Goal: Task Accomplishment & Management: Manage account settings

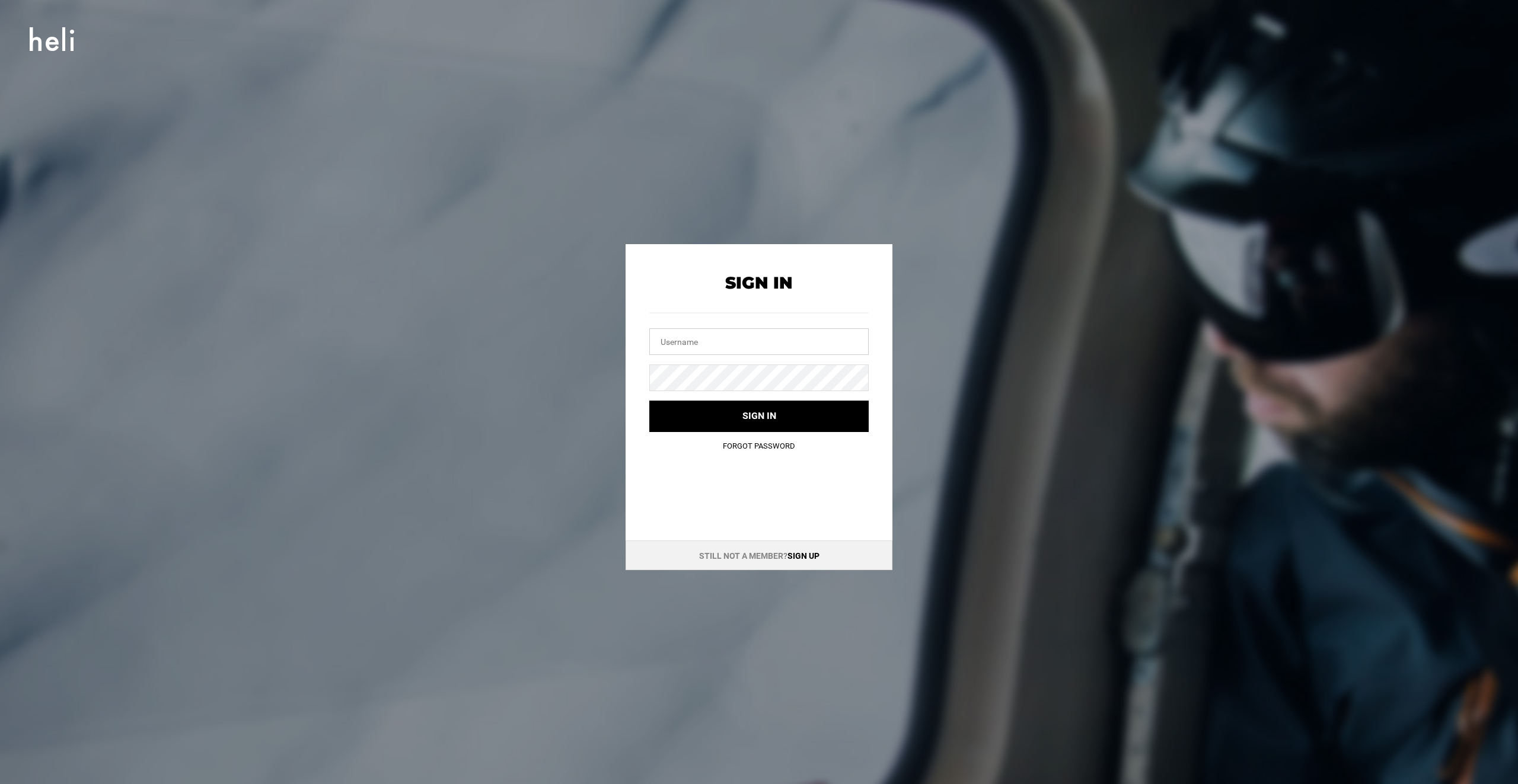
click at [766, 330] on input "text" at bounding box center [759, 342] width 219 height 27
click at [0, 783] on com-1password-button at bounding box center [0, 784] width 0 height 0
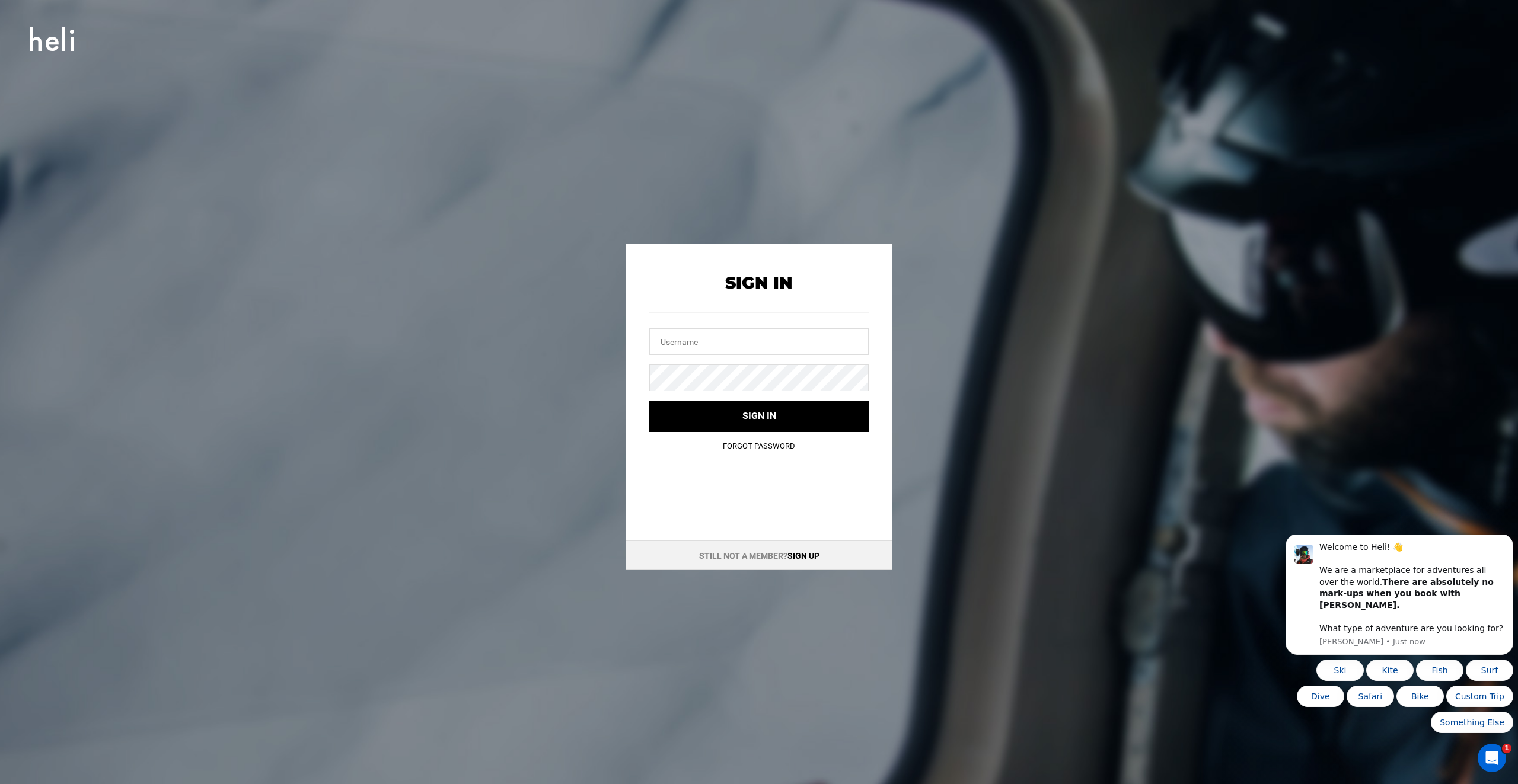
click at [744, 444] on link "Forgot Password" at bounding box center [759, 446] width 72 height 9
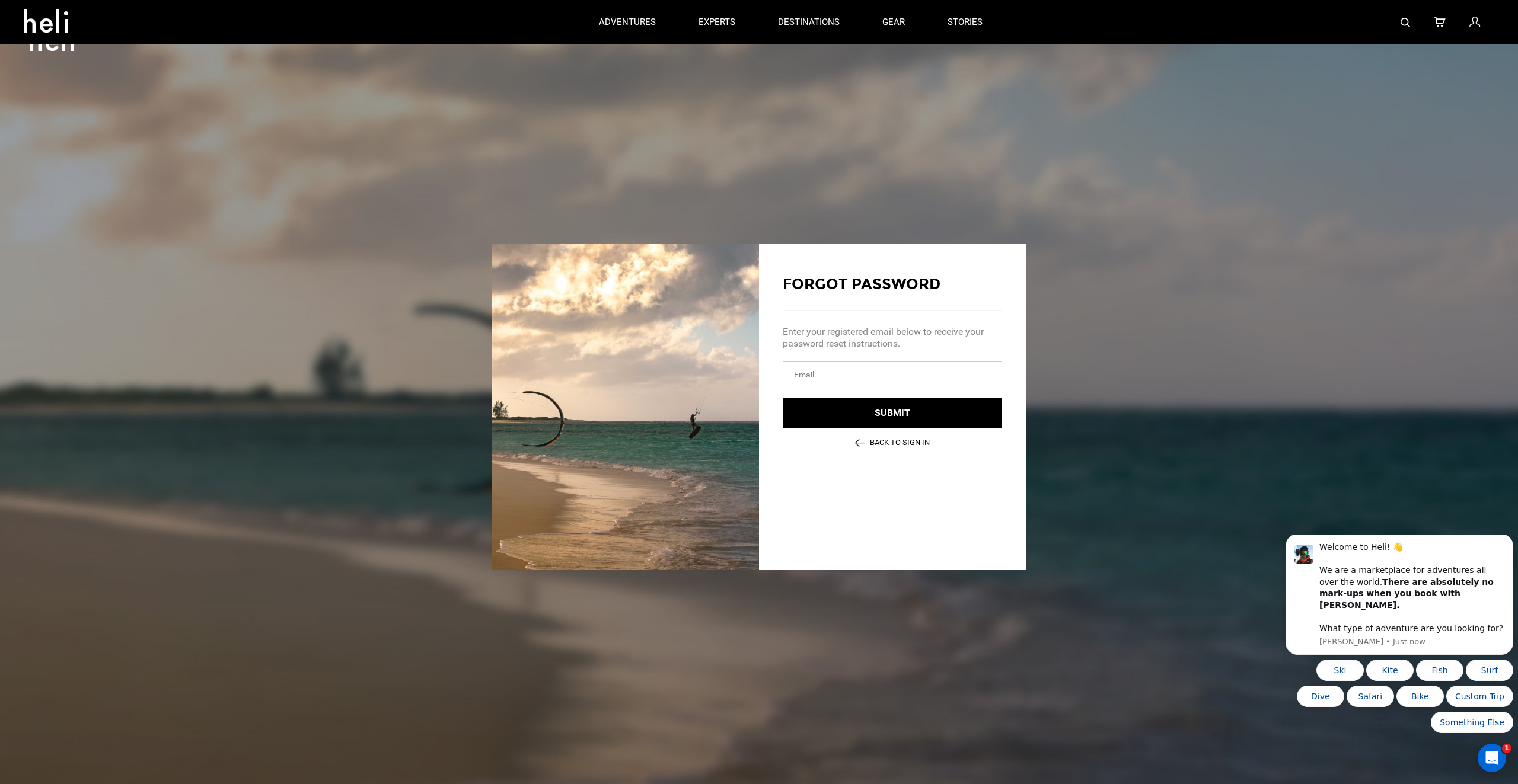
click at [847, 385] on input "email" at bounding box center [892, 375] width 219 height 27
type input "jason@adadiamonds.com"
click at [782, 398] on button "Submit" at bounding box center [892, 413] width 219 height 31
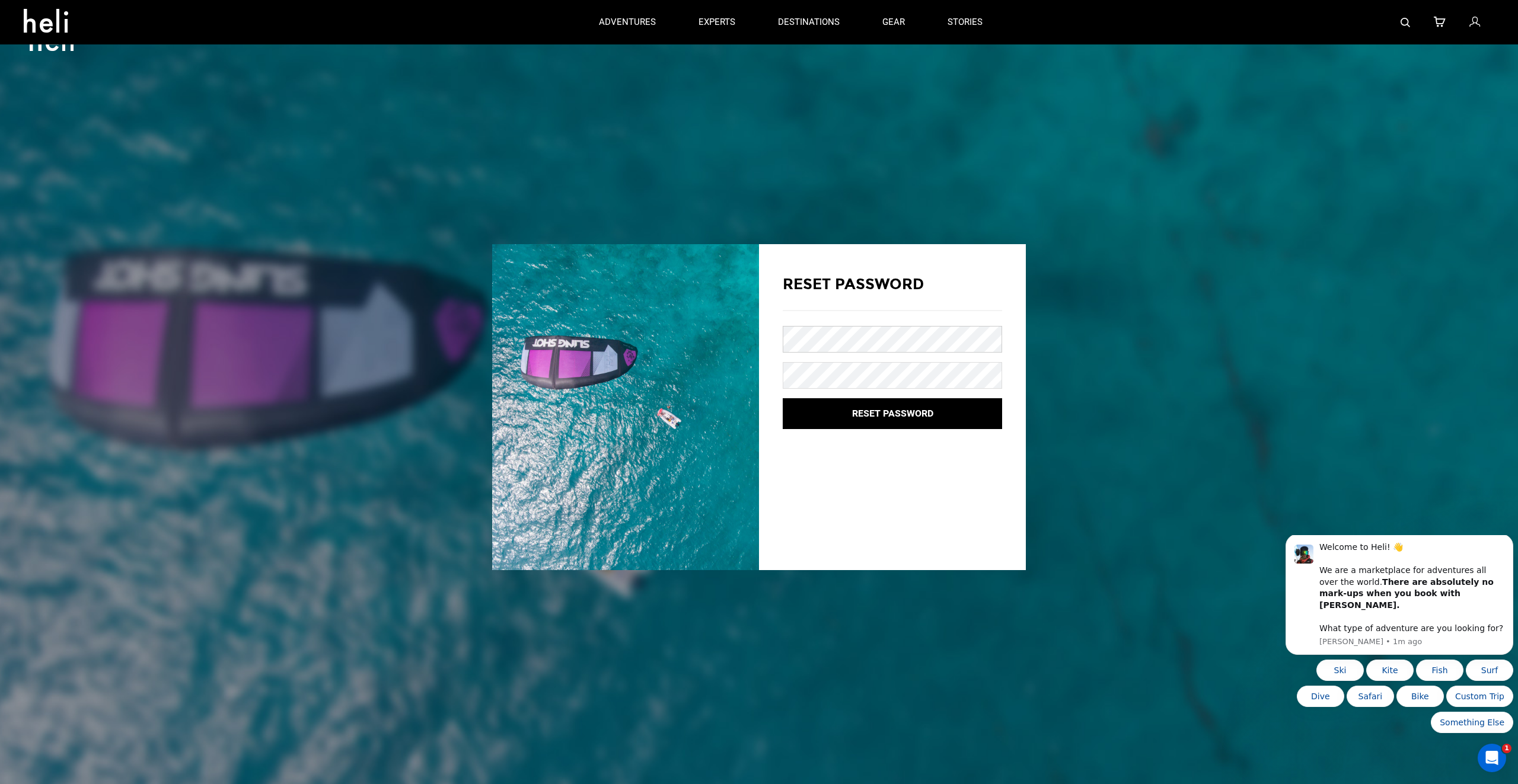
click at [0, 783] on com-1password-button at bounding box center [0, 784] width 0 height 0
click at [875, 410] on button "Reset Password" at bounding box center [892, 414] width 219 height 31
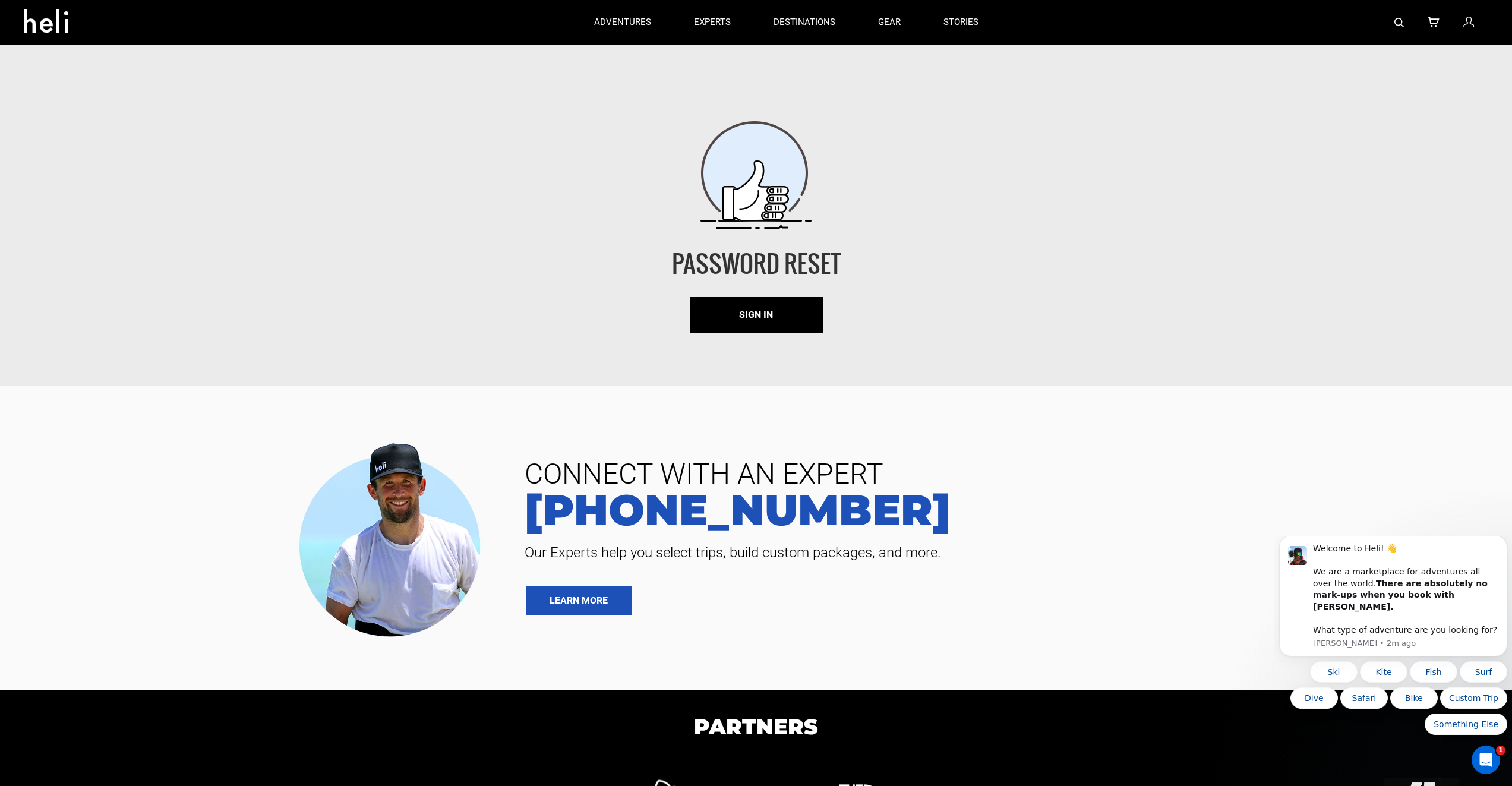
click at [1473, 19] on icon at bounding box center [1468, 22] width 11 height 16
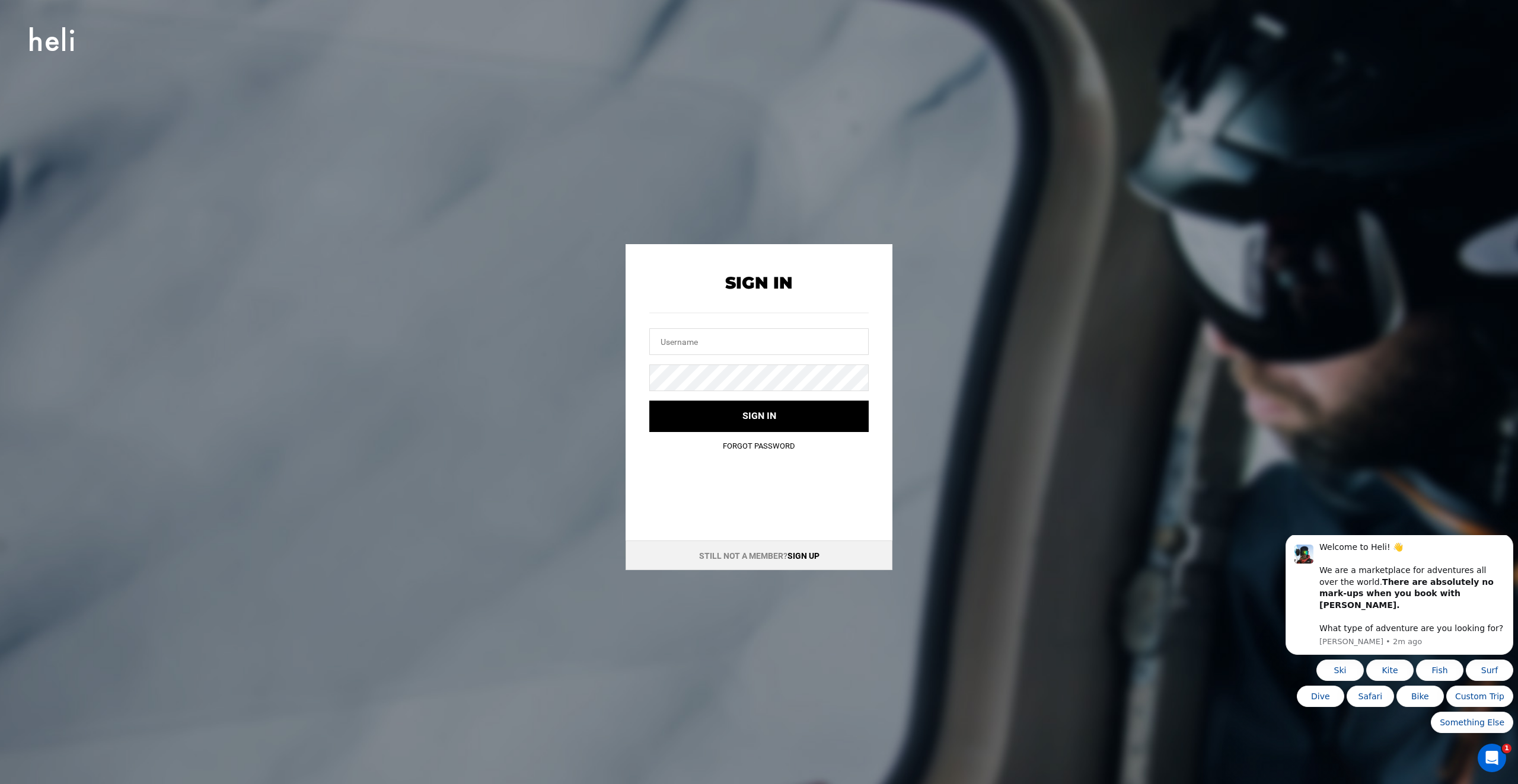
click at [779, 355] on form "Sign In Sign in Forgot Password" at bounding box center [759, 353] width 219 height 159
click at [781, 346] on input "text" at bounding box center [759, 342] width 219 height 27
click at [770, 337] on input "text" at bounding box center [759, 342] width 219 height 27
type input "jason@adadiamonds.com"
click at [880, 295] on div "Sign In jason@adadiamonds.com Sign in Forgot Password" at bounding box center [759, 354] width 267 height 220
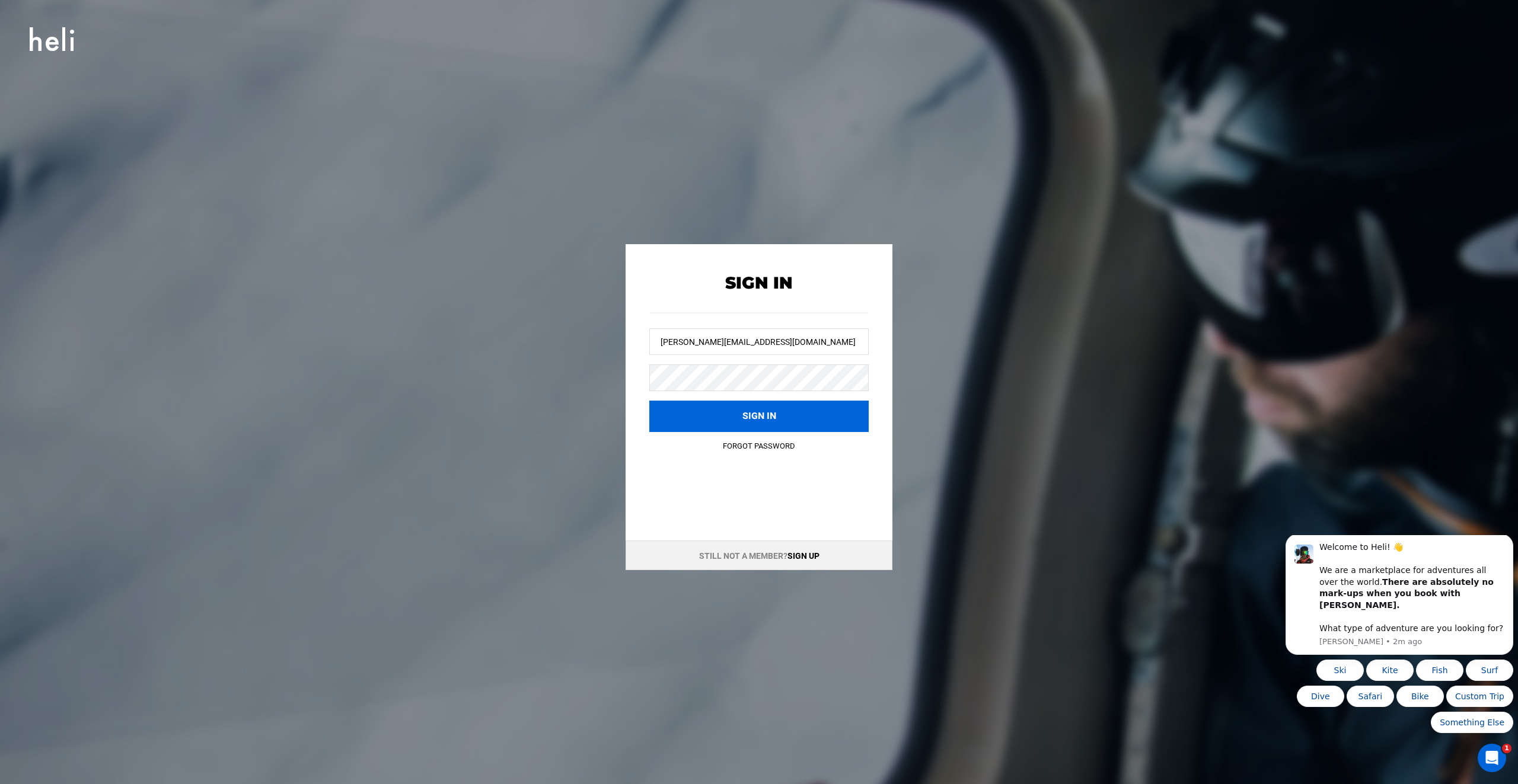
click at [780, 410] on button "Sign in" at bounding box center [759, 416] width 219 height 31
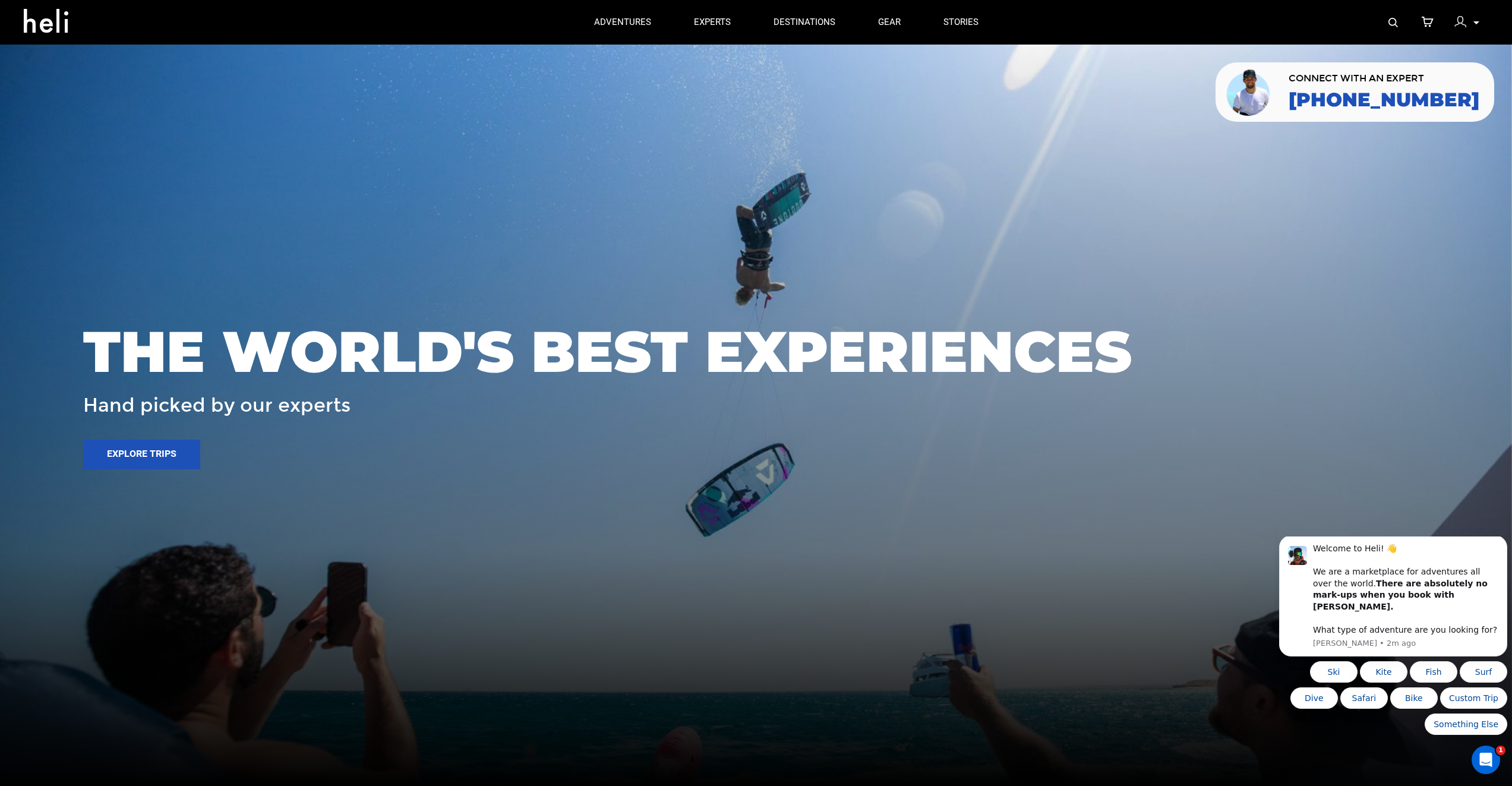
click at [1458, 21] on img at bounding box center [1460, 22] width 12 height 12
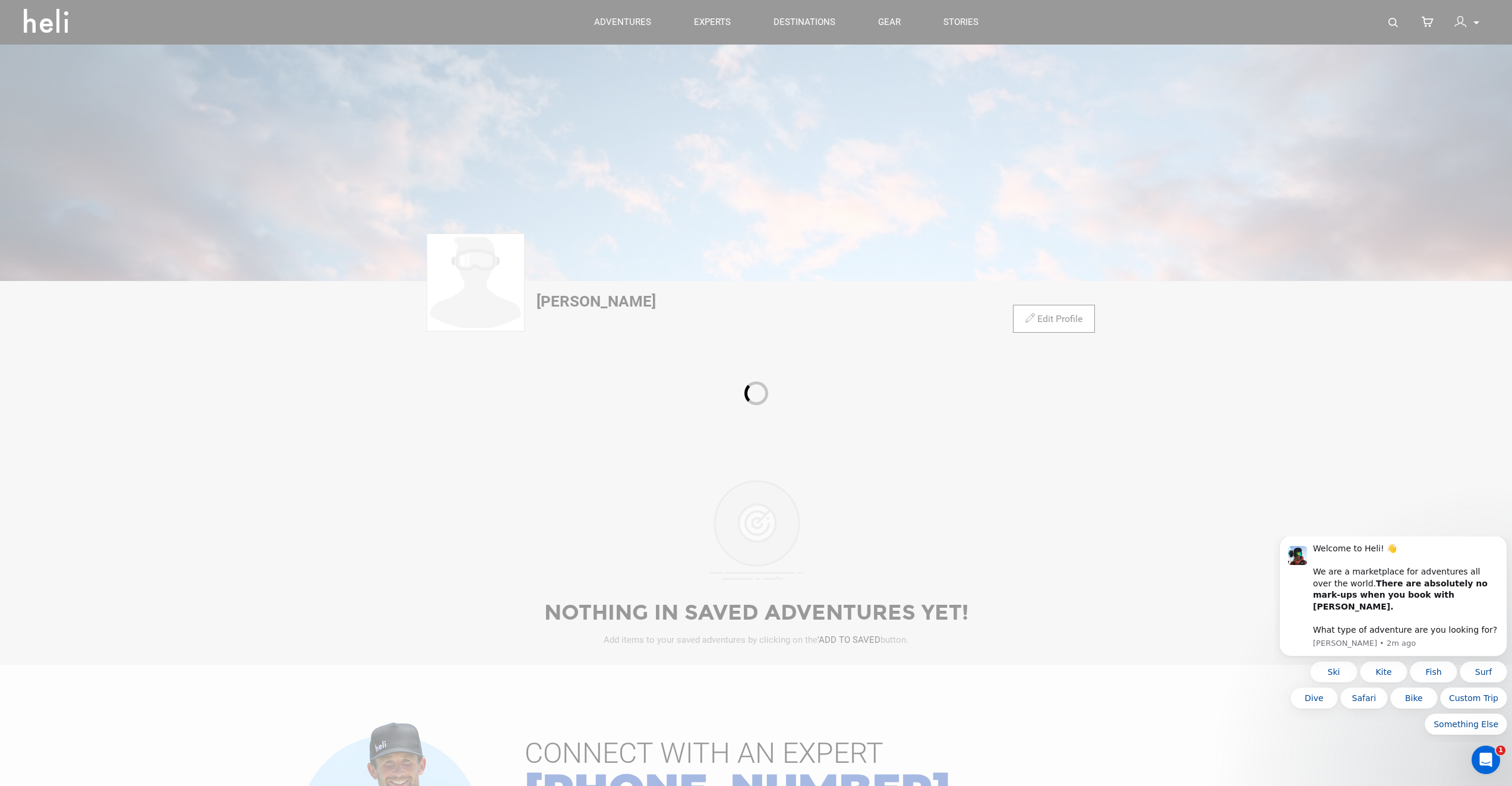
click at [1462, 23] on div at bounding box center [756, 393] width 1512 height 786
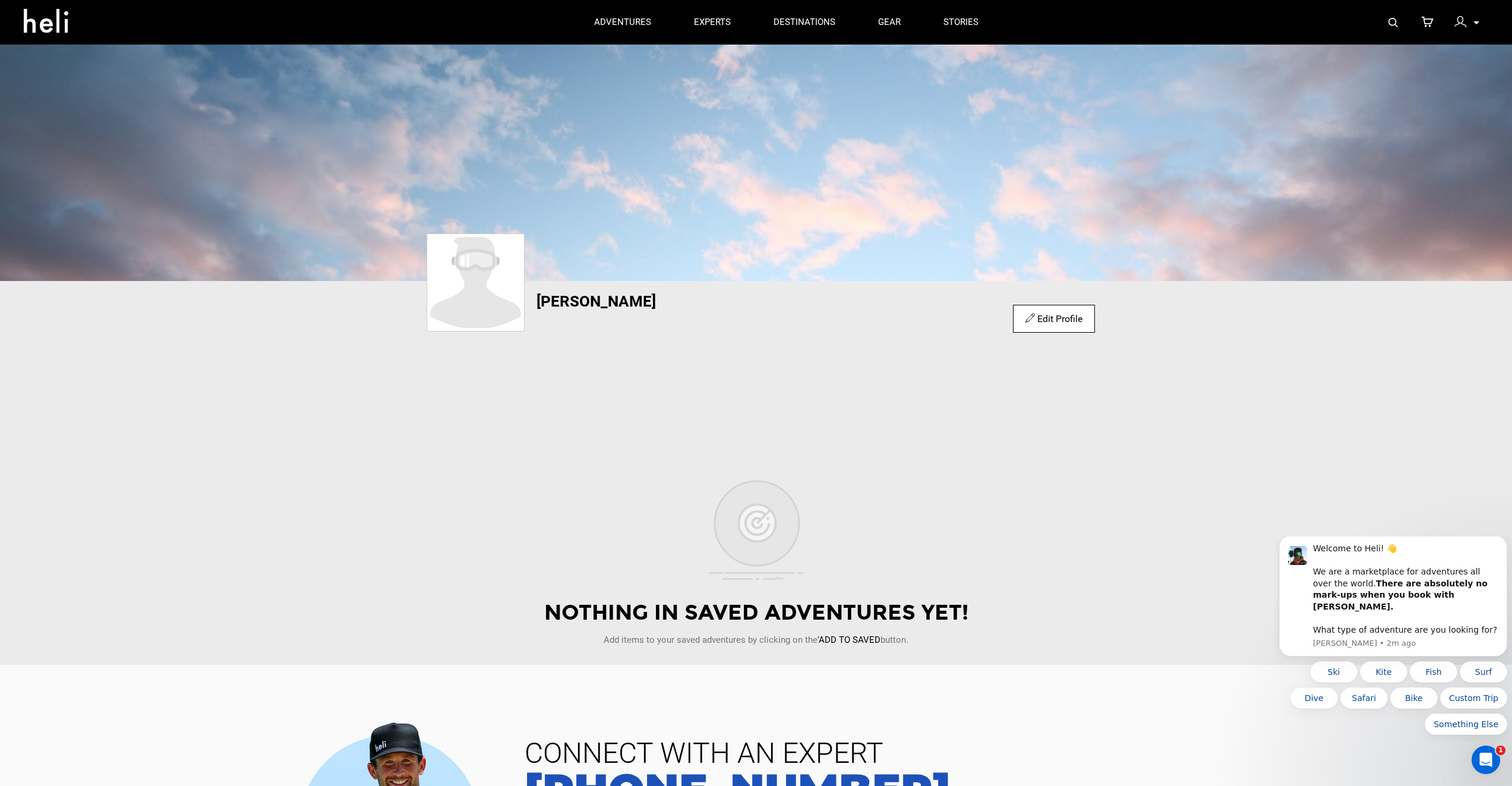
click at [1052, 317] on link "Edit Profile" at bounding box center [1054, 319] width 56 height 11
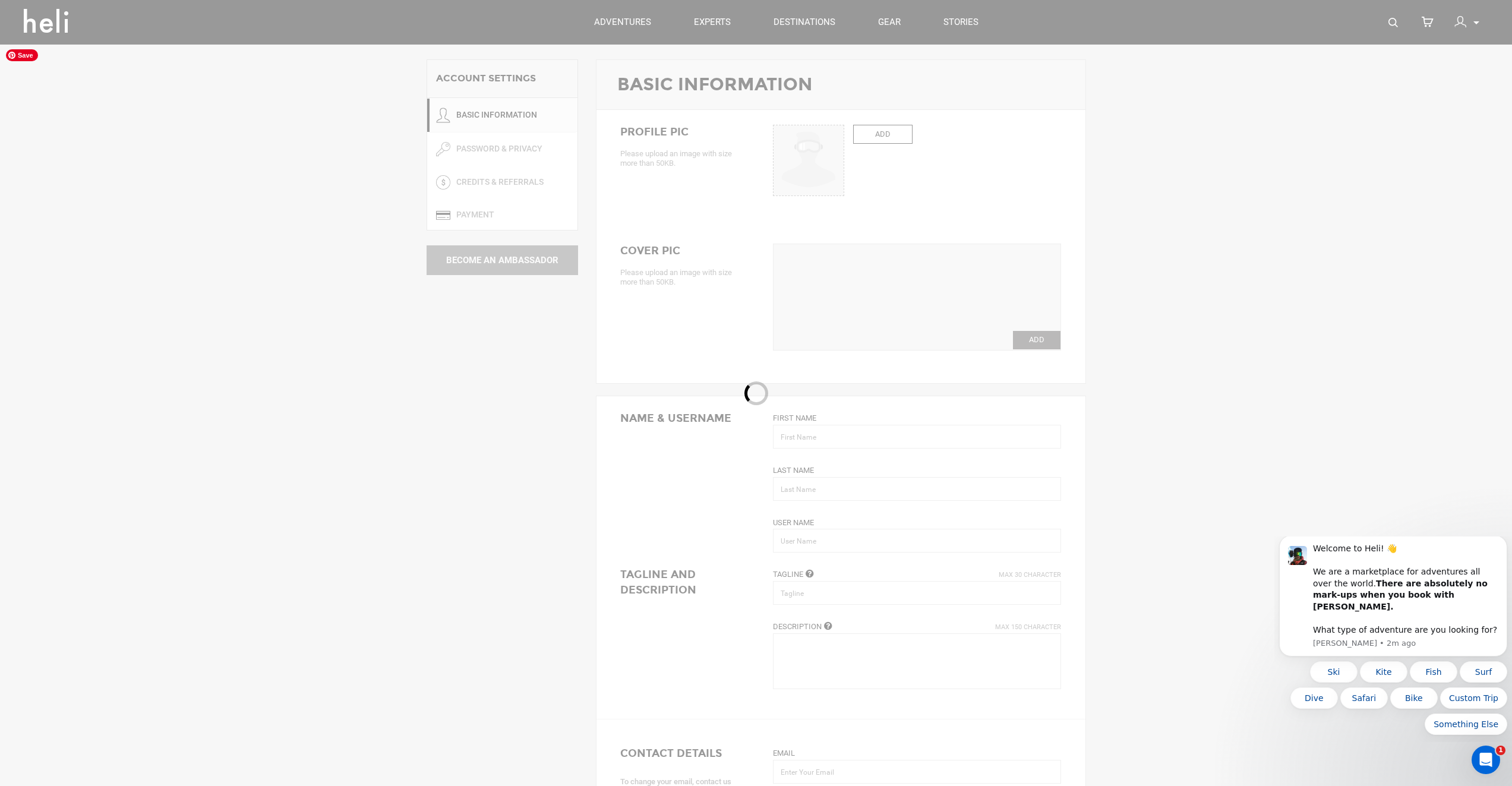
type input "Jason"
type input "Payne"
type input "jpizzle"
type input "jason@adadiamonds.com"
type input "+1 660-345-5432"
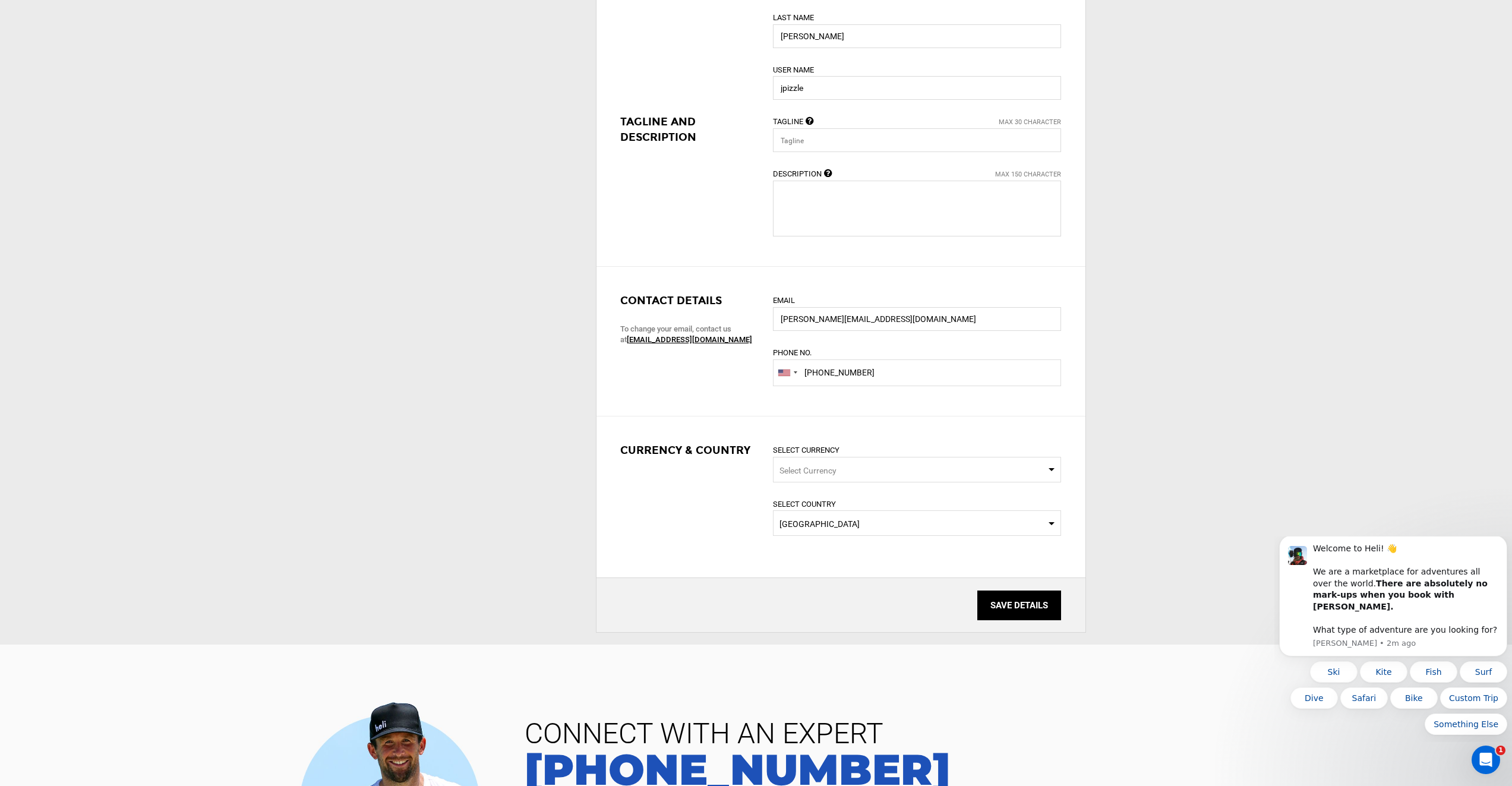
scroll to position [475, 0]
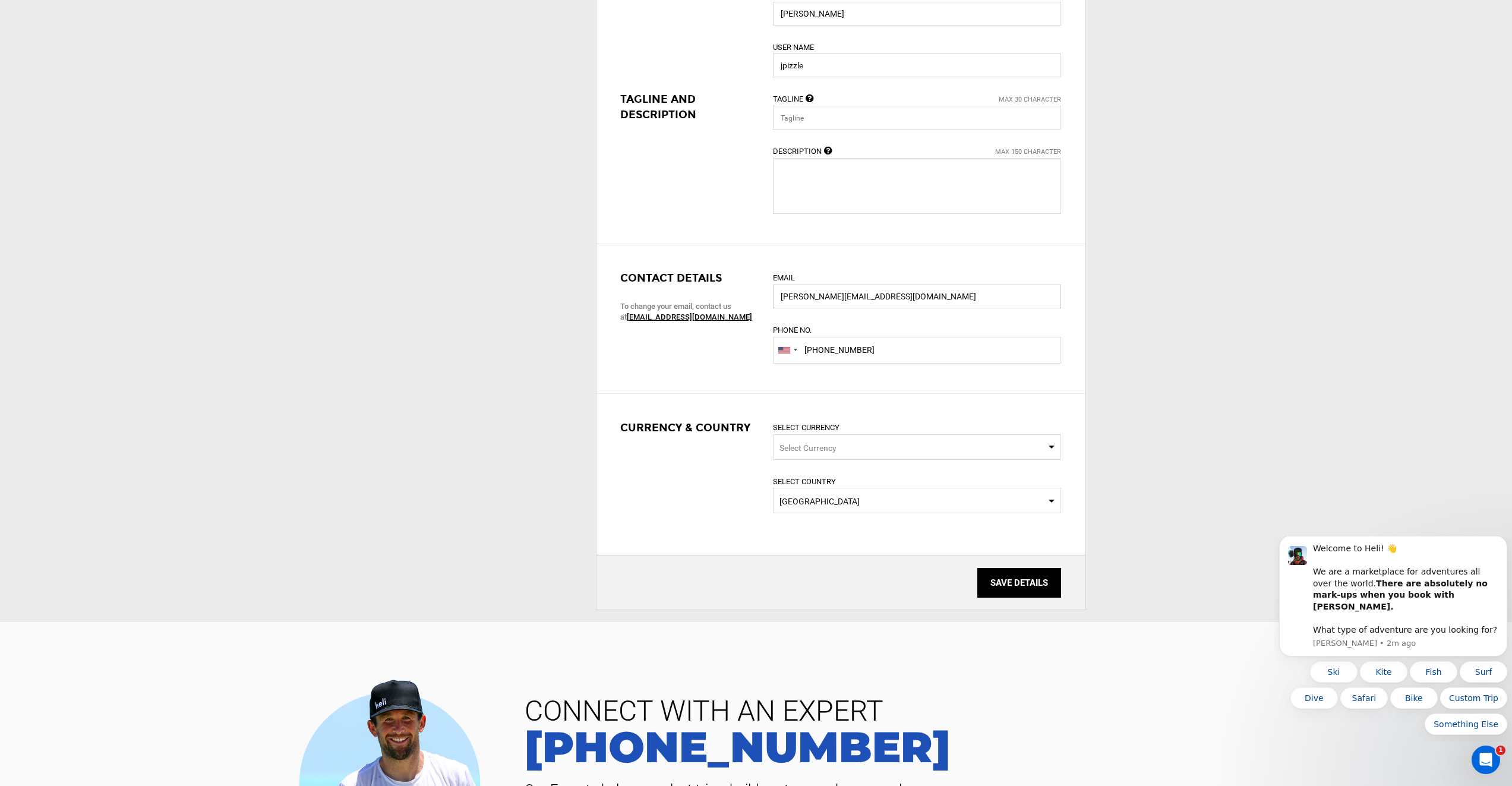
drag, startPoint x: 906, startPoint y: 294, endPoint x: 766, endPoint y: 292, distance: 140.0
click at [766, 292] on div "Email jason@adadiamonds.com Phone No. United States +1 Afghanistan (‫افغانستان‬…" at bounding box center [917, 325] width 306 height 107
type input "emailjasonpayne@gmail.com"
click at [889, 347] on input "+1 660-345-5432" at bounding box center [916, 350] width 288 height 27
drag, startPoint x: 889, startPoint y: 352, endPoint x: 817, endPoint y: 346, distance: 72.2
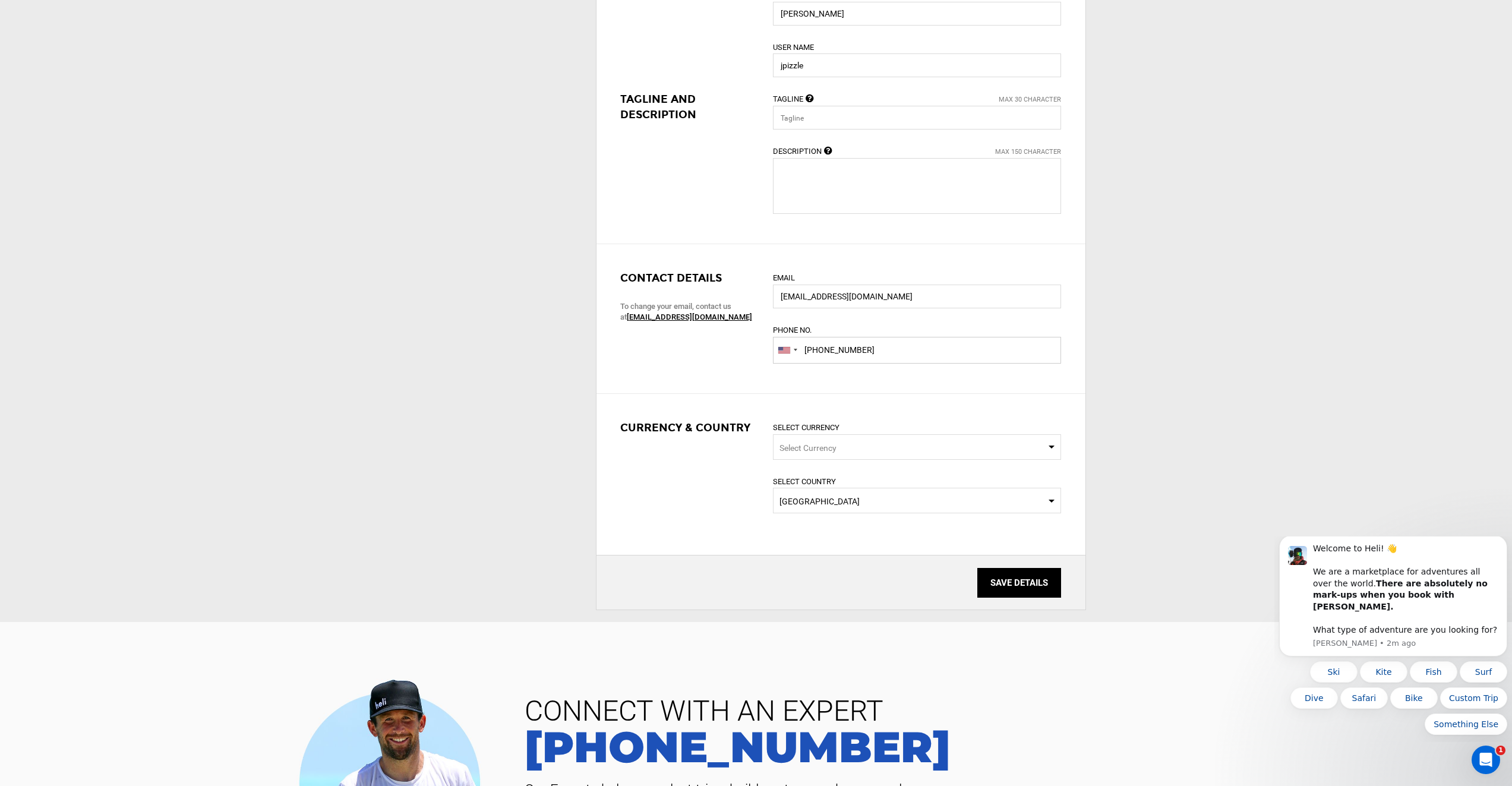
click at [817, 346] on input "+1 660-345-5432" at bounding box center [916, 350] width 288 height 27
click at [994, 576] on input "SAVE DETAILS" at bounding box center [1019, 583] width 84 height 30
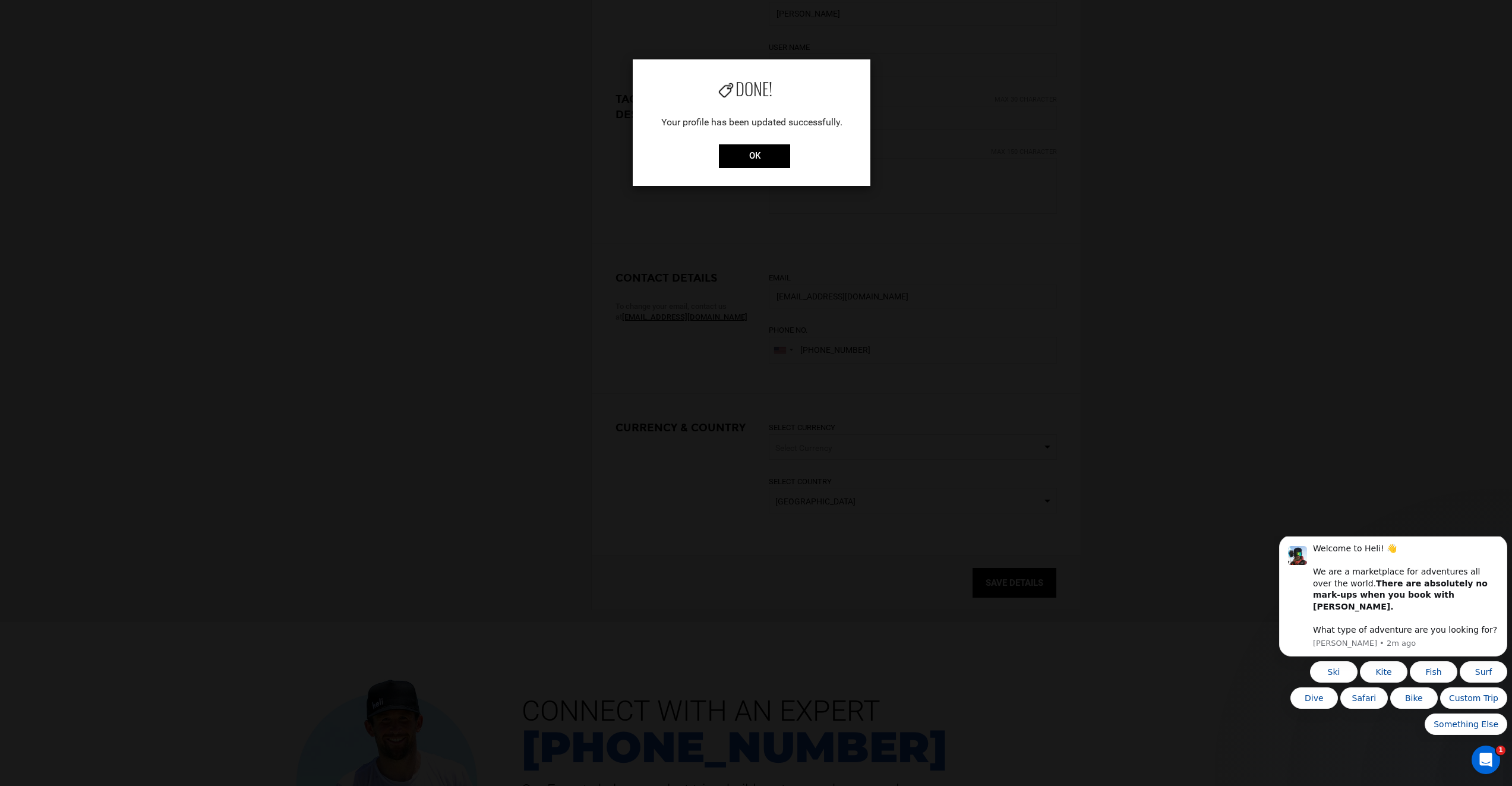
type input "+1 660-345-5432"
click at [736, 151] on input "OK" at bounding box center [754, 156] width 71 height 24
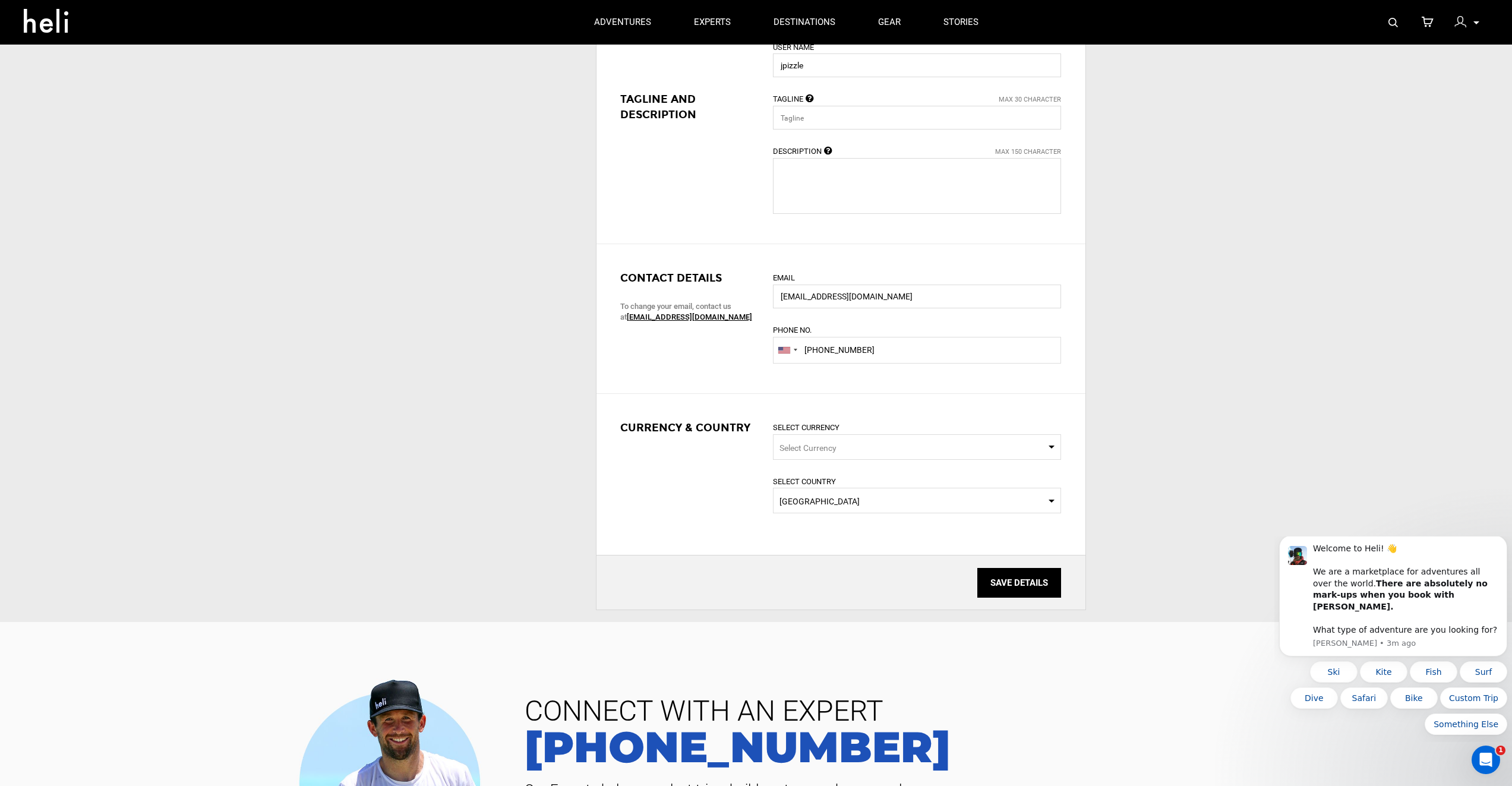
scroll to position [0, 0]
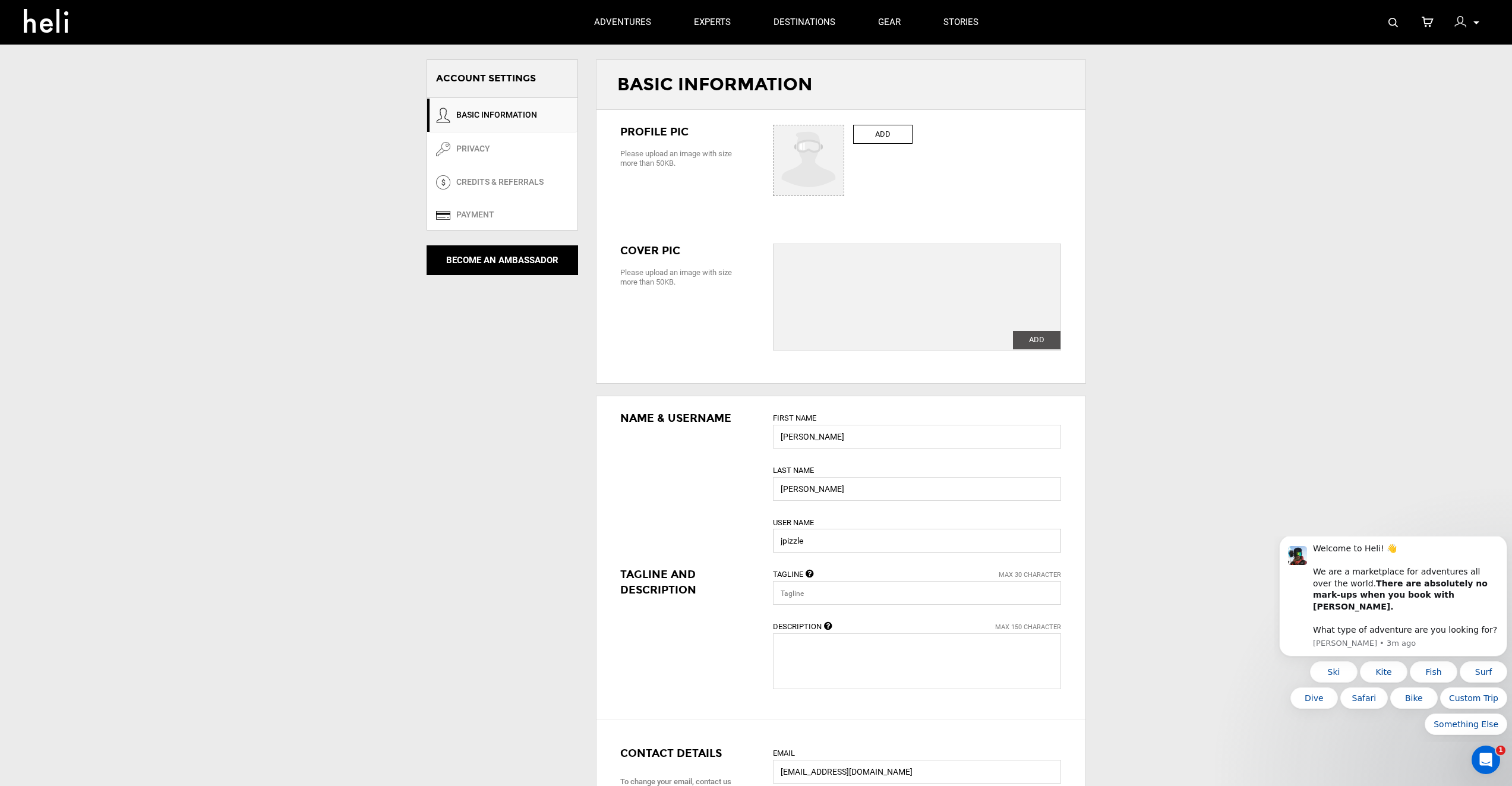
drag, startPoint x: 834, startPoint y: 534, endPoint x: 761, endPoint y: 537, distance: 73.1
click at [761, 537] on div "Name & Username First Name Jason Last Name Payne User Name jpizzle Tagline And …" at bounding box center [841, 557] width 489 height 323
click at [1193, 171] on div "ACCOUNT SETTINGS ACCOUNT SETTINGS BASIC INFORMATION PRIVACY CREDITS & REFERRALS…" at bounding box center [756, 549] width 1512 height 1098
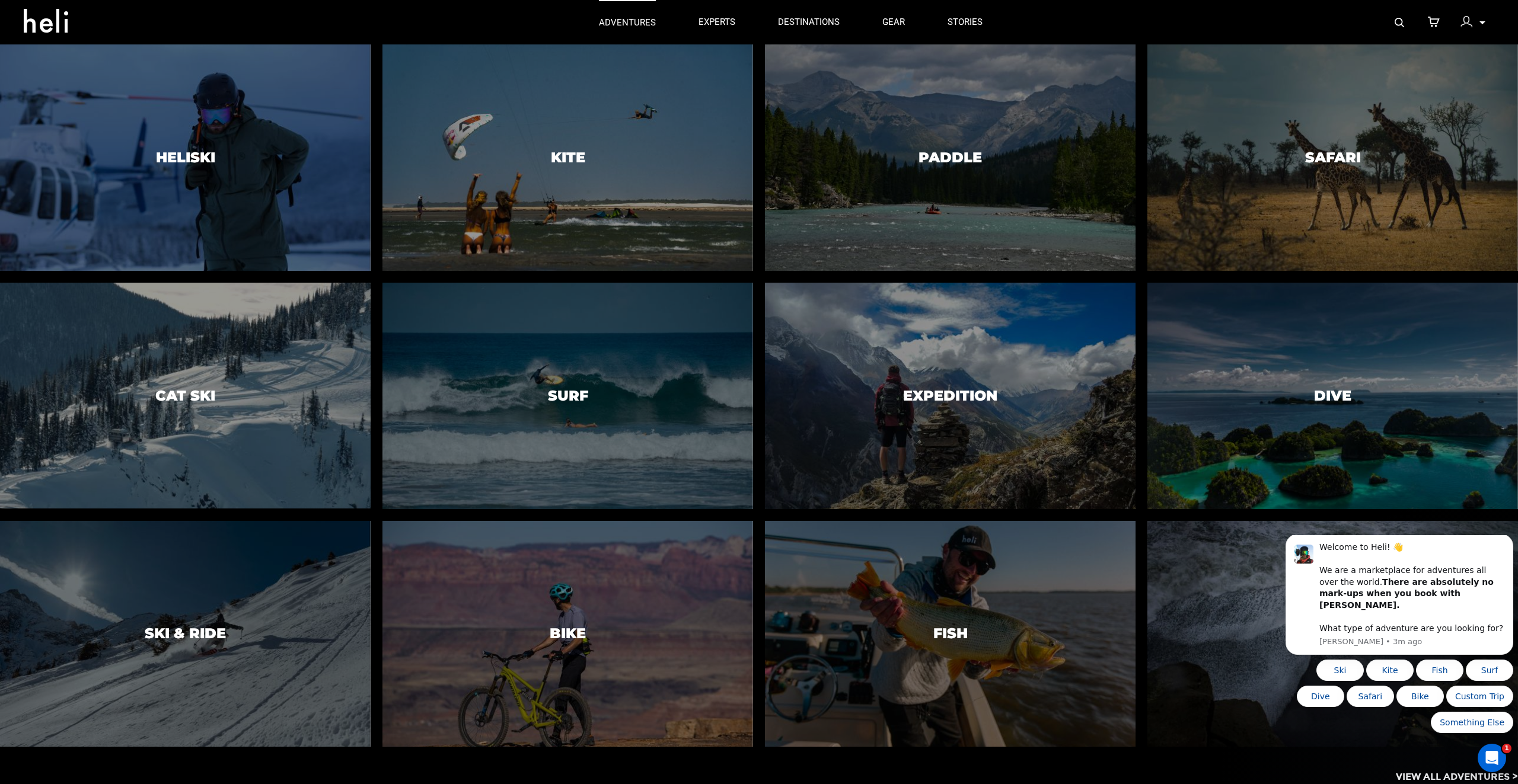
click at [624, 14] on link "adventures" at bounding box center [627, 22] width 57 height 44
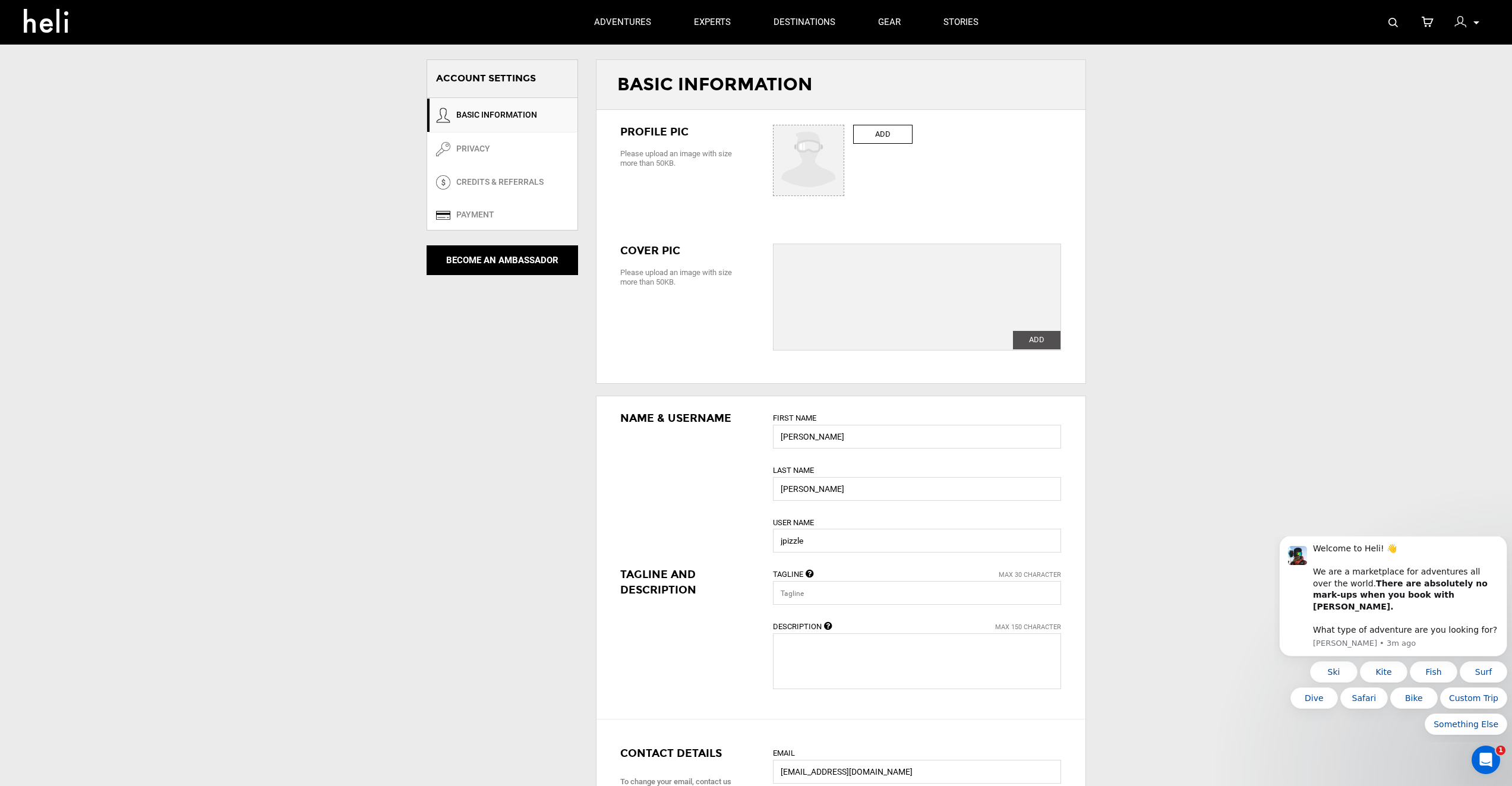
click at [1461, 20] on img at bounding box center [1460, 22] width 12 height 12
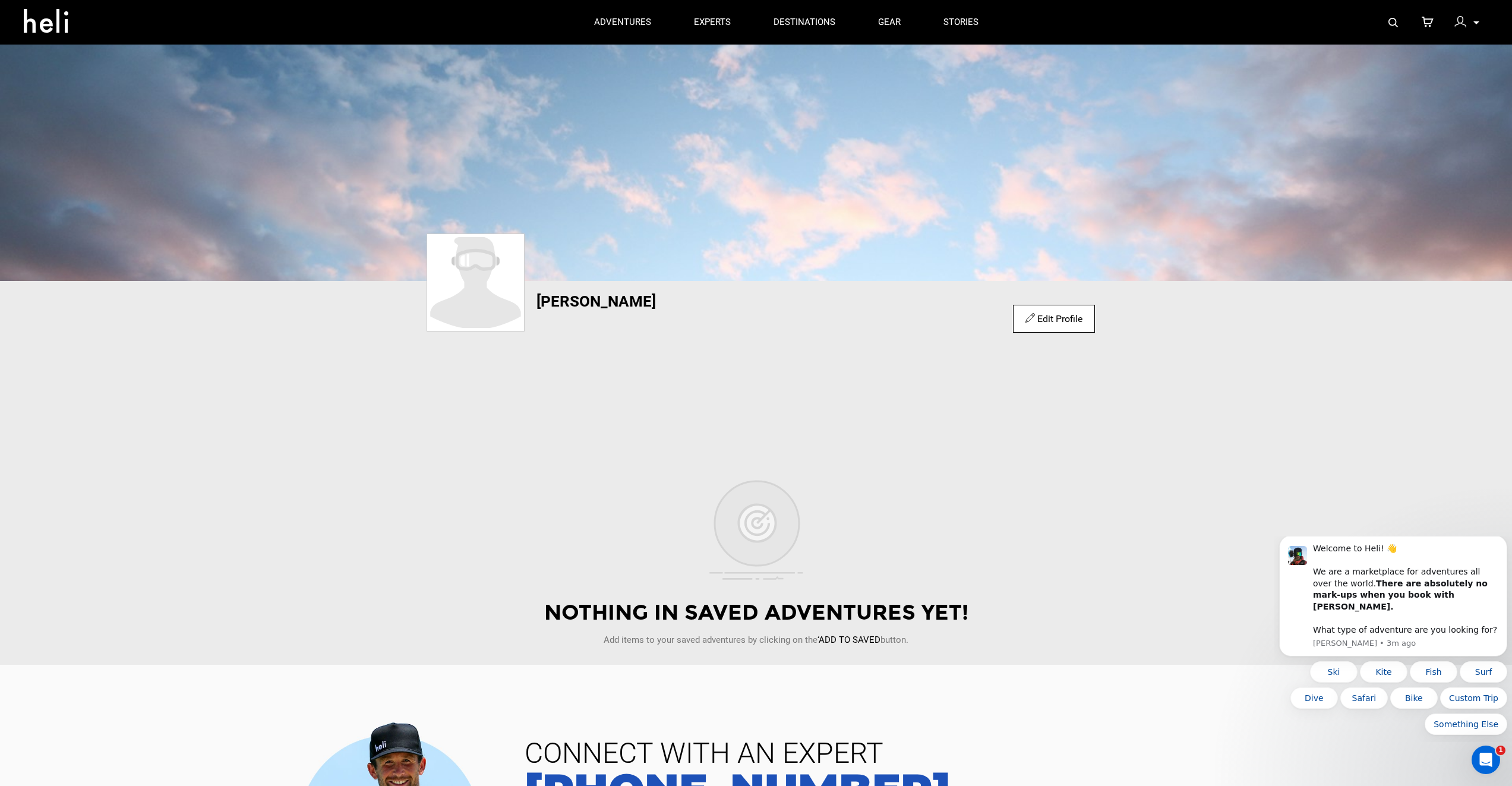
click at [1479, 22] on icon at bounding box center [1476, 22] width 6 height 3
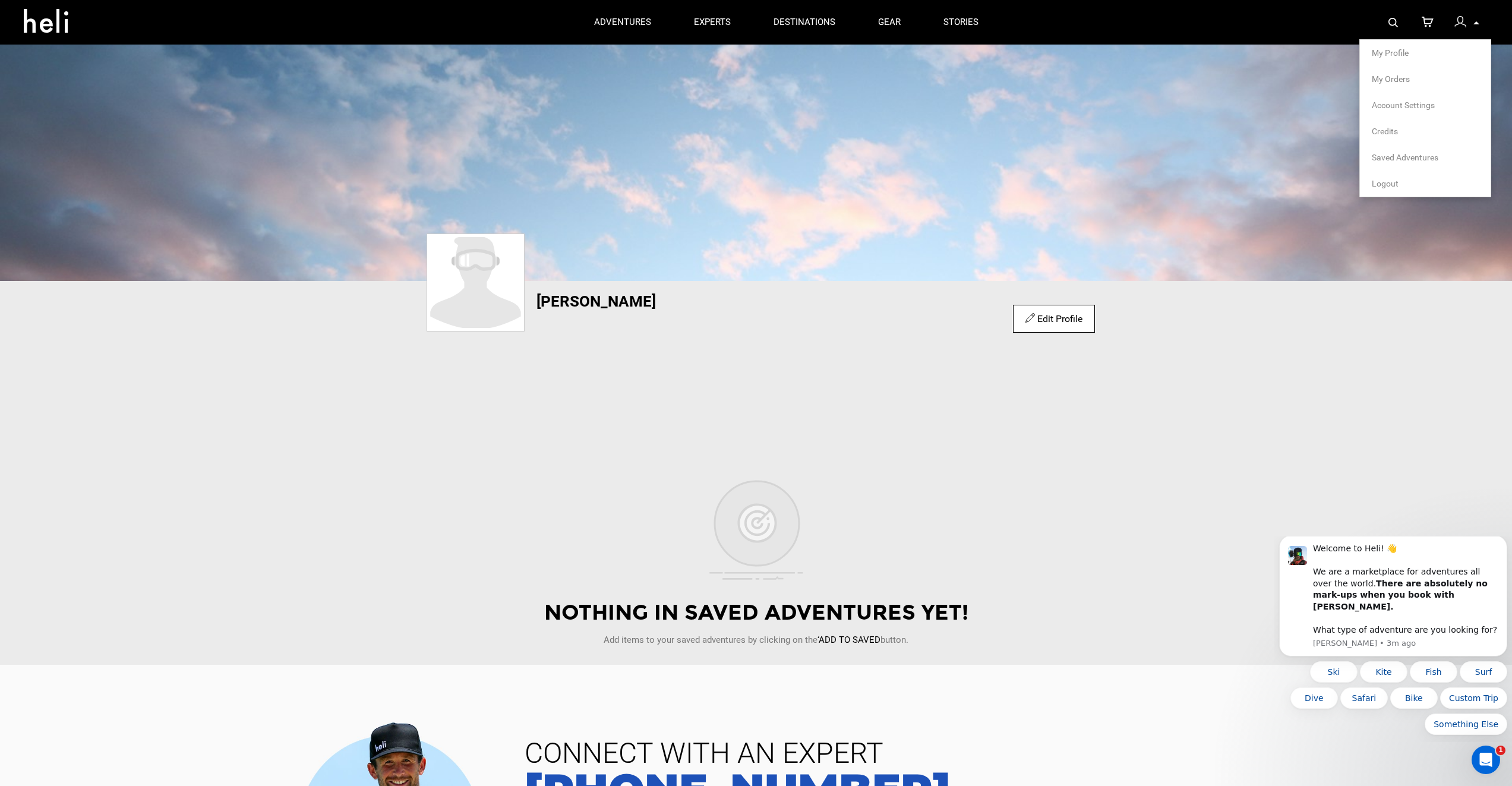
click at [1403, 77] on span "My Orders" at bounding box center [1390, 79] width 38 height 9
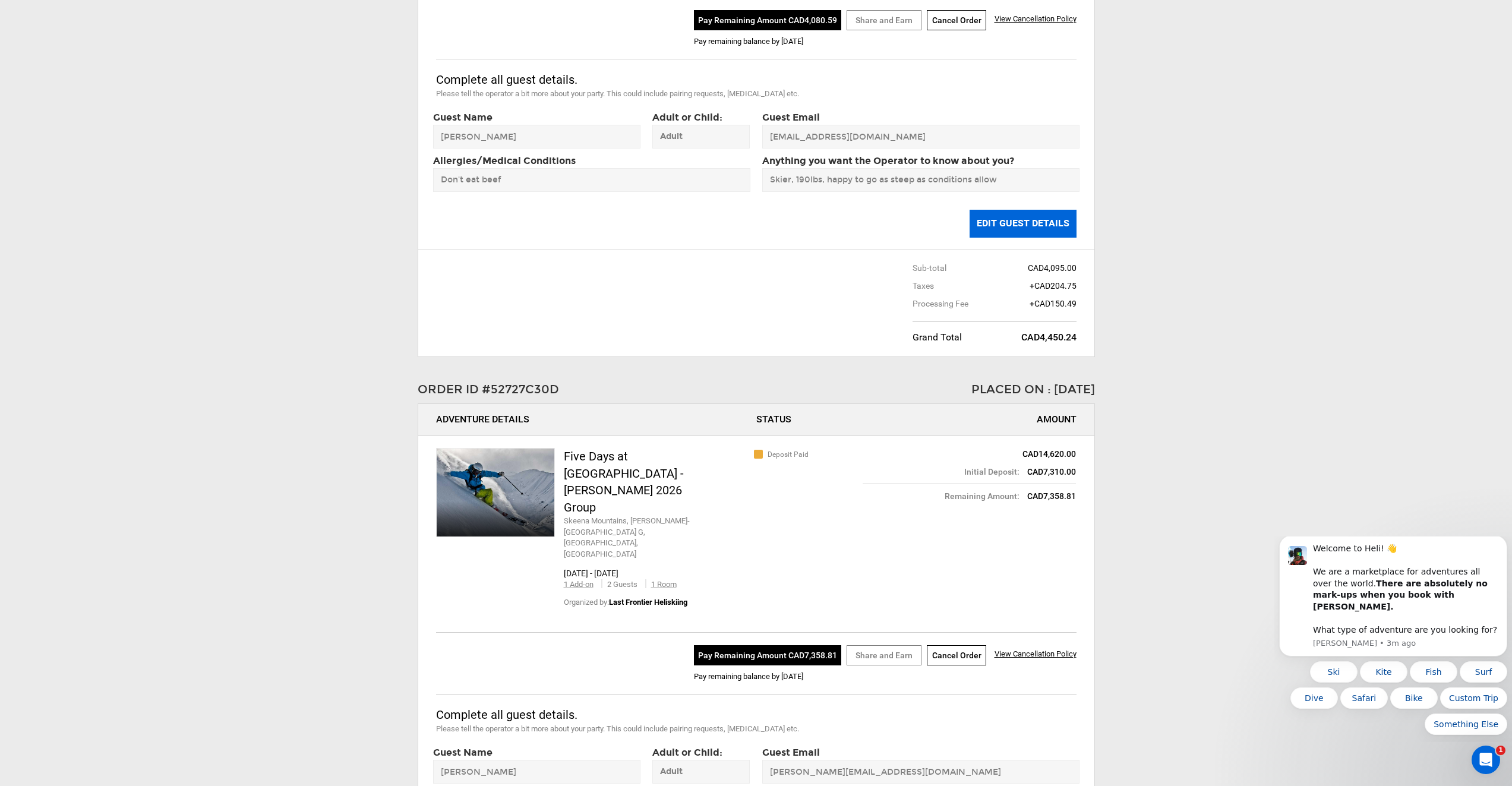
scroll to position [159, 0]
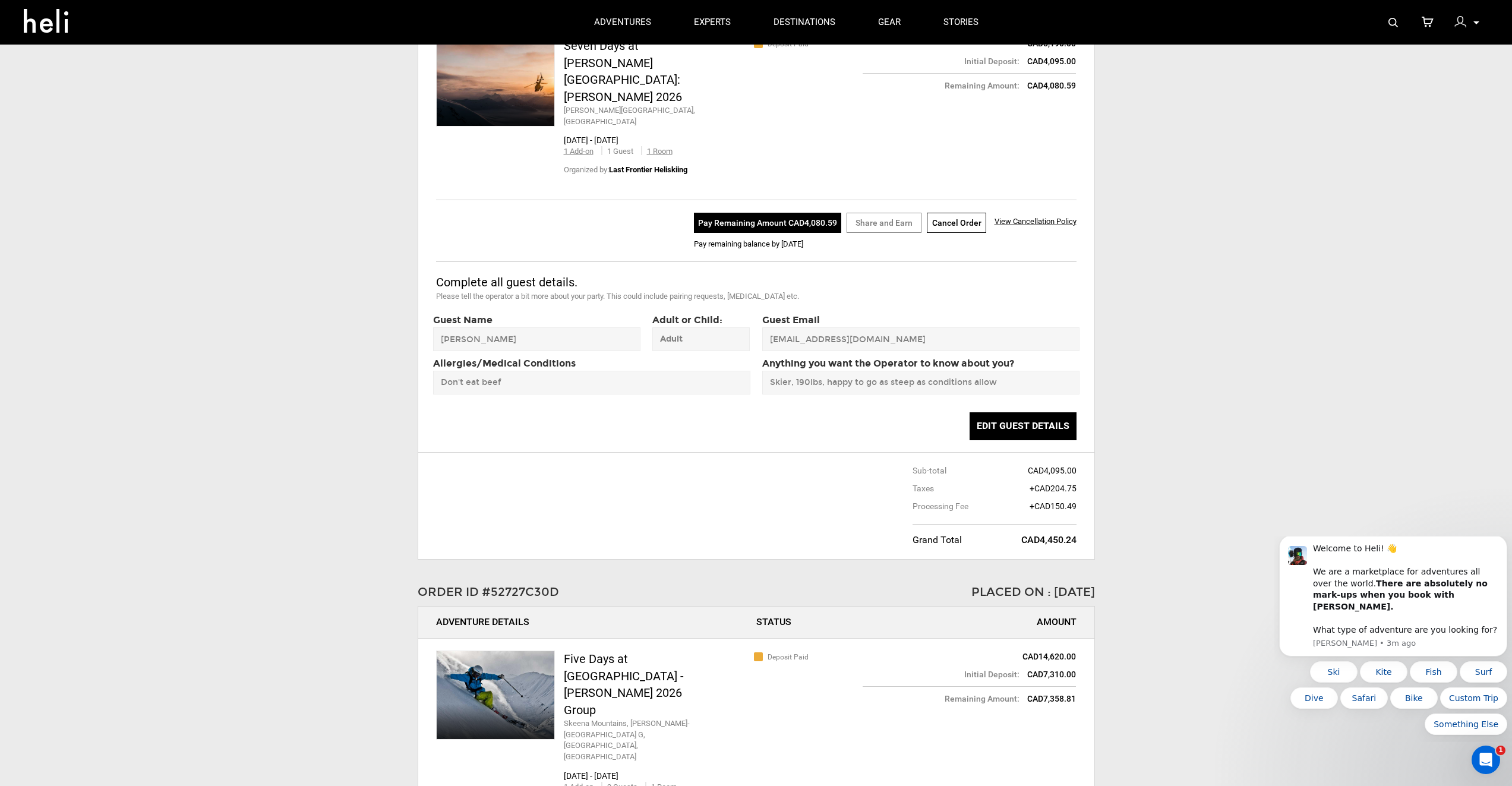
click at [1026, 217] on span "View Cancellation Policy" at bounding box center [1035, 221] width 82 height 9
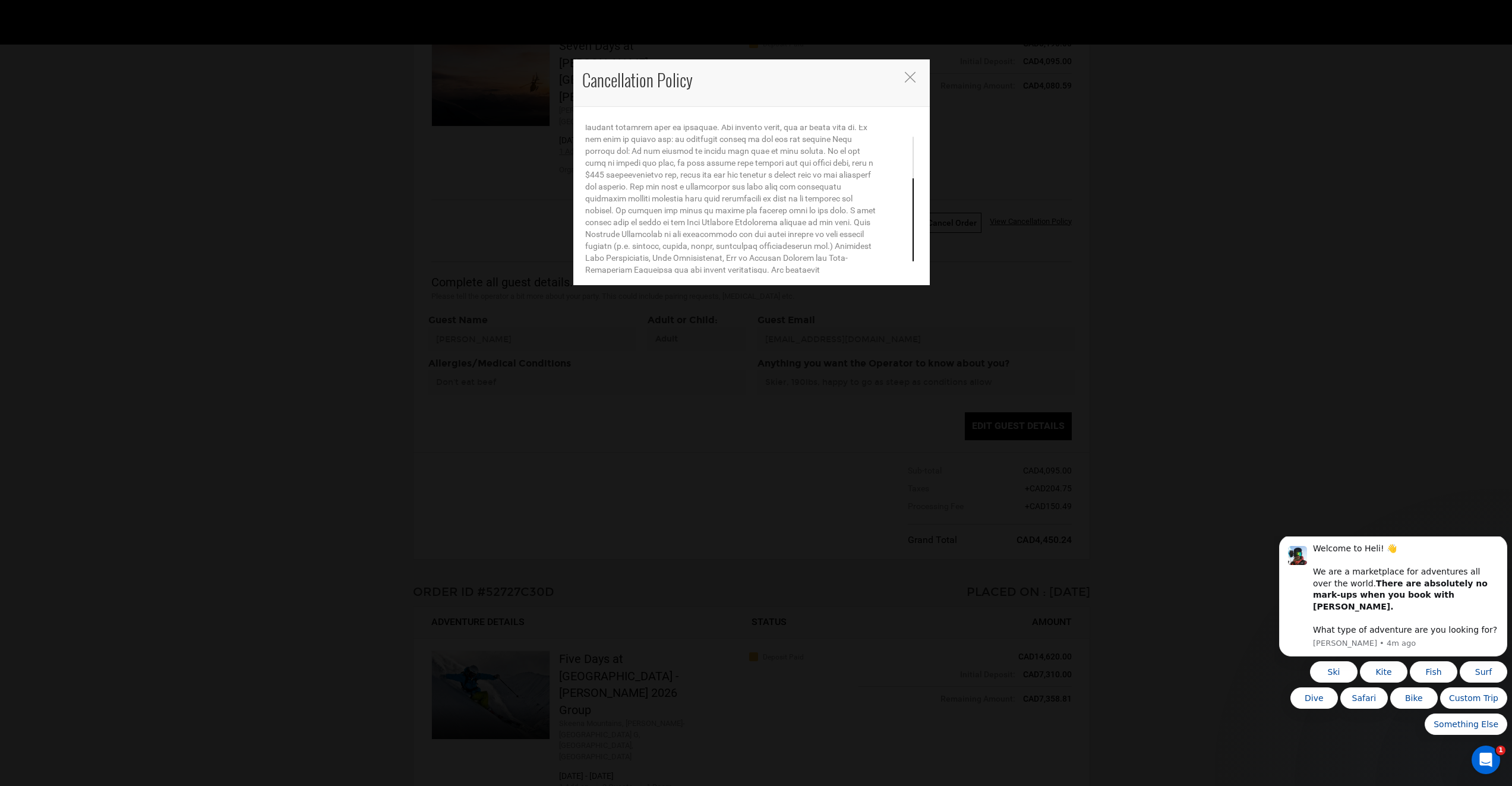
click at [906, 249] on div at bounding box center [751, 199] width 333 height 149
click at [1132, 227] on div "Cancellation Policy" at bounding box center [756, 393] width 1512 height 786
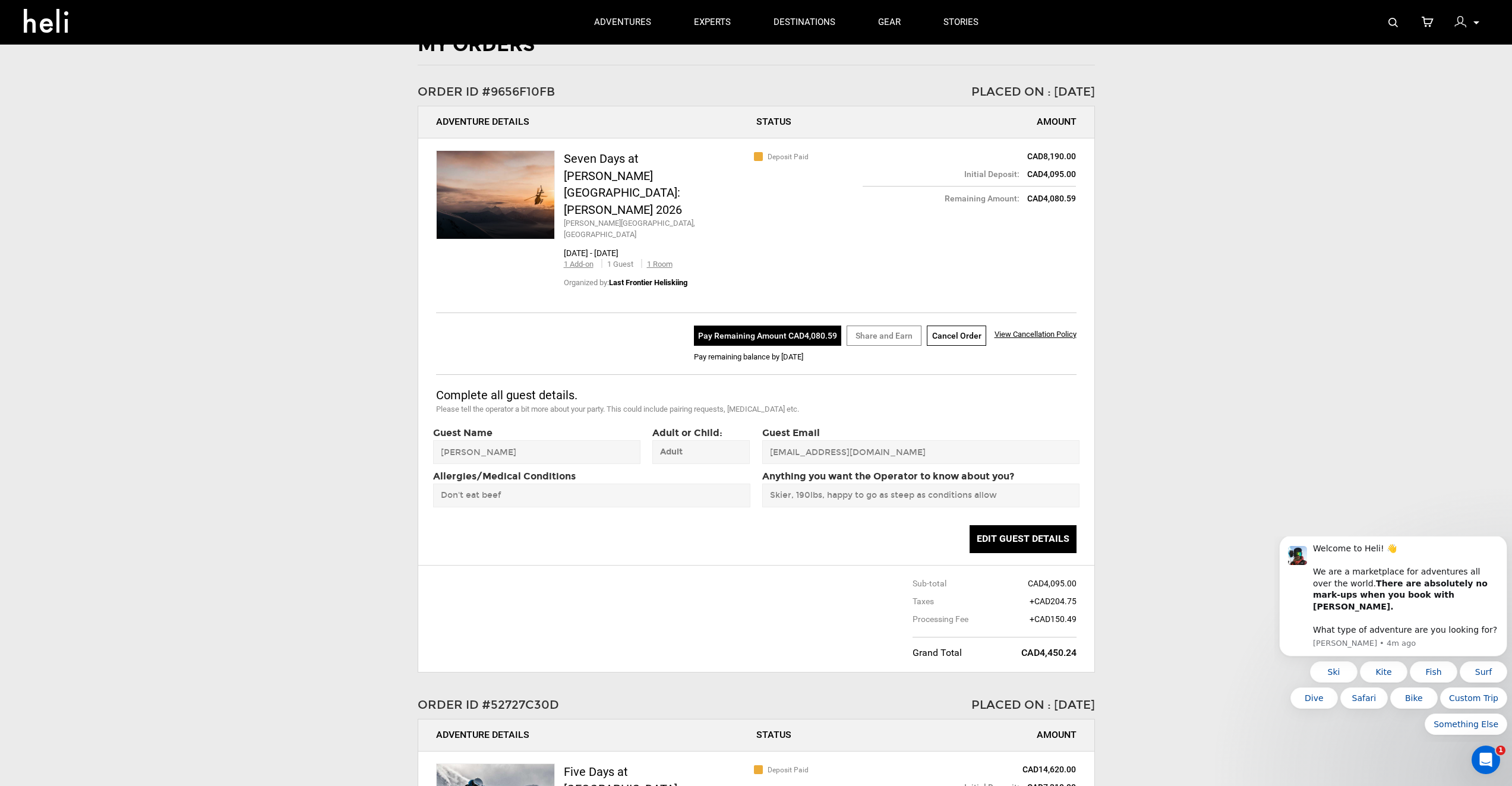
scroll to position [0, 0]
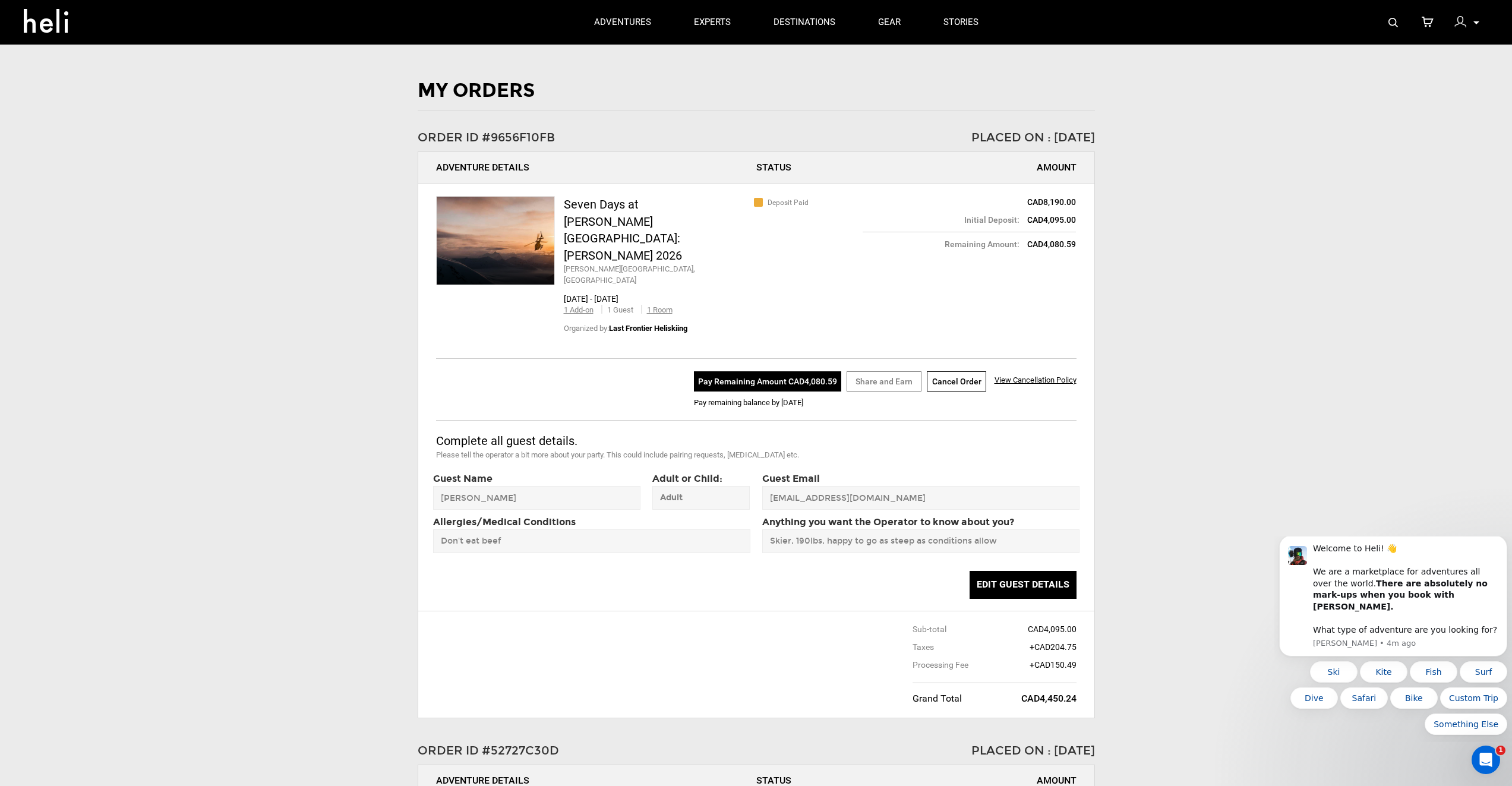
click at [485, 251] on span at bounding box center [495, 241] width 117 height 88
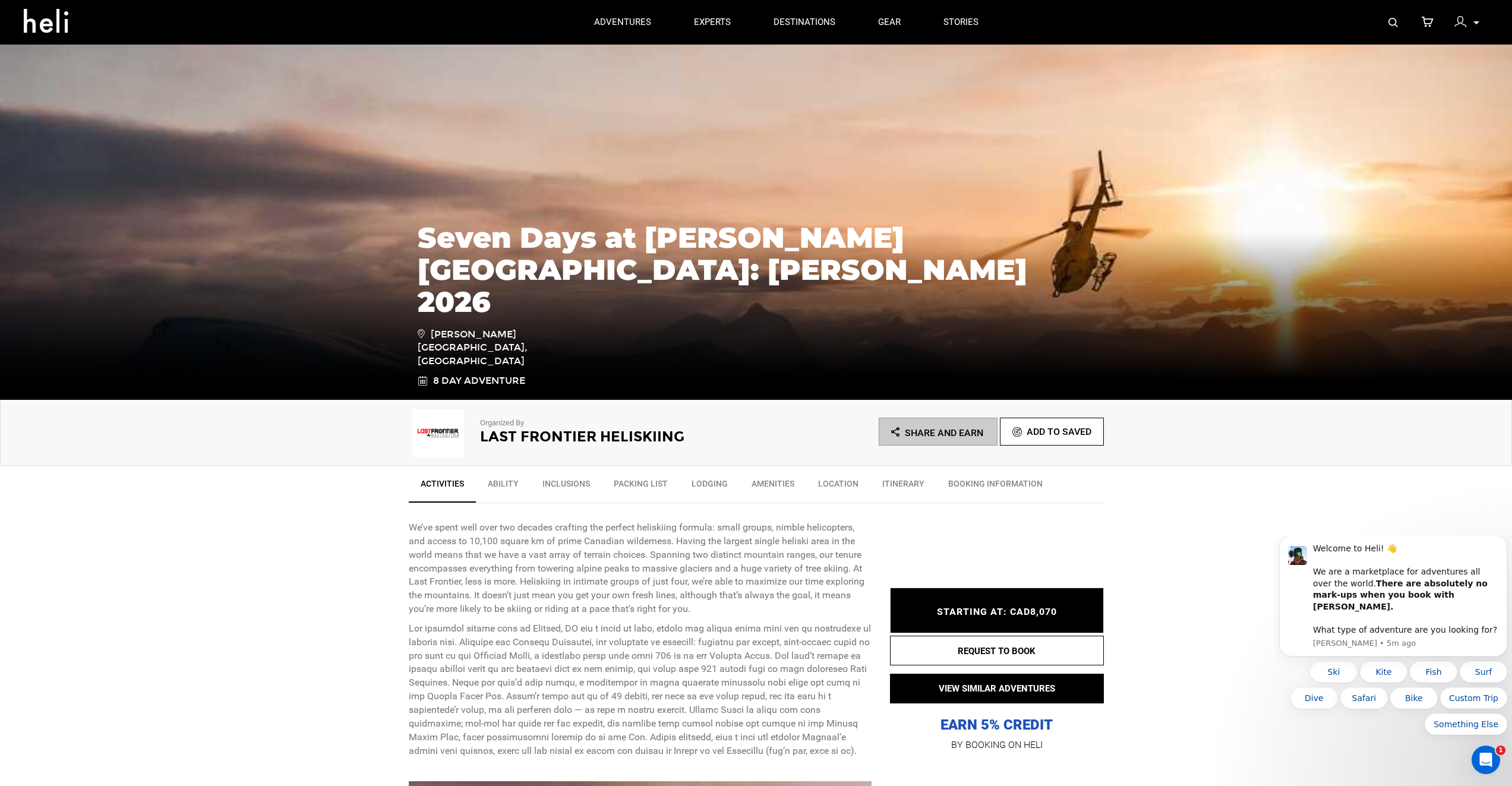
click at [1476, 21] on icon at bounding box center [1476, 22] width 6 height 3
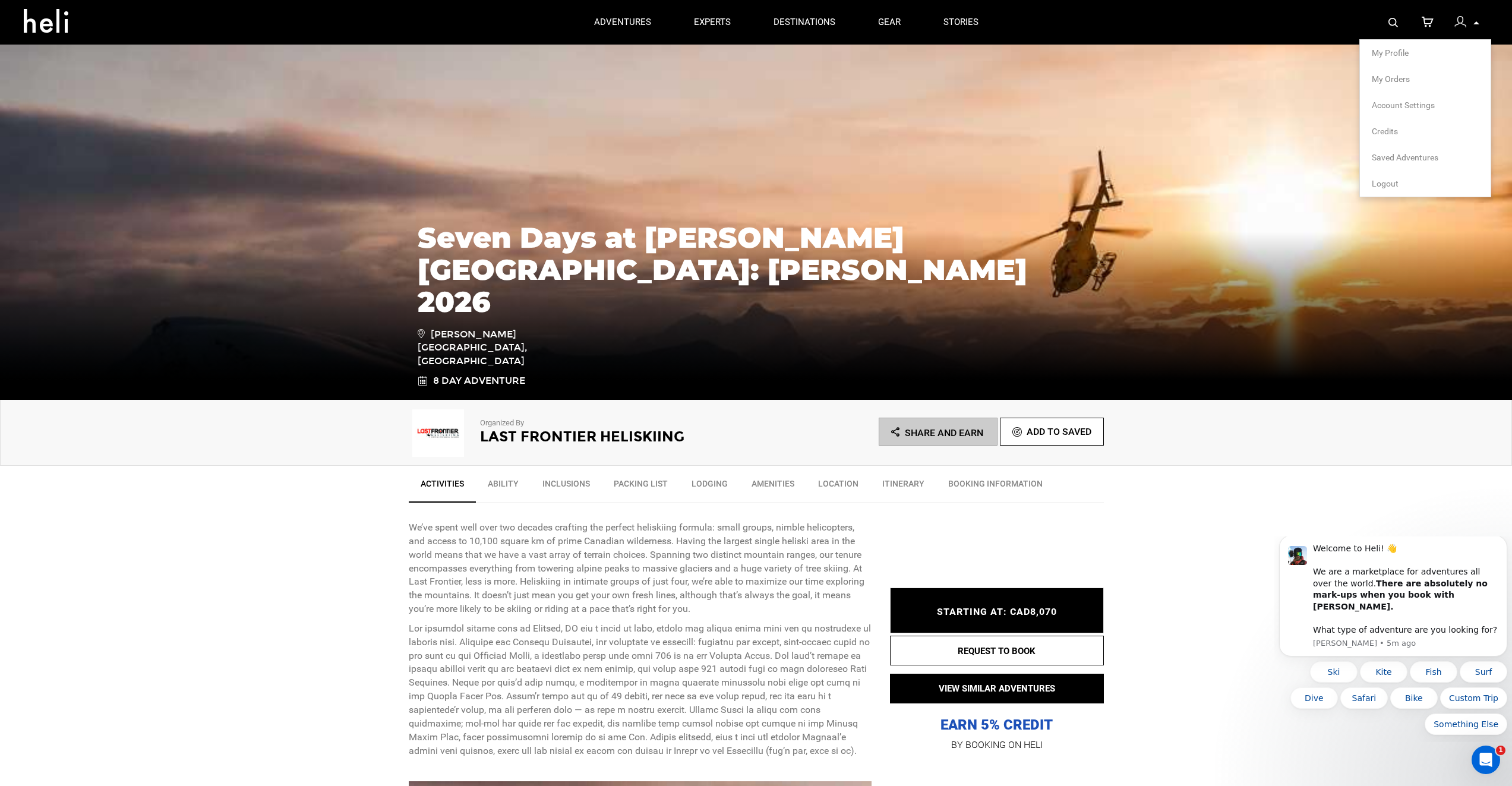
drag, startPoint x: 1387, startPoint y: 76, endPoint x: 1243, endPoint y: 22, distance: 153.8
click at [1243, 22] on div "My Profile My Orders Account Settings Credits Saved Adventures Logout" at bounding box center [1244, 22] width 488 height 44
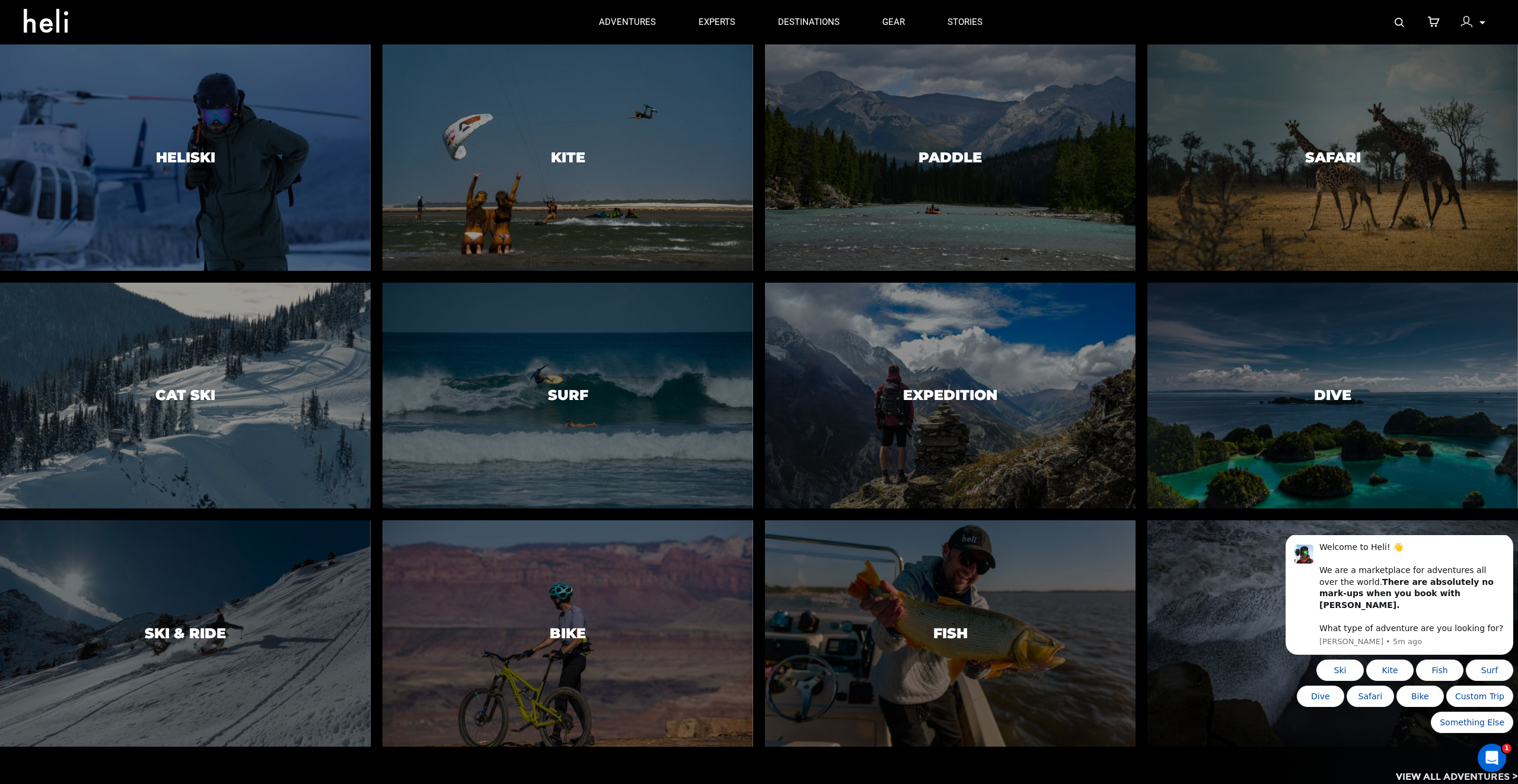
drag, startPoint x: 607, startPoint y: 18, endPoint x: 1175, endPoint y: 26, distance: 568.1
click at [1175, 26] on div "My Profile My Orders Account Settings Credits Saved Adventures Logout" at bounding box center [1249, 22] width 491 height 44
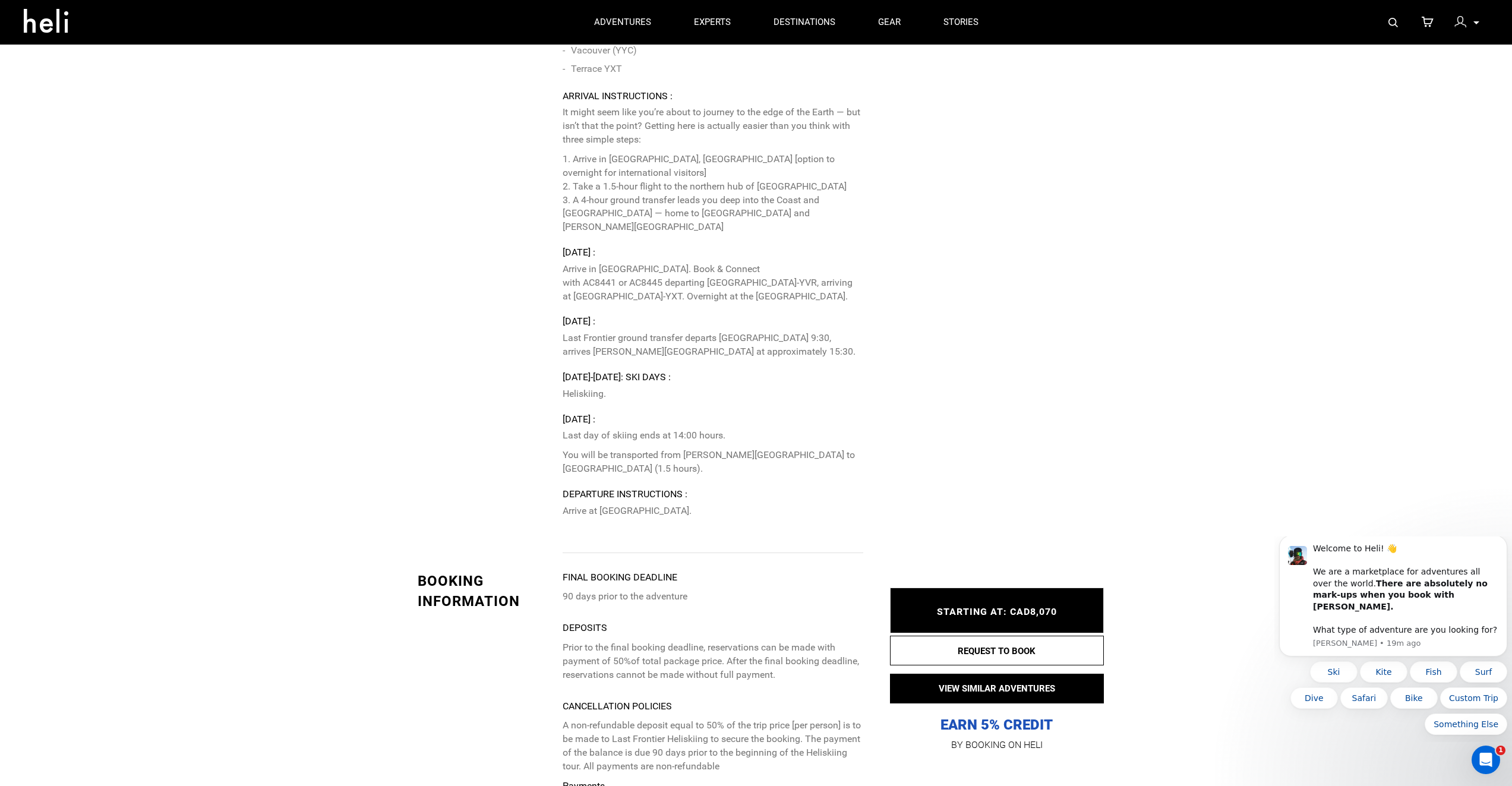
scroll to position [3011, 0]
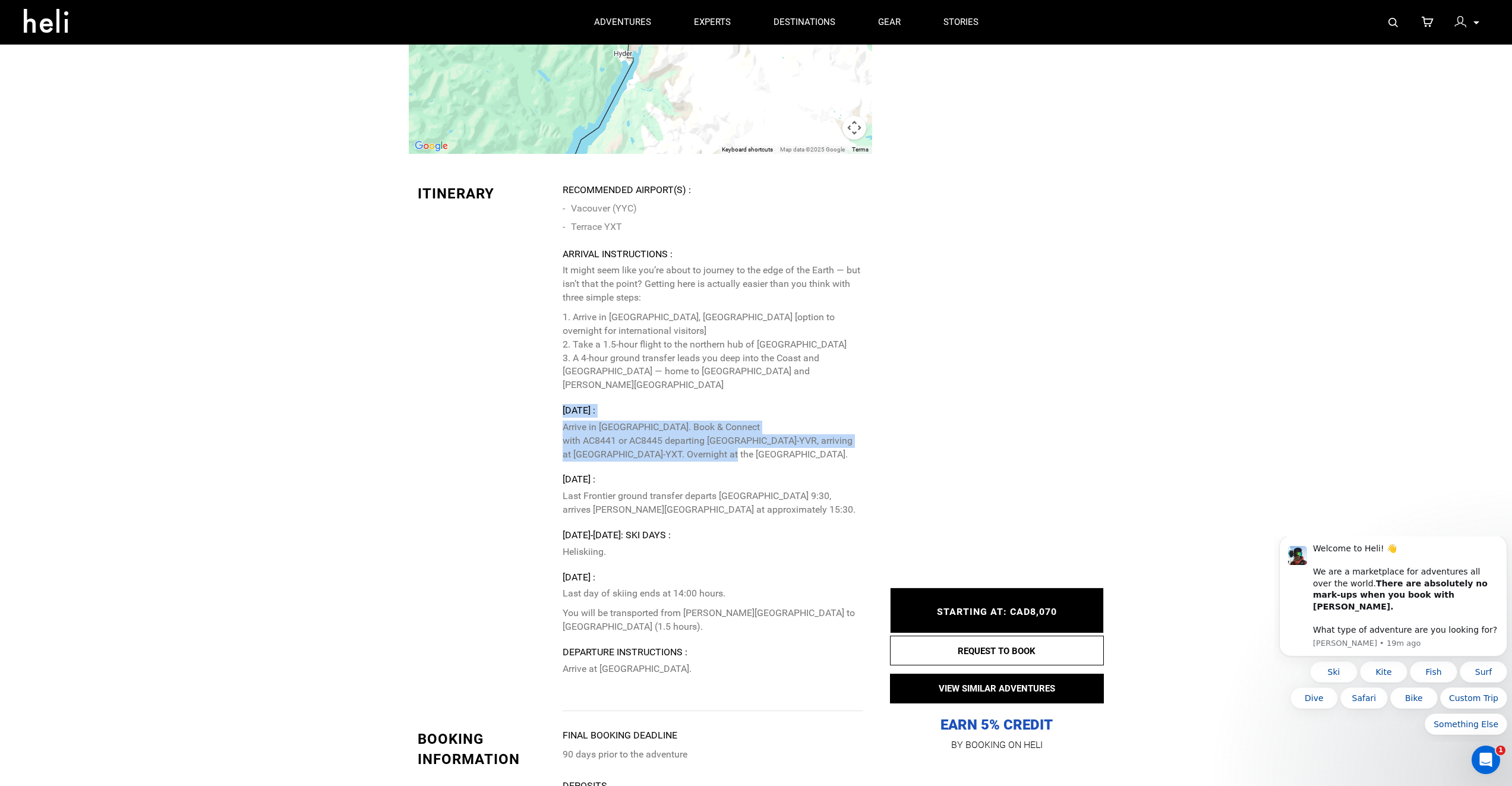
drag, startPoint x: 566, startPoint y: 342, endPoint x: 814, endPoint y: 381, distance: 251.0
click at [814, 404] on div "Monday, January 12 : Arrive in Vancouver. Book & Connect with AC8441 or AC8445 …" at bounding box center [713, 432] width 300 height 57
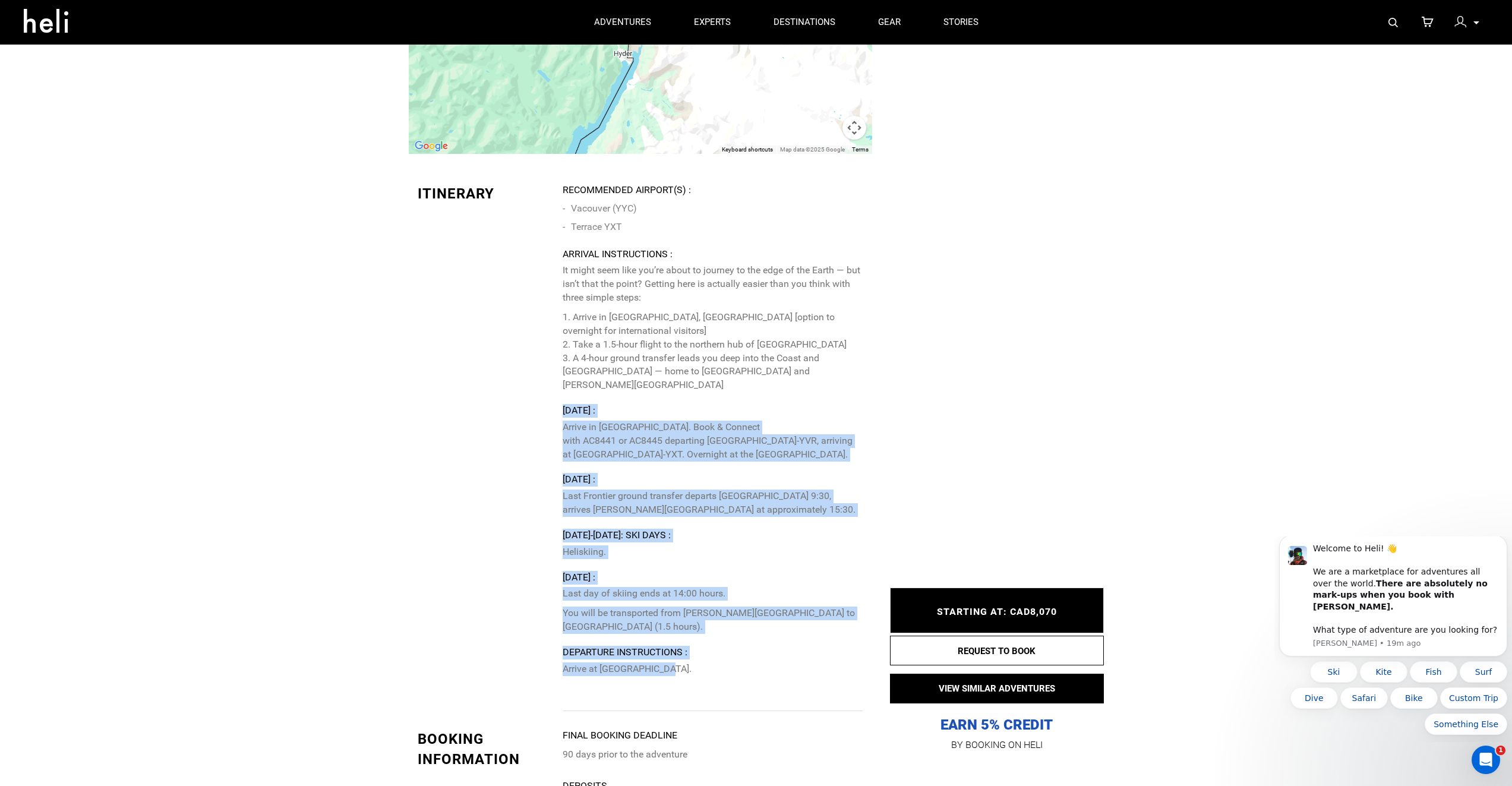
drag, startPoint x: 562, startPoint y: 341, endPoint x: 803, endPoint y: 559, distance: 325.0
click at [779, 585] on div "Itinerary Recommended Airport(s) : Vacouver (YYC) Terrace YXT Arrival Instructi…" at bounding box center [640, 447] width 463 height 528
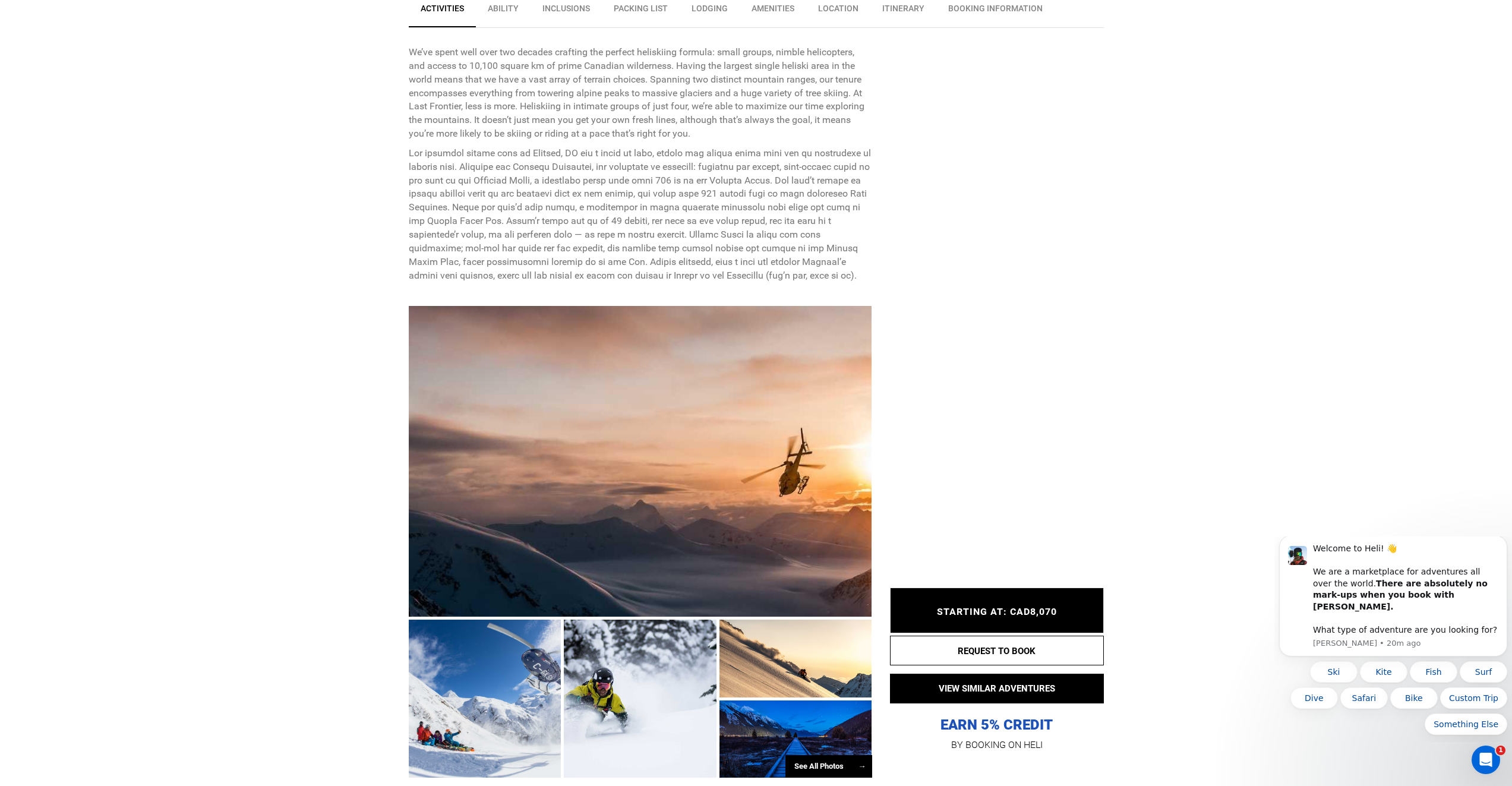
scroll to position [0, 0]
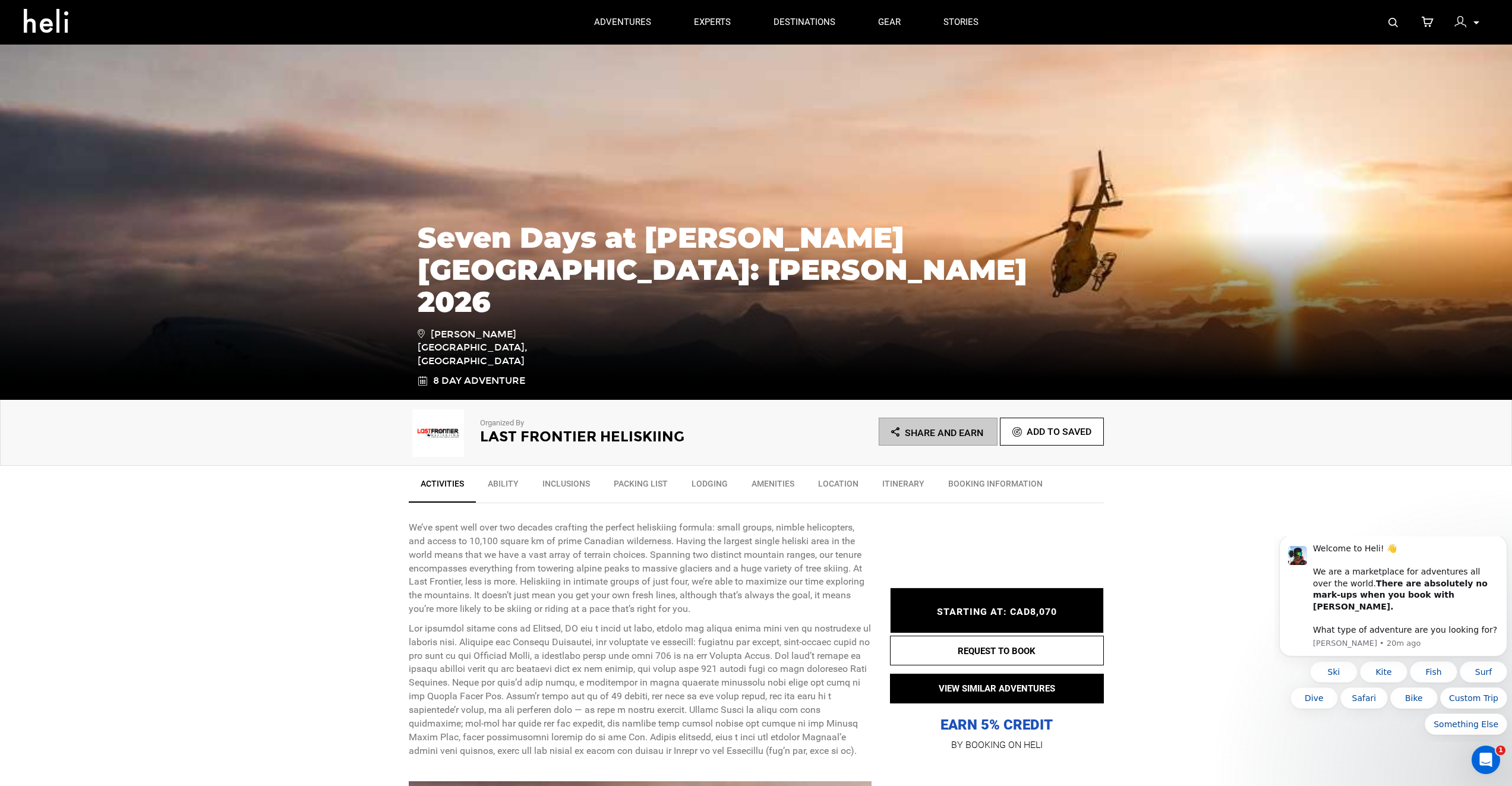
click at [985, 479] on link "BOOKING INFORMATION" at bounding box center [995, 487] width 118 height 30
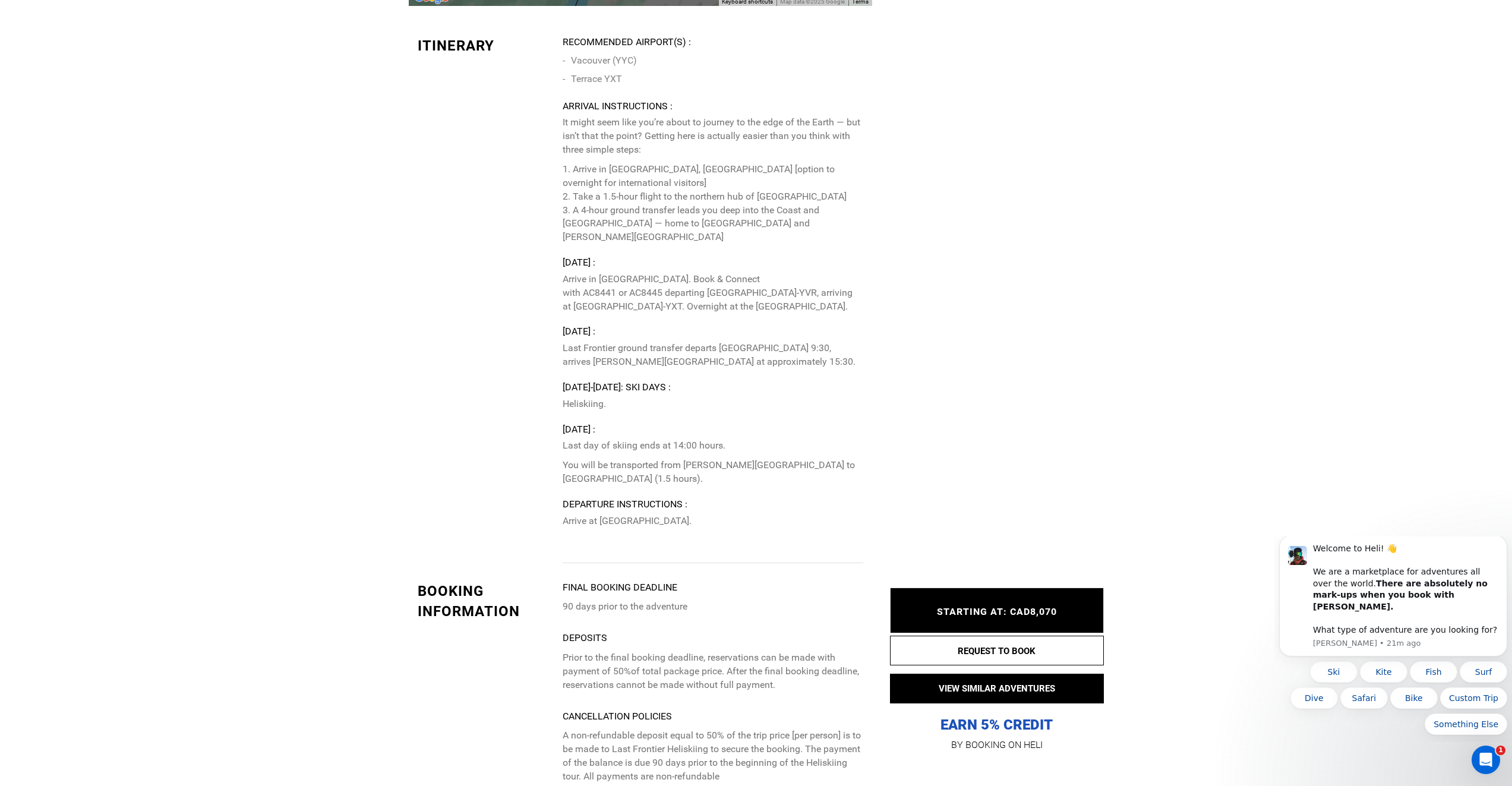
scroll to position [3169, 0]
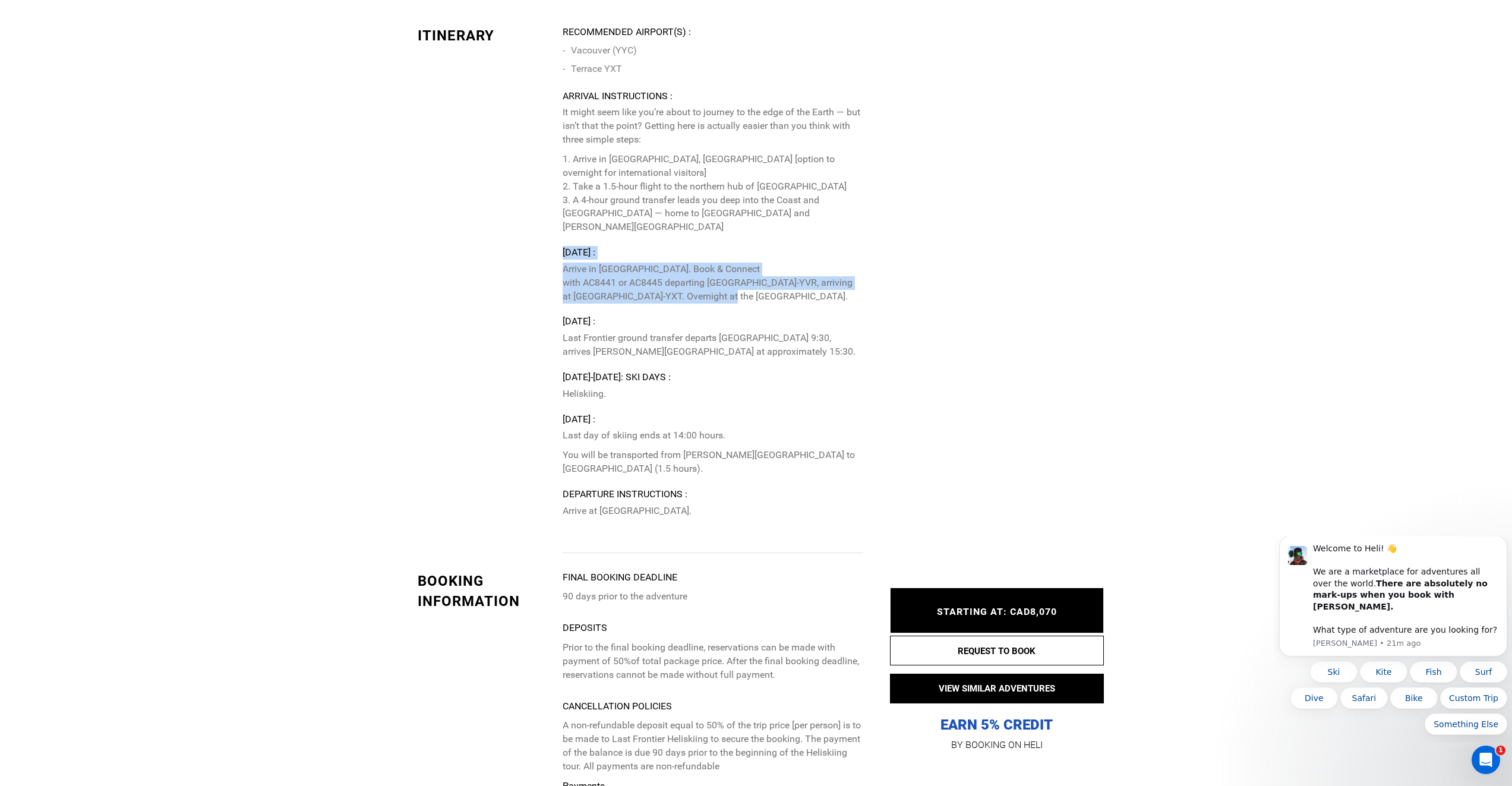
drag, startPoint x: 564, startPoint y: 182, endPoint x: 631, endPoint y: 231, distance: 83.0
click at [631, 246] on div "Monday, January 12 : Arrive in Vancouver. Book & Connect with AC8441 or AC8445 …" at bounding box center [713, 274] width 300 height 57
click at [804, 429] on p "Last day of skiing ends at 14:00 hours." at bounding box center [713, 436] width 300 height 14
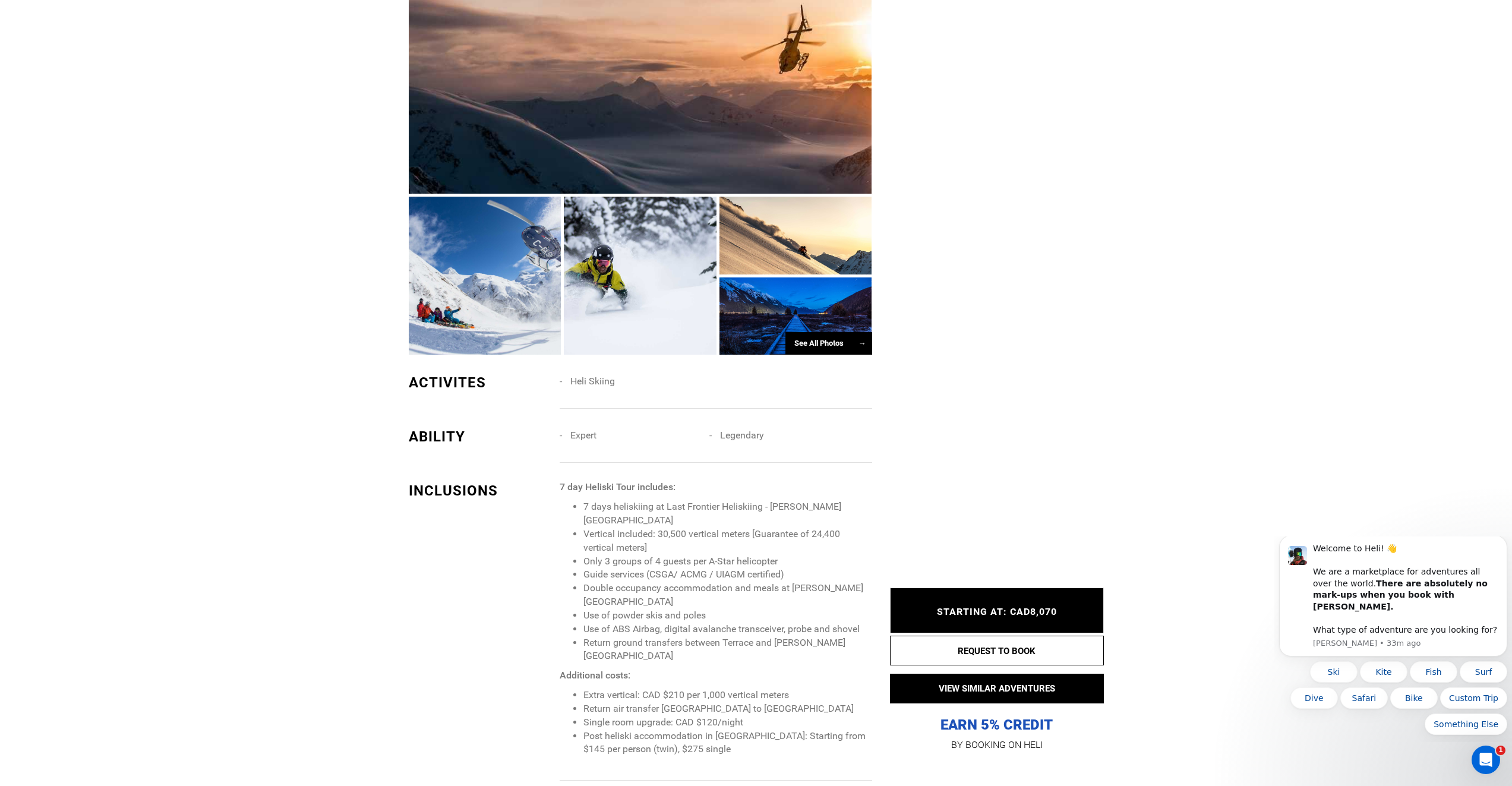
scroll to position [951, 0]
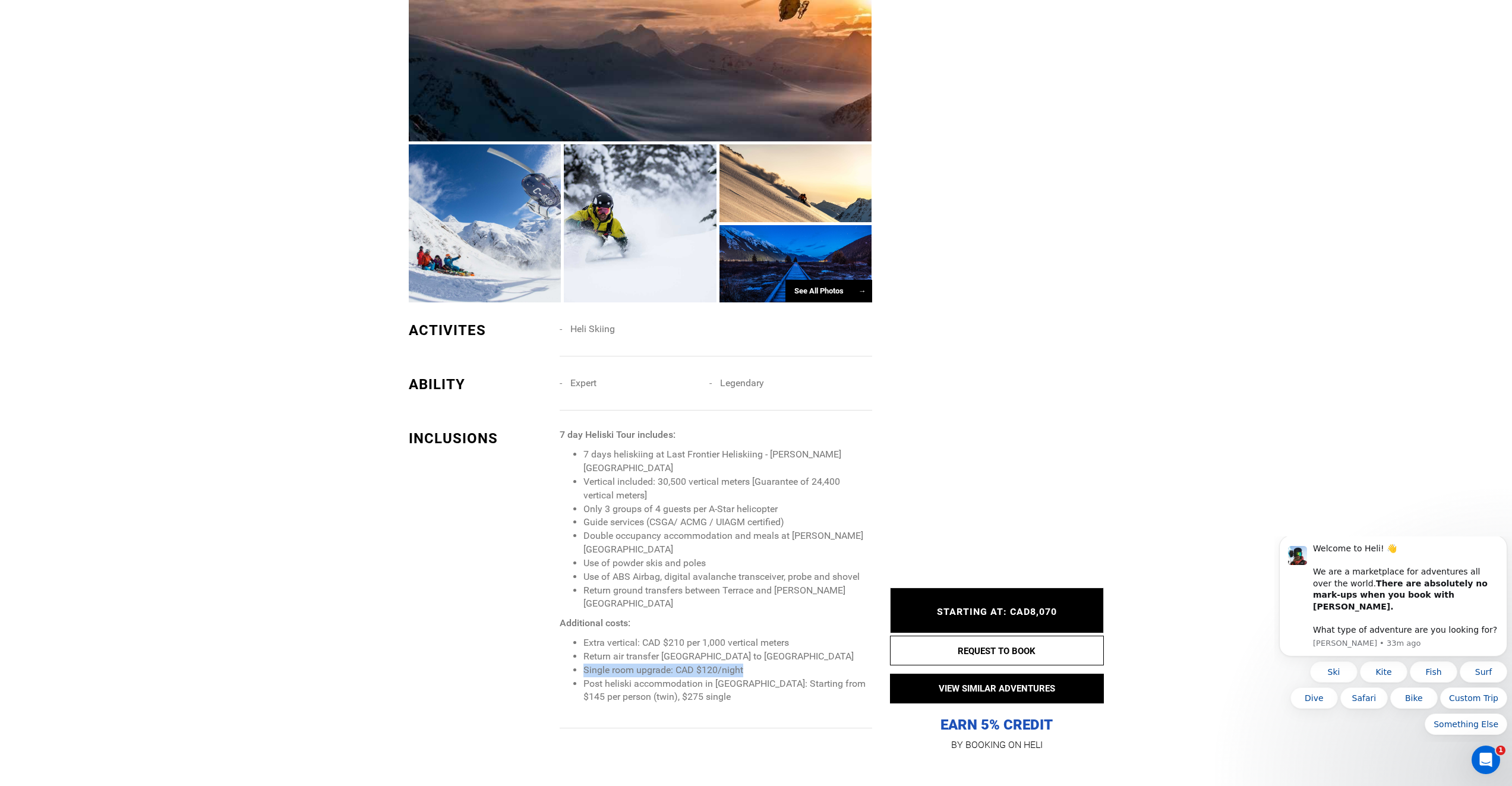
drag, startPoint x: 593, startPoint y: 627, endPoint x: 782, endPoint y: 630, distance: 189.0
click at [782, 664] on li "Single room upgrade: CAD $120/night" at bounding box center [727, 670] width 288 height 14
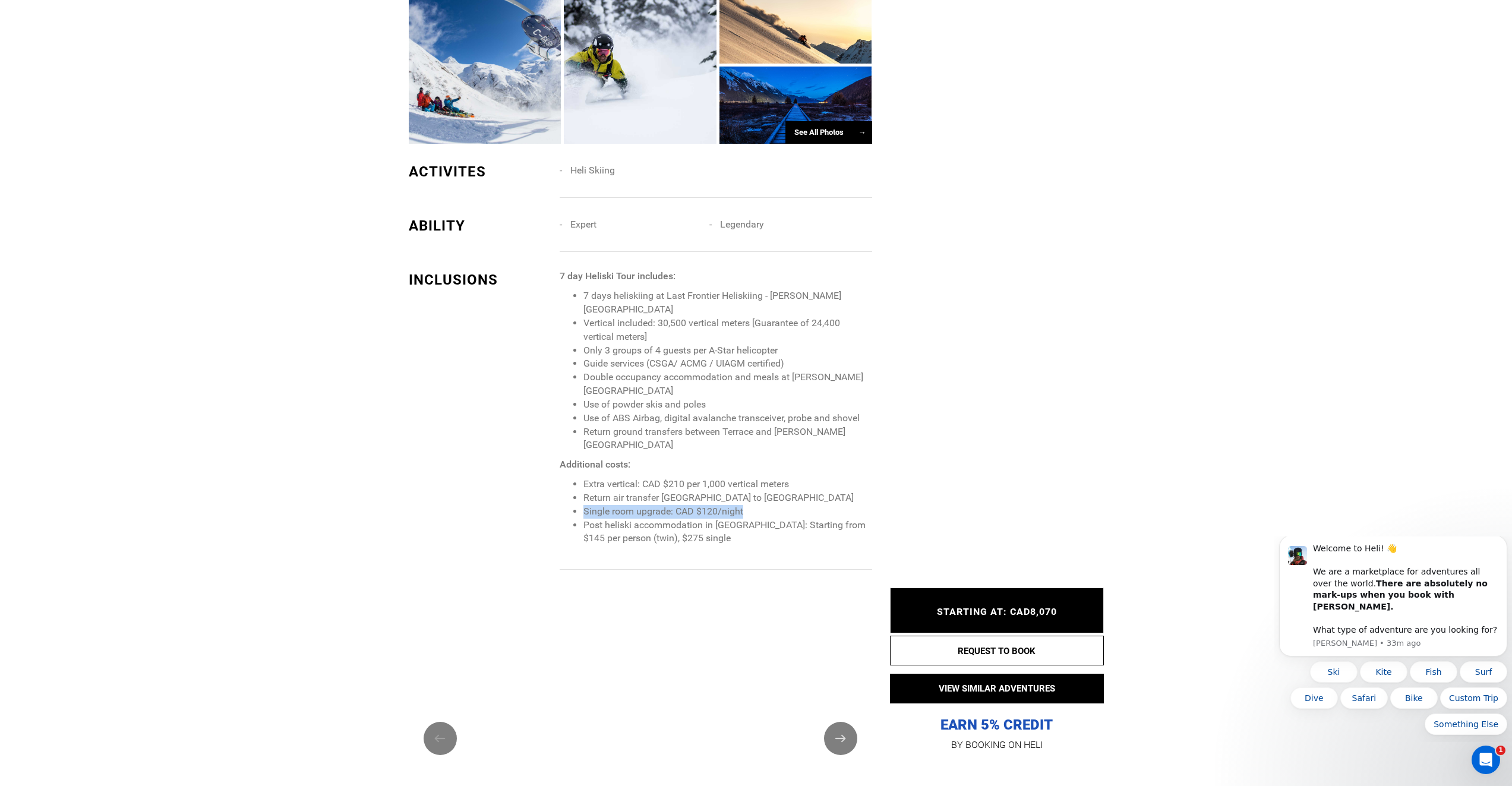
drag, startPoint x: 752, startPoint y: 467, endPoint x: 568, endPoint y: 473, distance: 184.1
click at [568, 478] on ul "Extra vertical: CAD $210 per 1,000 vertical meters Return air transfer Vancouve…" at bounding box center [715, 512] width 312 height 67
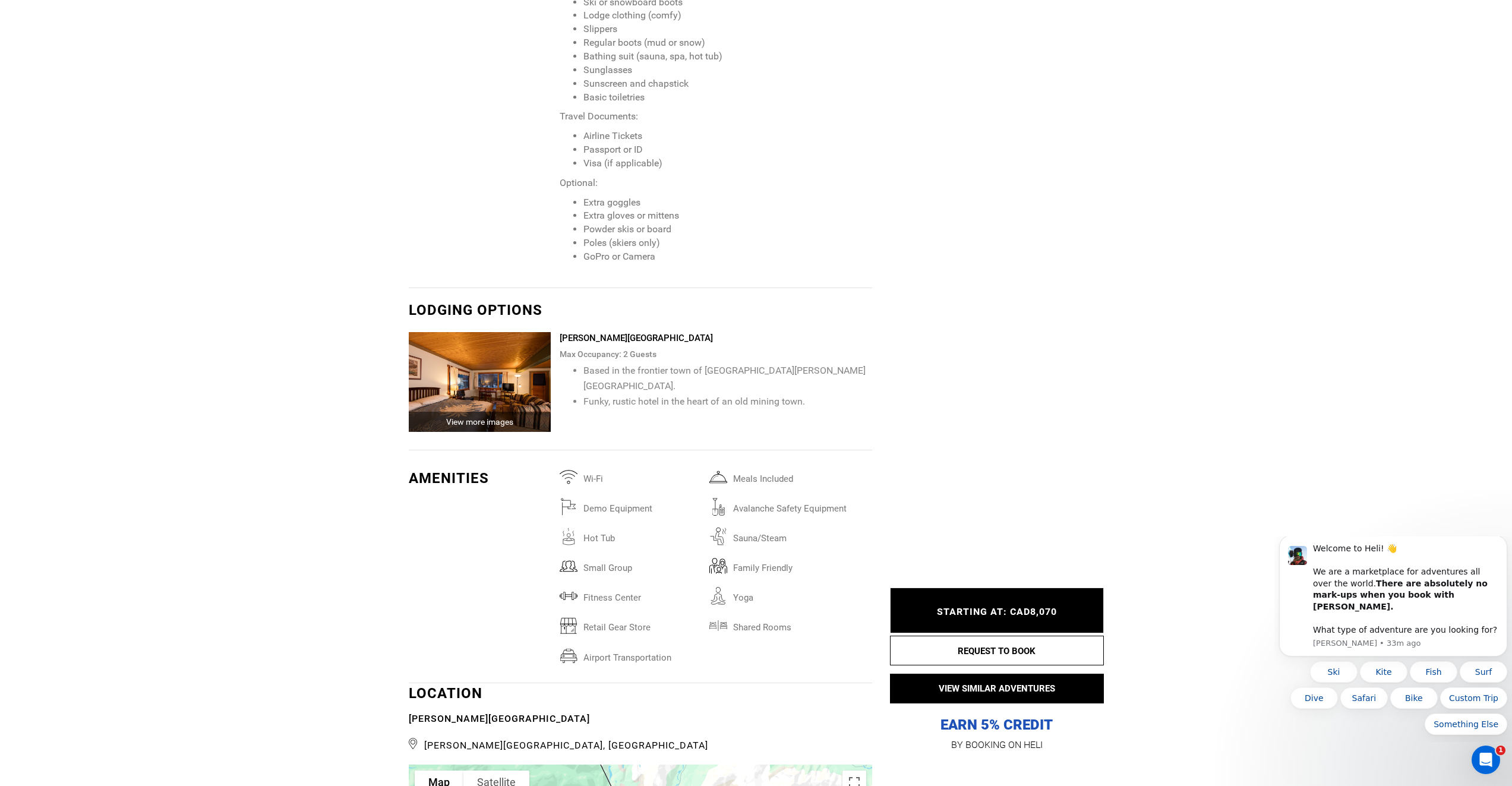
scroll to position [2219, 0]
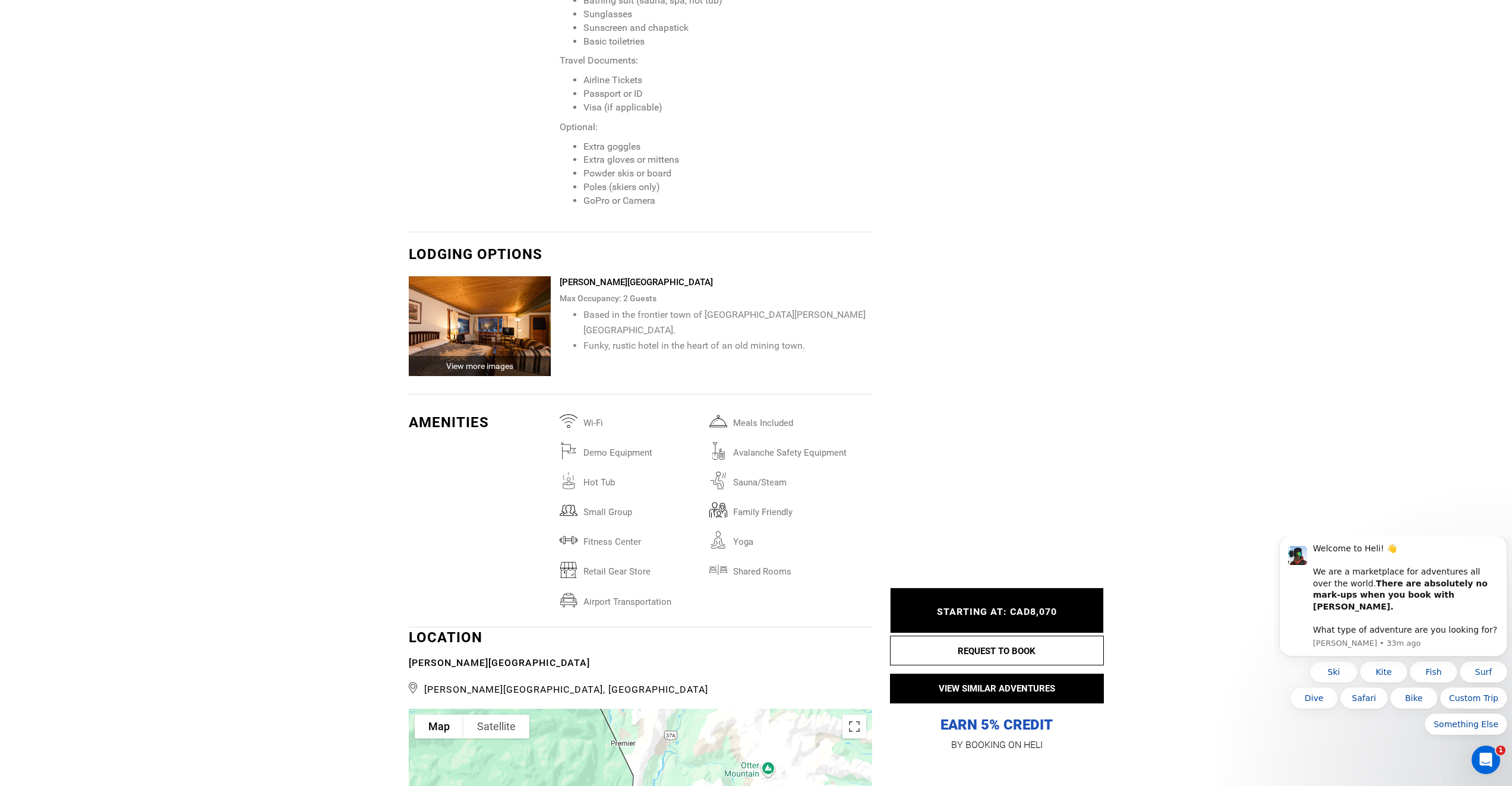
click at [489, 356] on div "View more images" at bounding box center [480, 366] width 142 height 20
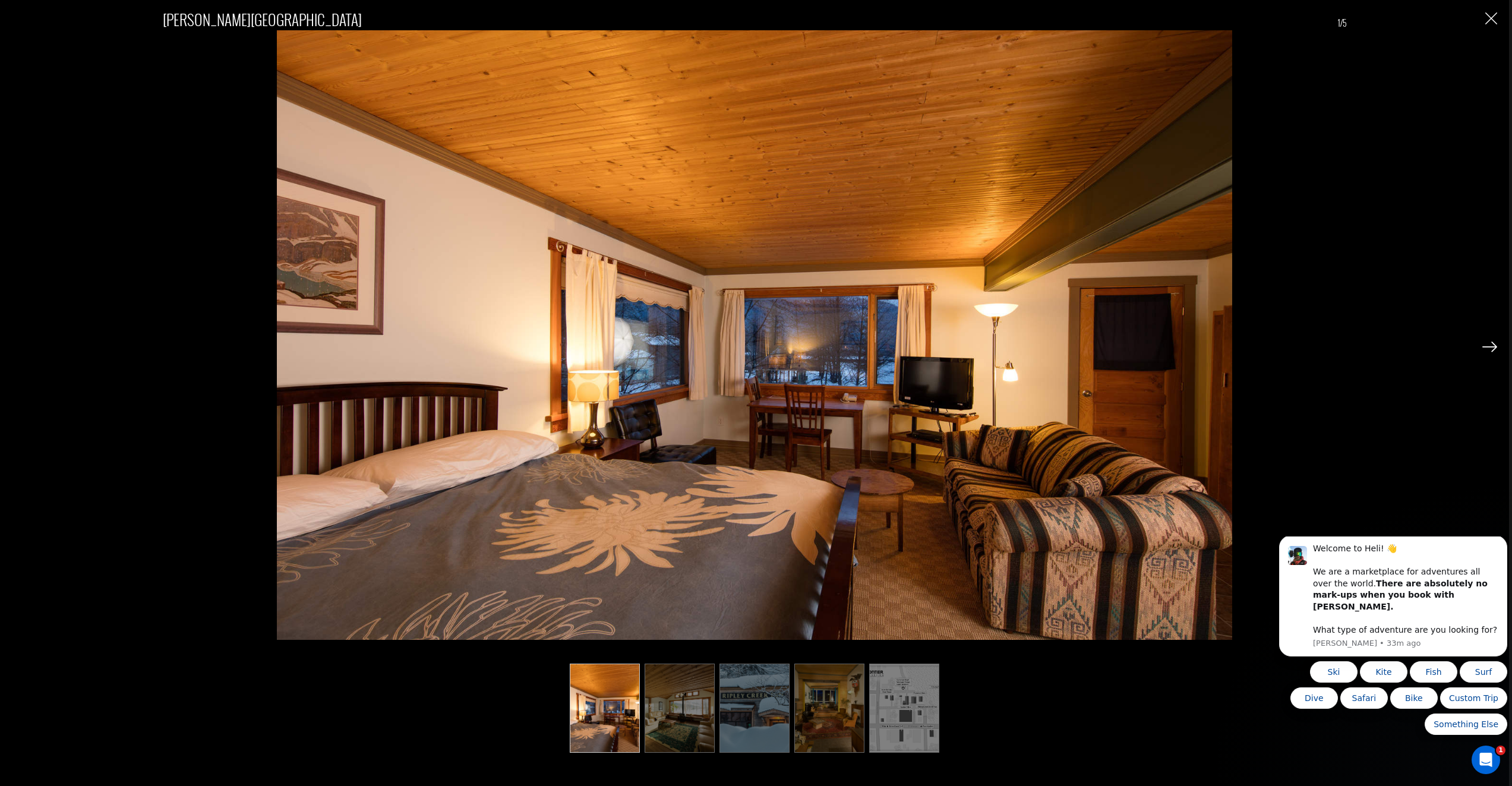
click at [1489, 346] on img at bounding box center [1490, 347] width 15 height 11
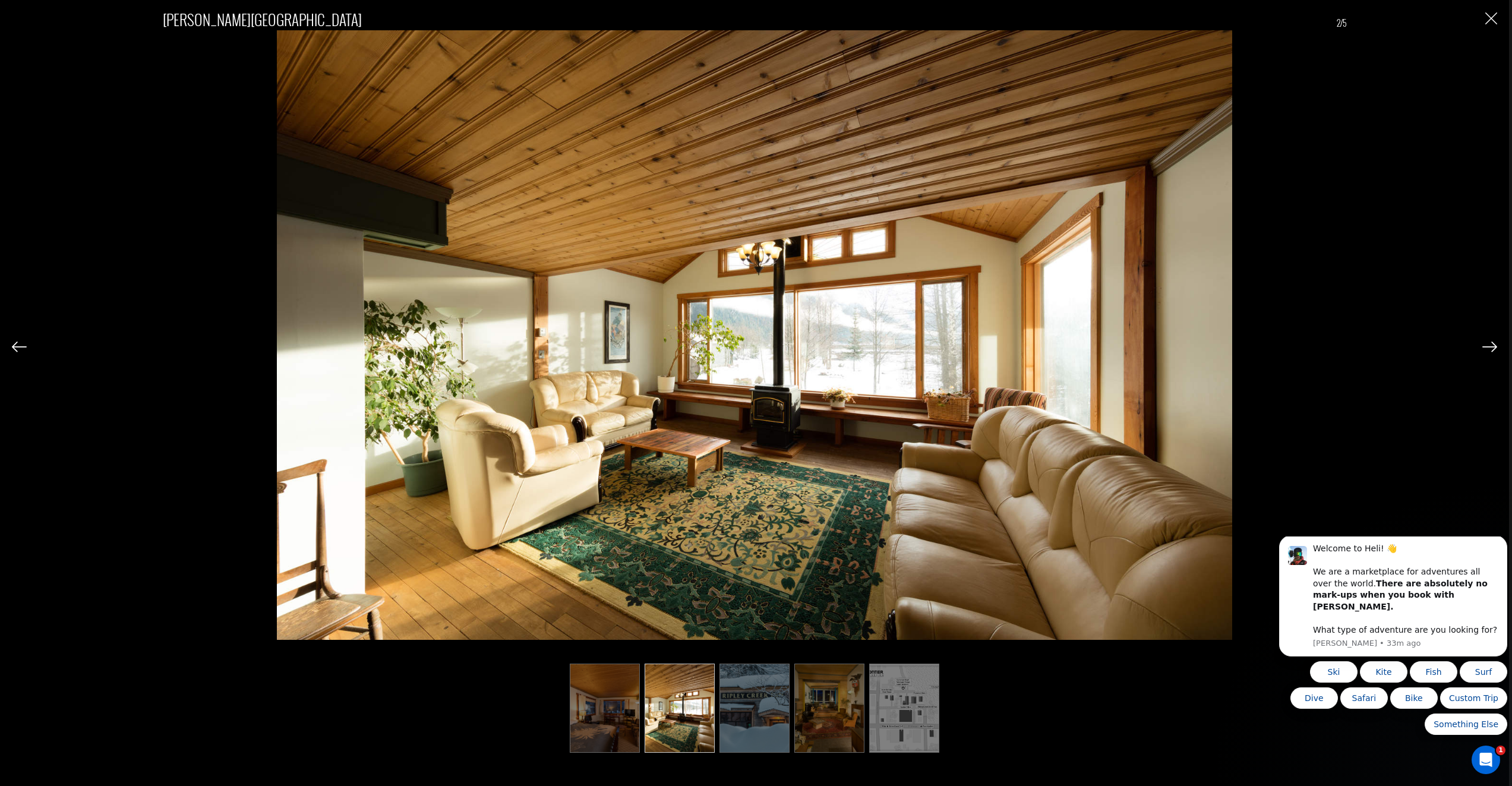
click at [1490, 345] on img at bounding box center [1490, 347] width 15 height 11
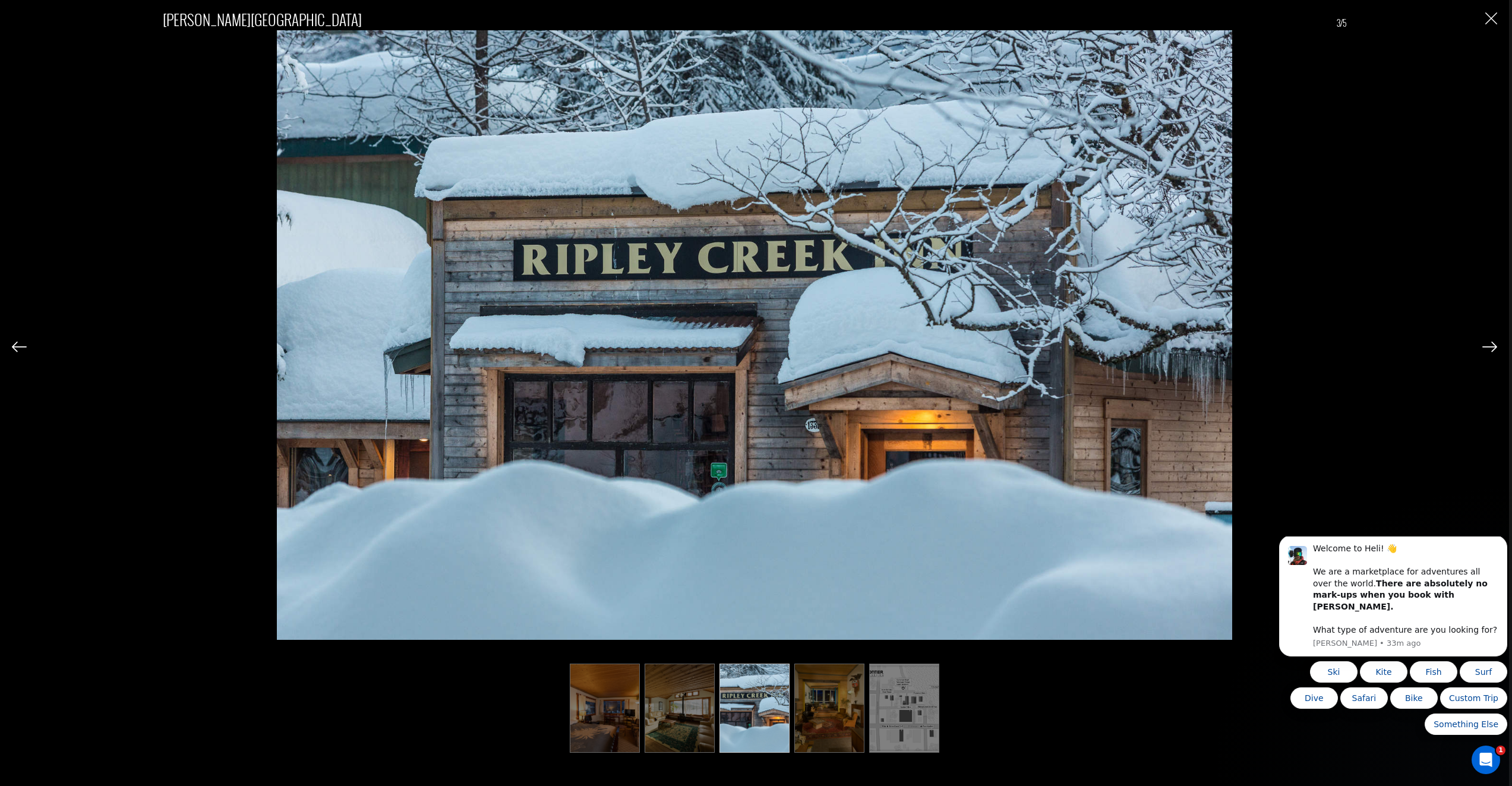
click at [1490, 345] on img at bounding box center [1490, 347] width 15 height 11
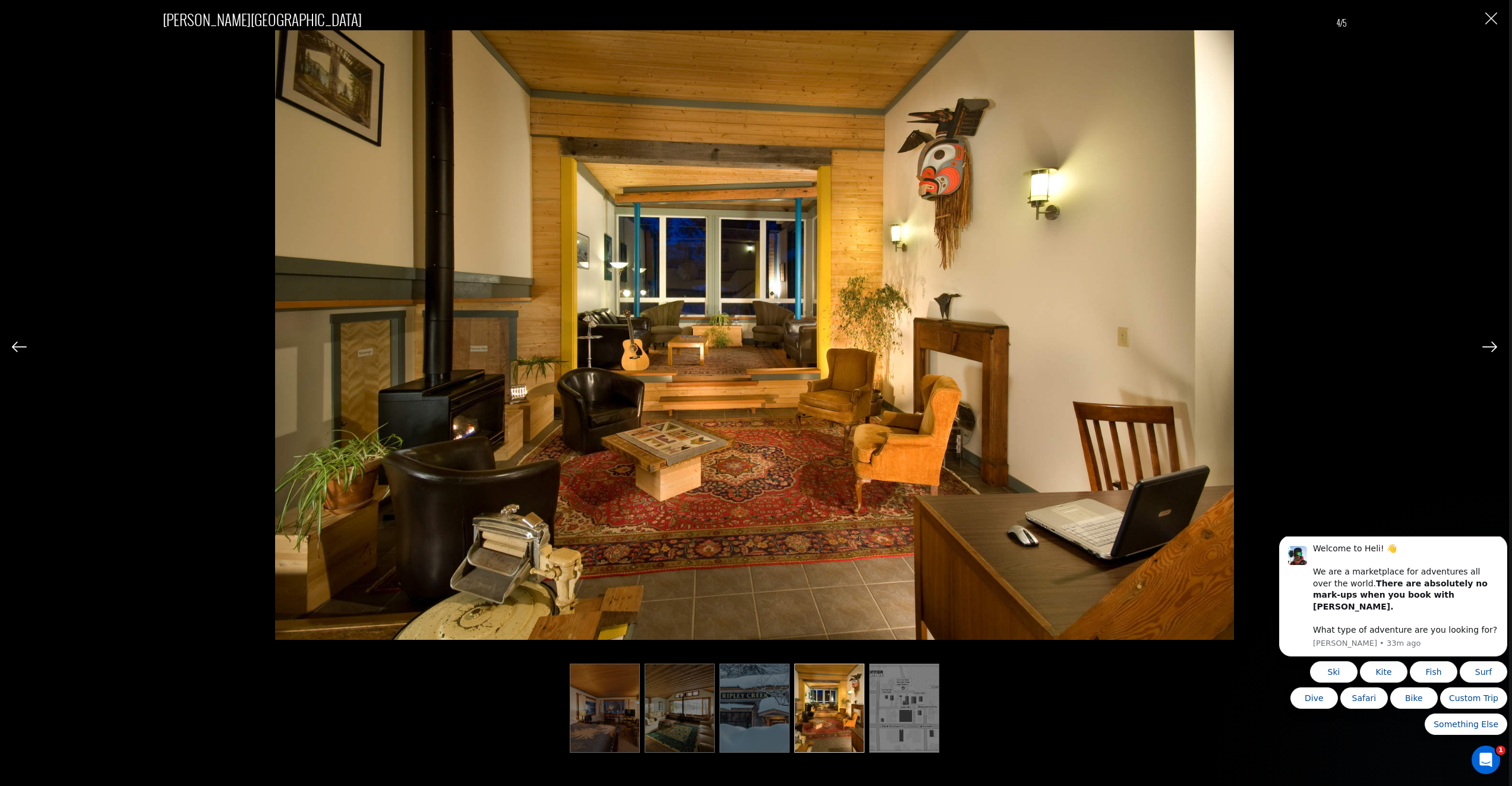
click at [1490, 345] on img at bounding box center [1490, 347] width 15 height 11
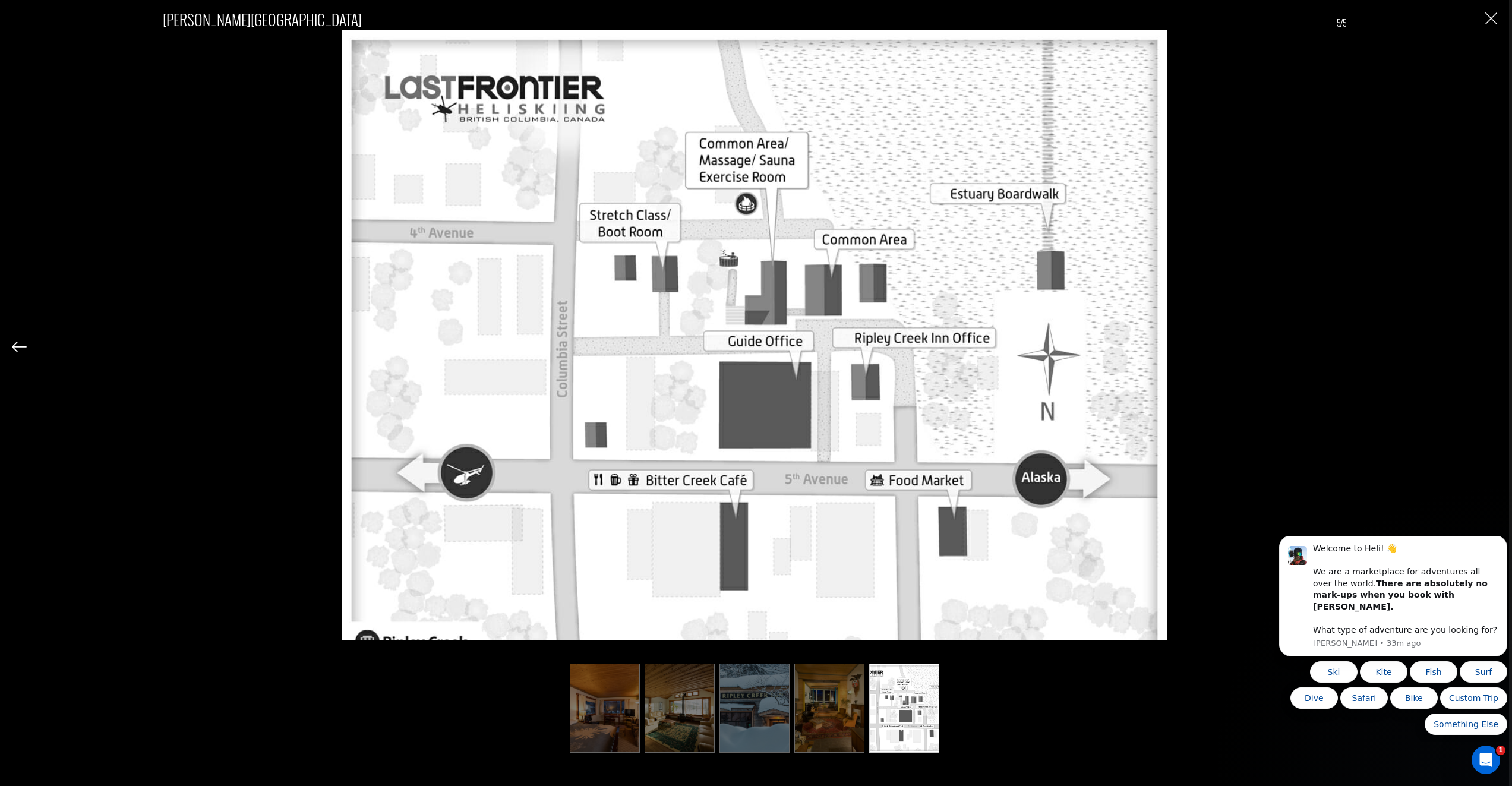
click at [1491, 16] on img "Close" at bounding box center [1491, 18] width 12 height 12
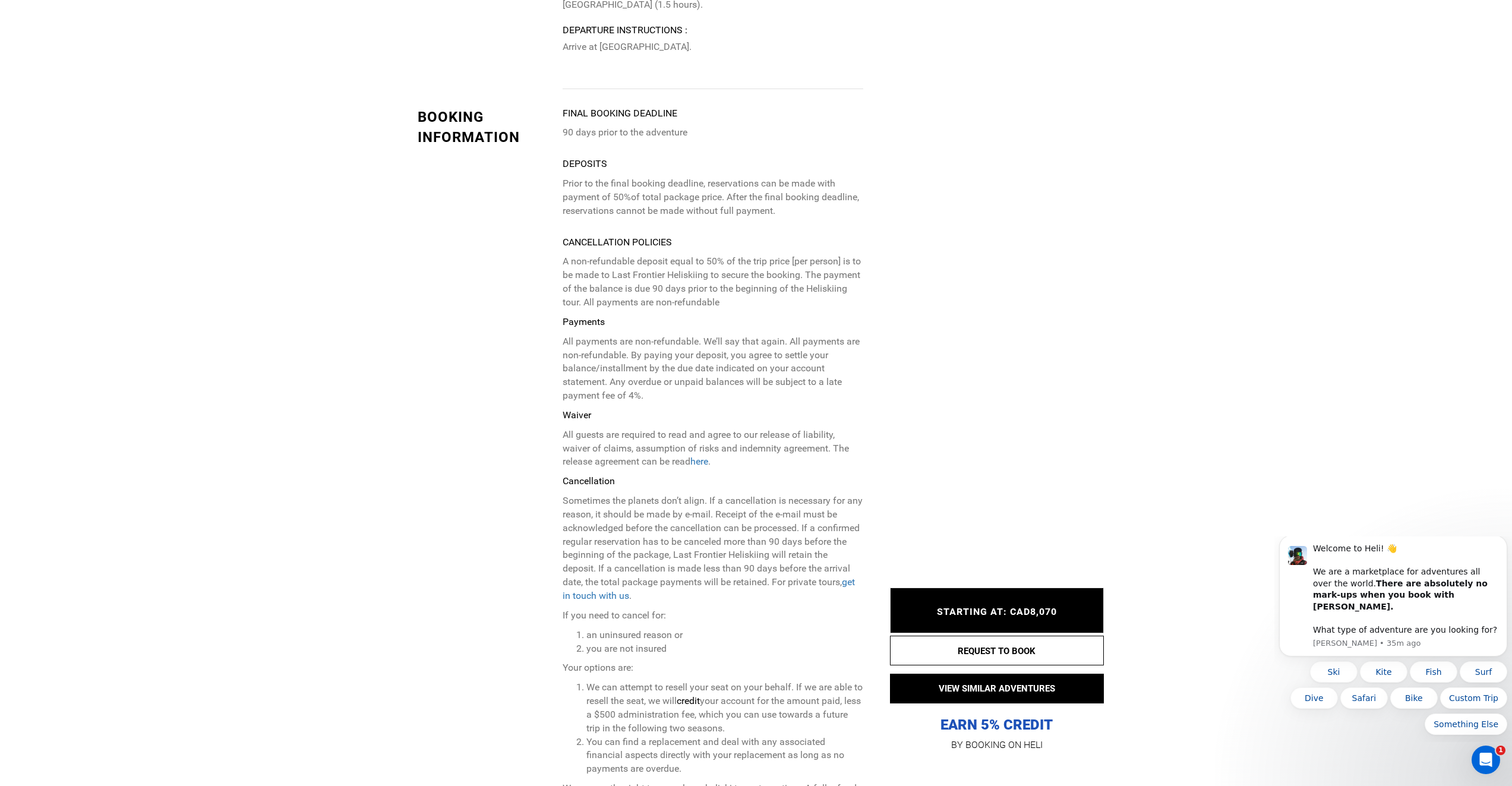
scroll to position [3644, 0]
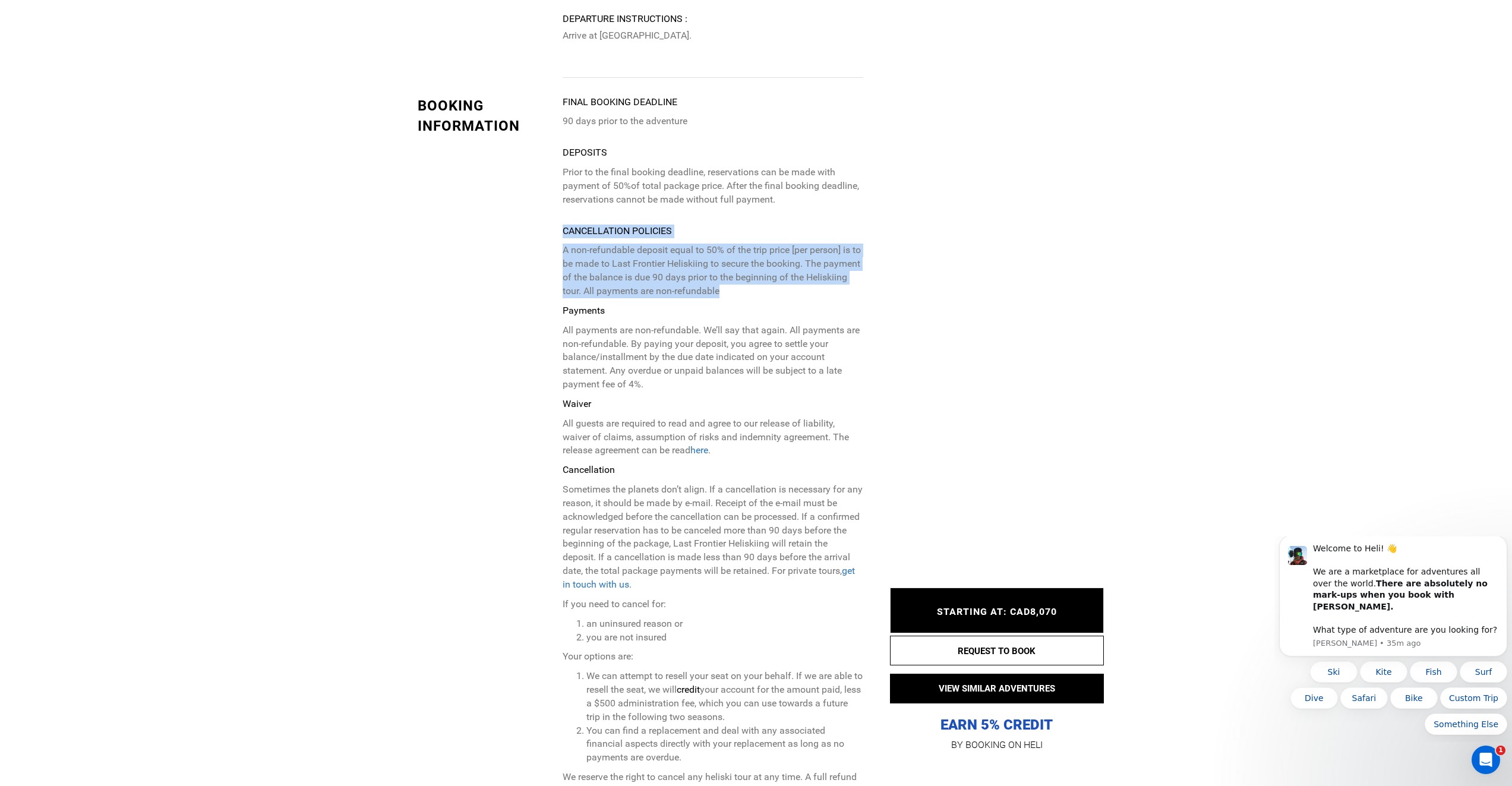
drag, startPoint x: 722, startPoint y: 181, endPoint x: 542, endPoint y: 149, distance: 182.8
click at [542, 149] on div "BOOKING INFORMATION Final booking deadline 90 days prior to the adventure Depos…" at bounding box center [640, 785] width 463 height 1380
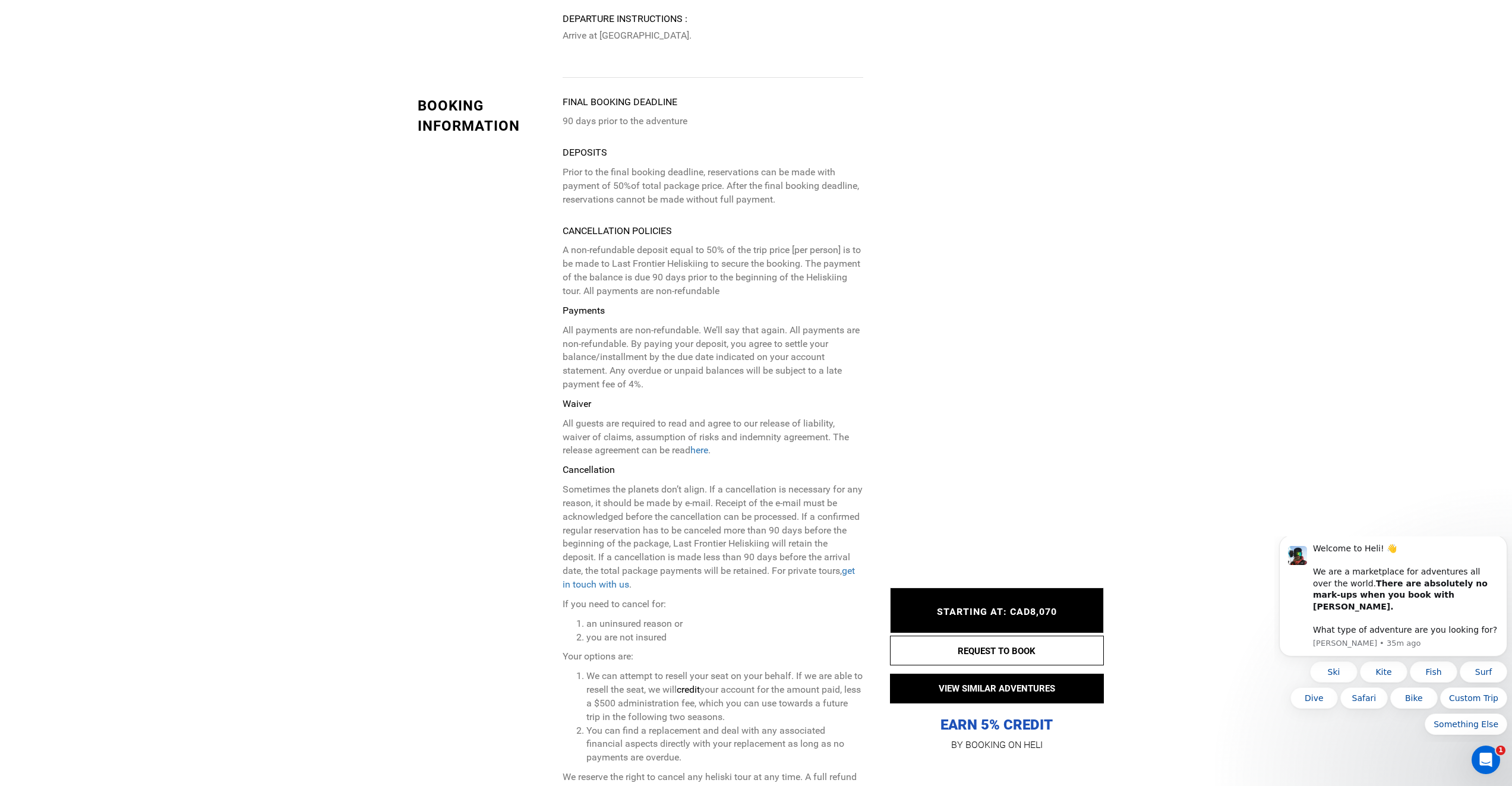
click at [857, 304] on p "Payments" at bounding box center [713, 311] width 300 height 14
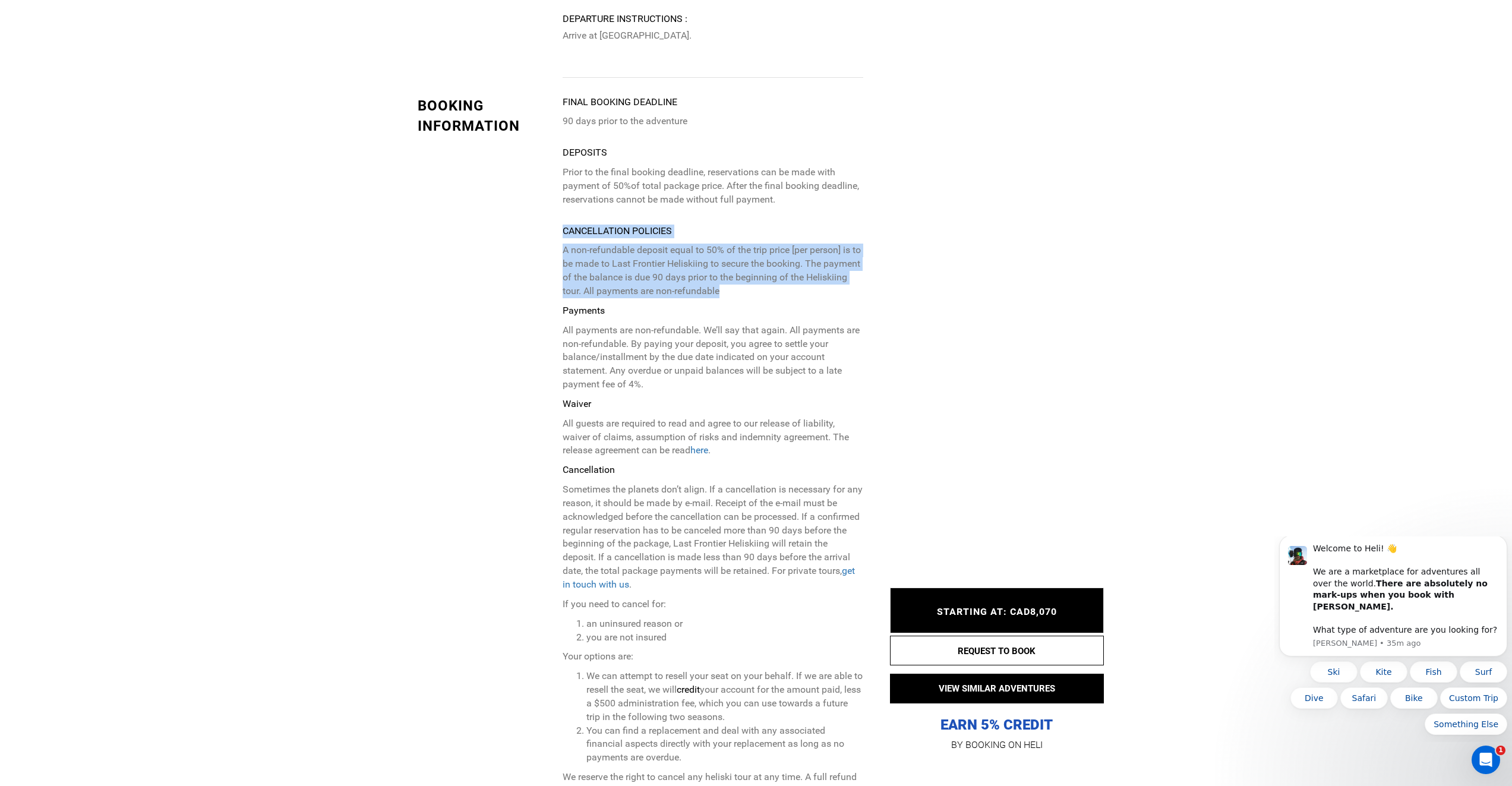
drag, startPoint x: 802, startPoint y: 211, endPoint x: 541, endPoint y: 148, distance: 268.5
click at [541, 148] on div "BOOKING INFORMATION Final booking deadline 90 days prior to the adventure Depos…" at bounding box center [640, 785] width 463 height 1380
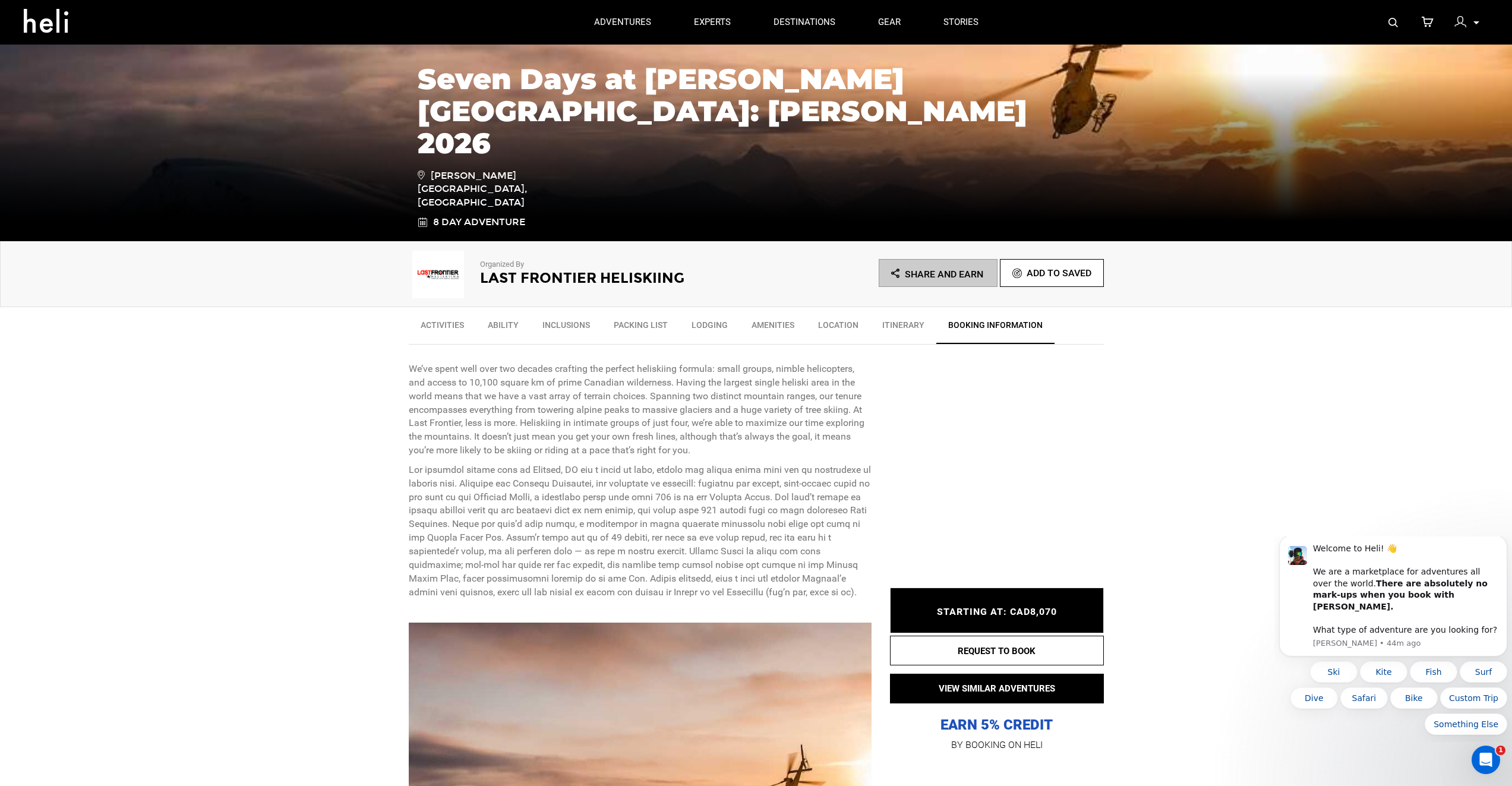
scroll to position [0, 0]
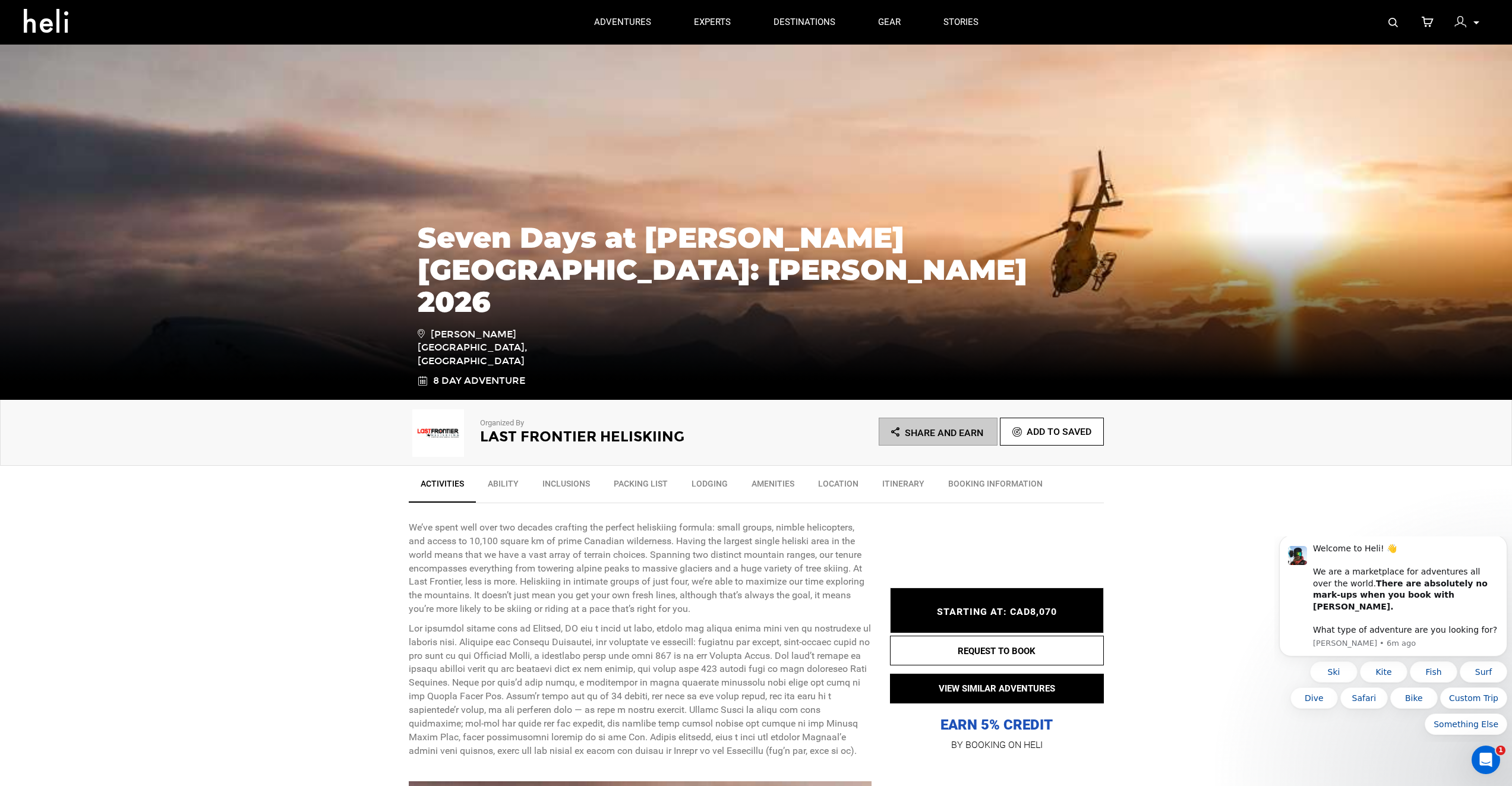
click at [1472, 21] on p at bounding box center [1475, 23] width 7 height 14
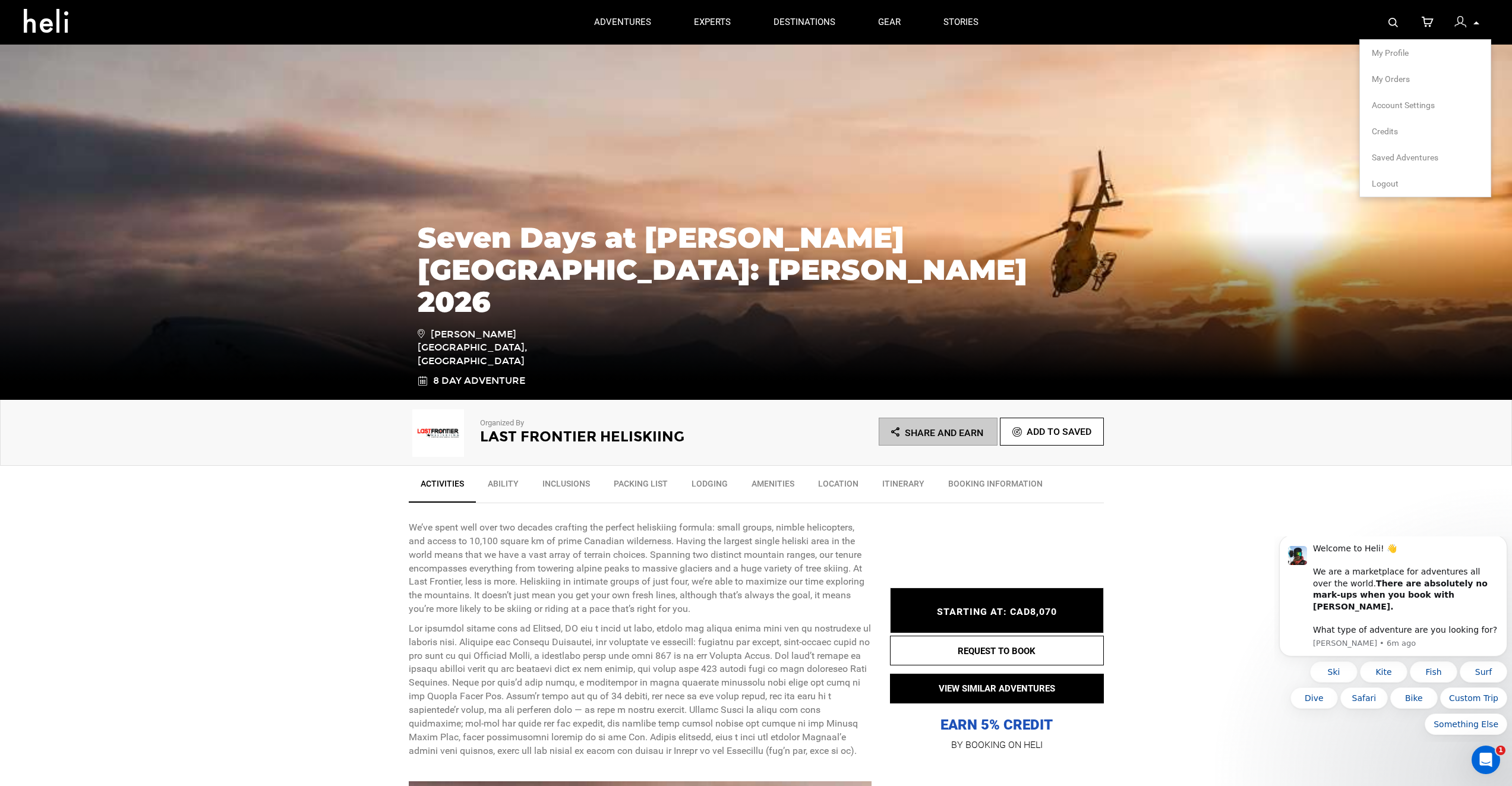
click at [1391, 72] on li "My Orders" at bounding box center [1425, 79] width 131 height 26
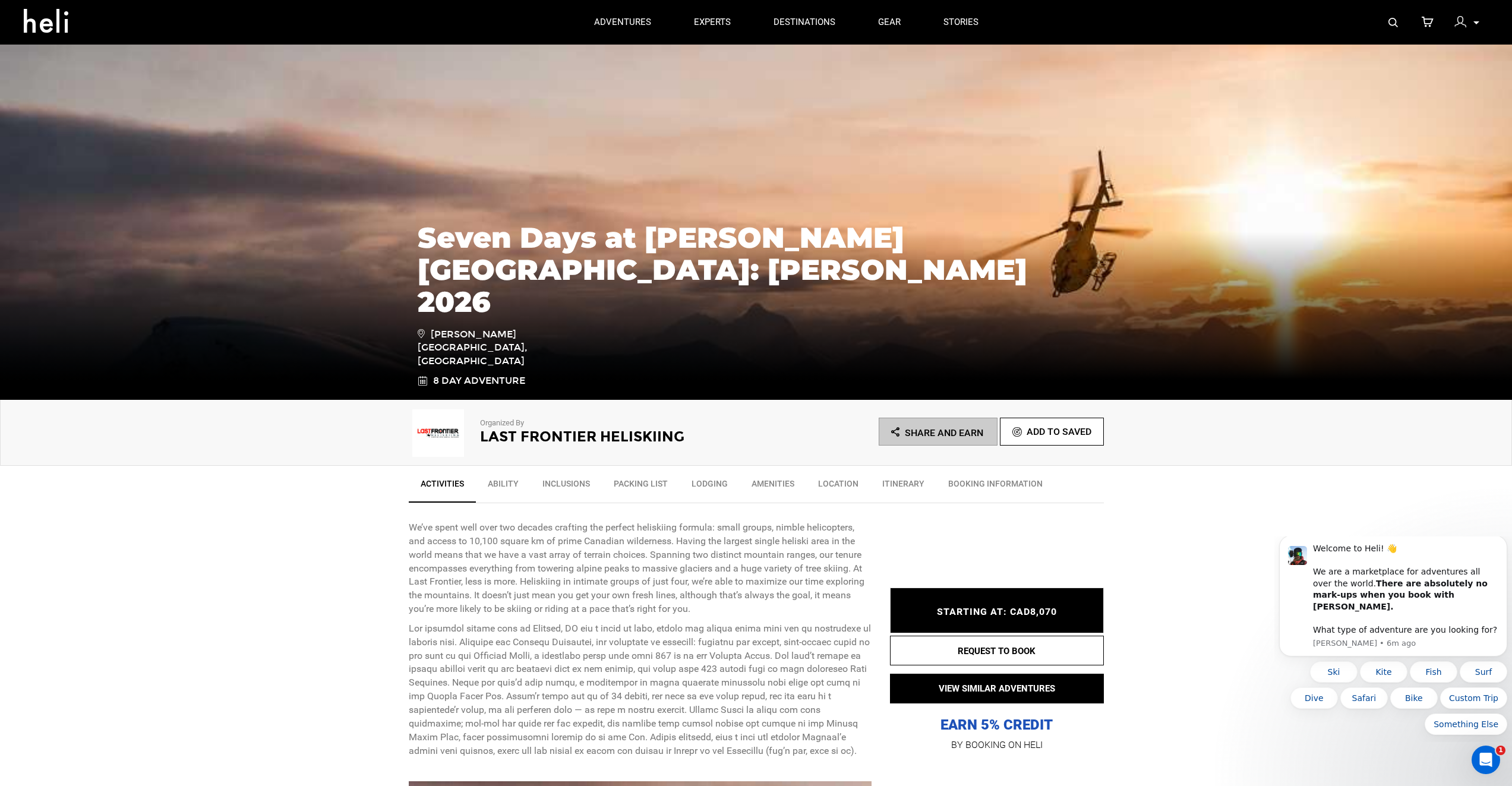
click at [1476, 19] on p at bounding box center [1475, 23] width 7 height 14
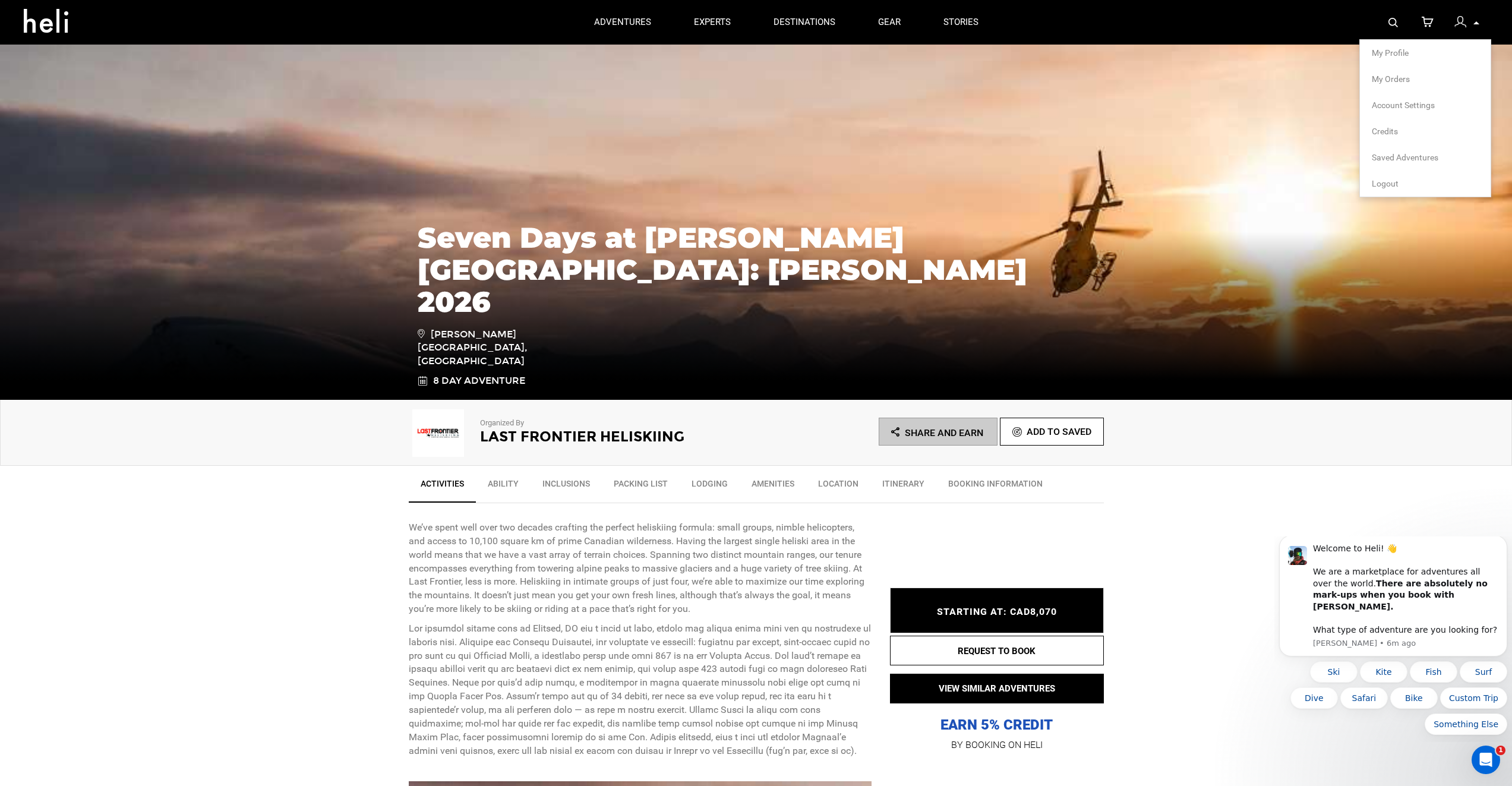
click at [1389, 78] on span "My Orders" at bounding box center [1390, 79] width 38 height 9
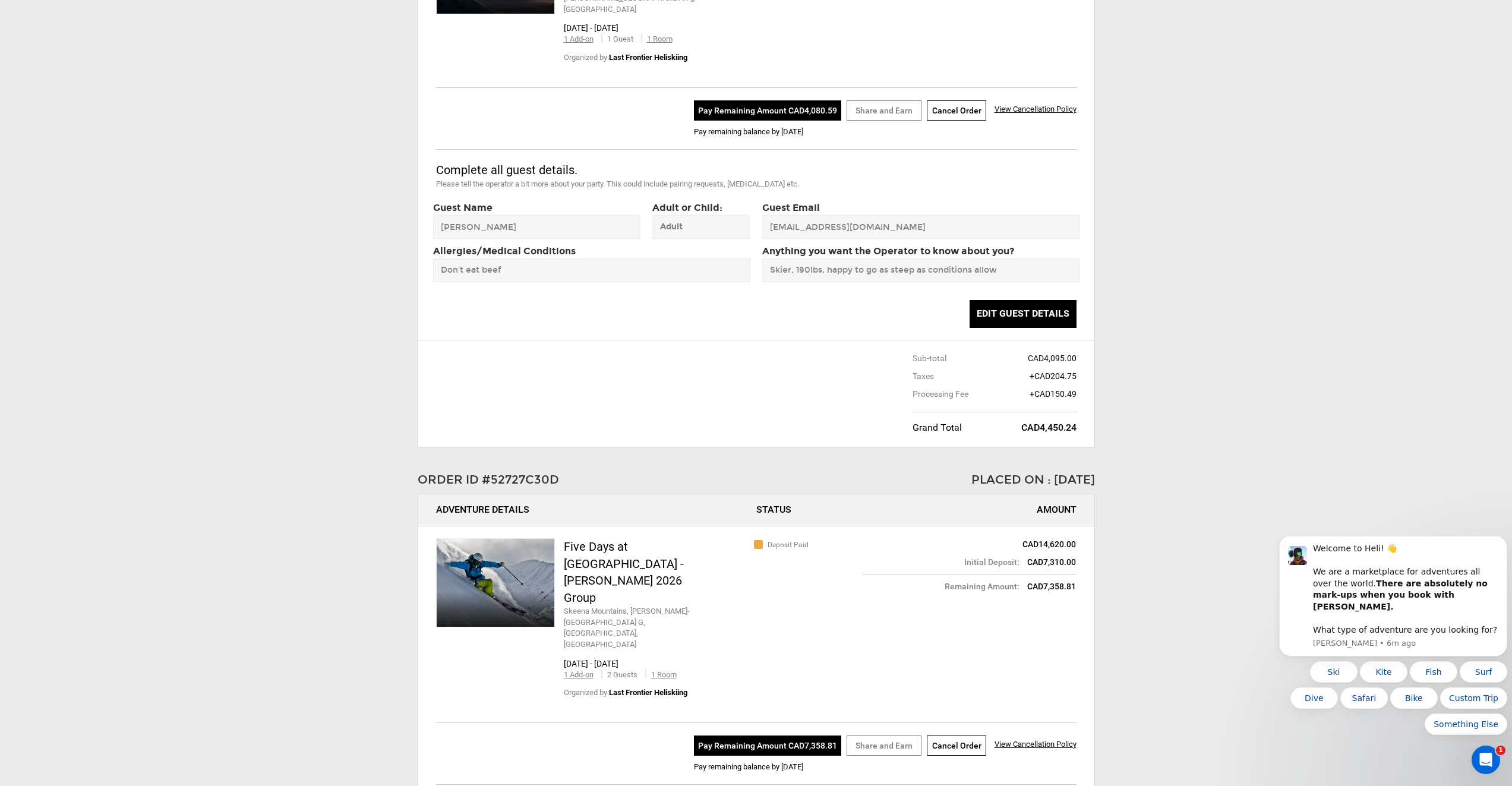
scroll to position [317, 0]
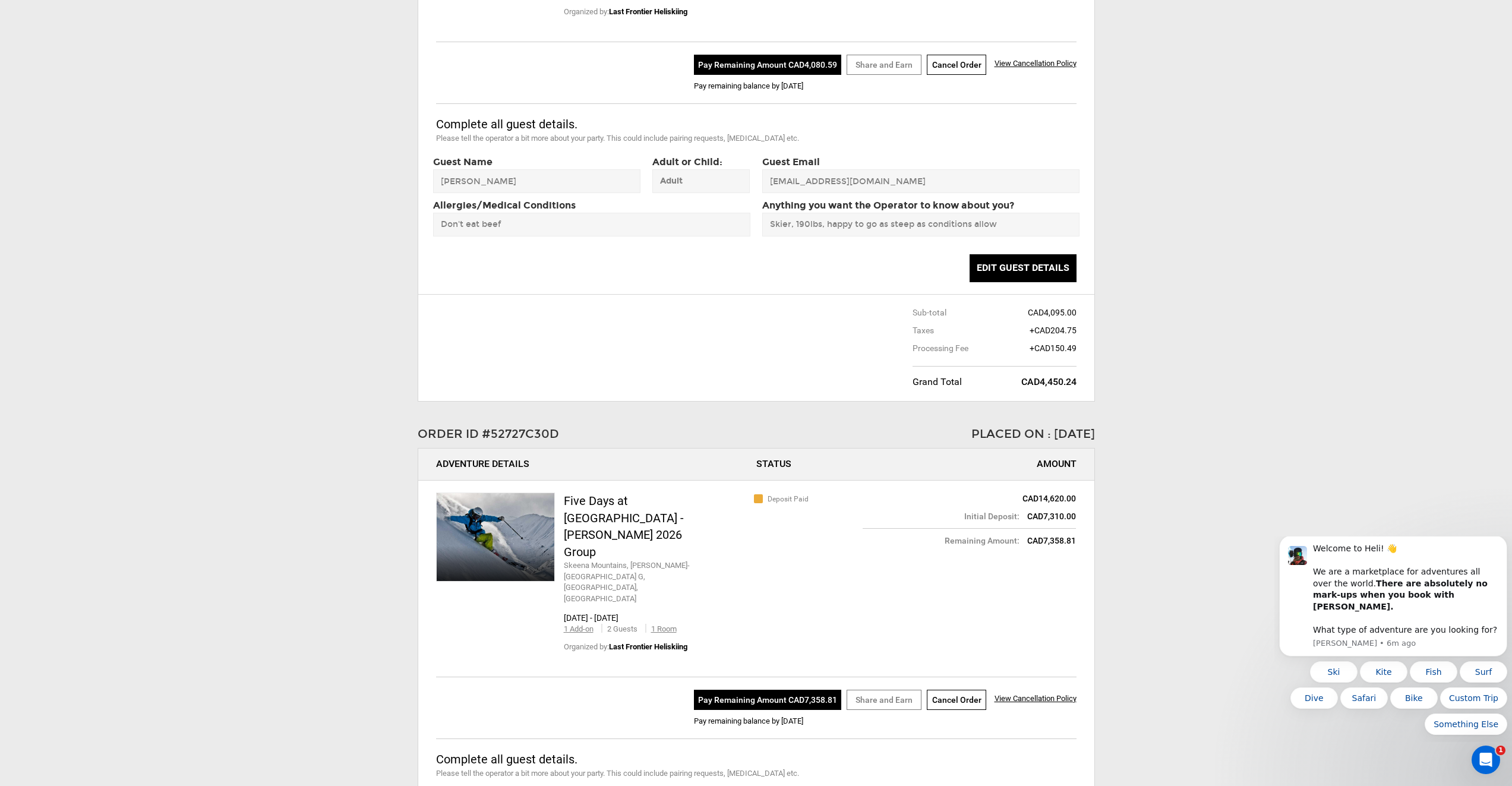
click at [482, 493] on span at bounding box center [495, 537] width 117 height 88
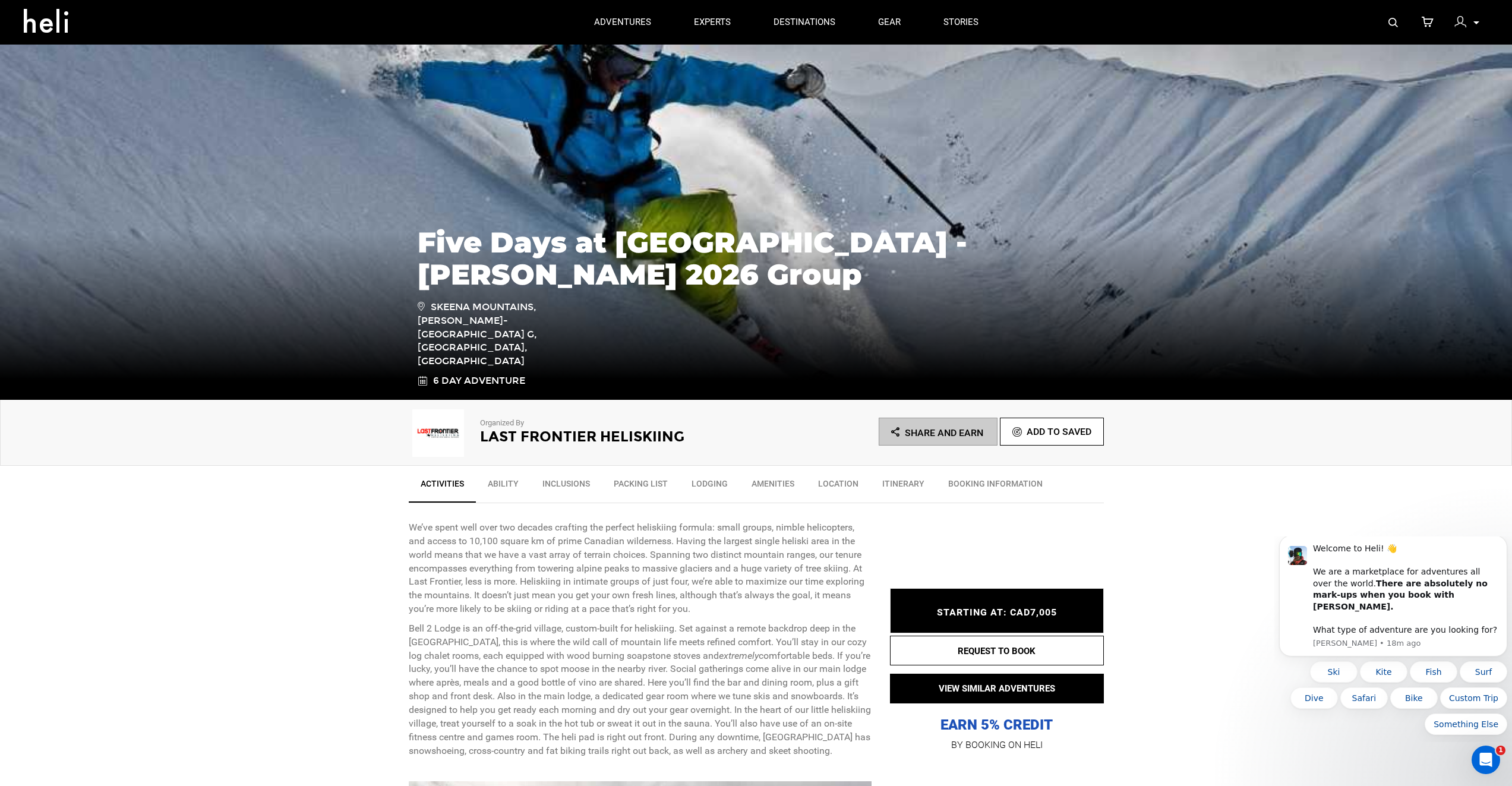
click at [1475, 22] on icon at bounding box center [1476, 22] width 6 height 3
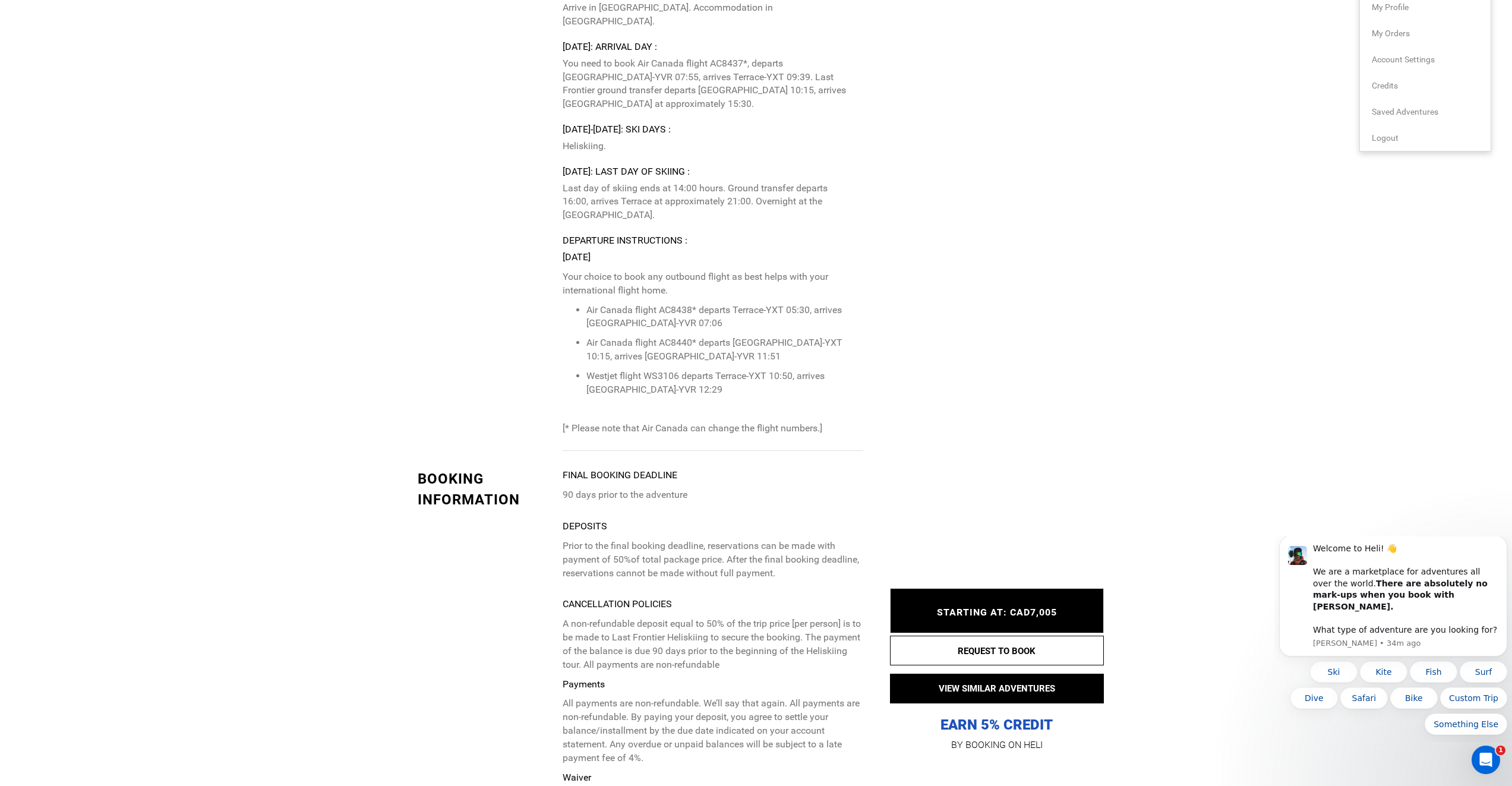
scroll to position [3486, 0]
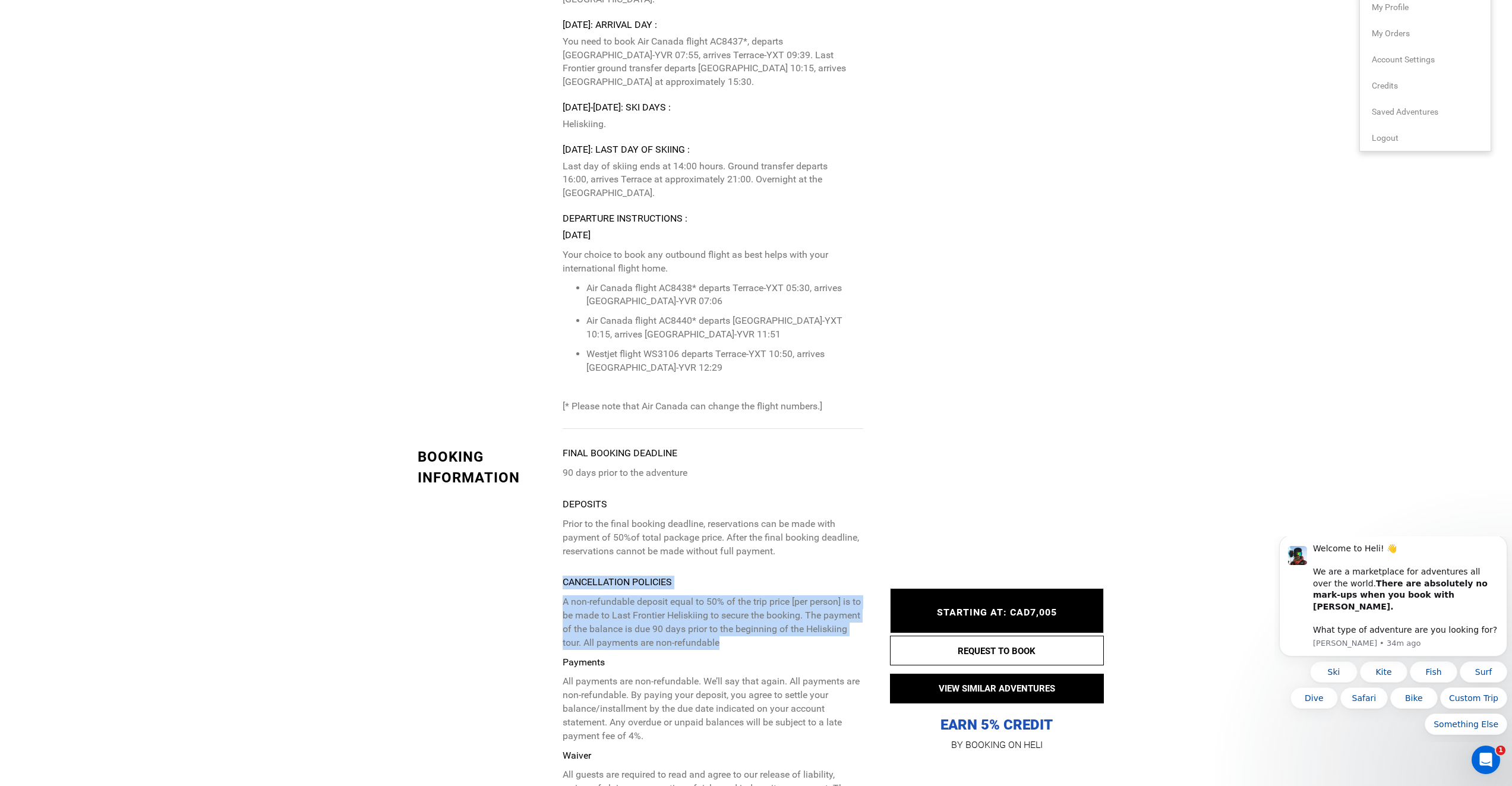
drag, startPoint x: 565, startPoint y: 502, endPoint x: 861, endPoint y: 555, distance: 300.7
click at [699, 576] on p "Cancellation Policies" at bounding box center [713, 583] width 300 height 14
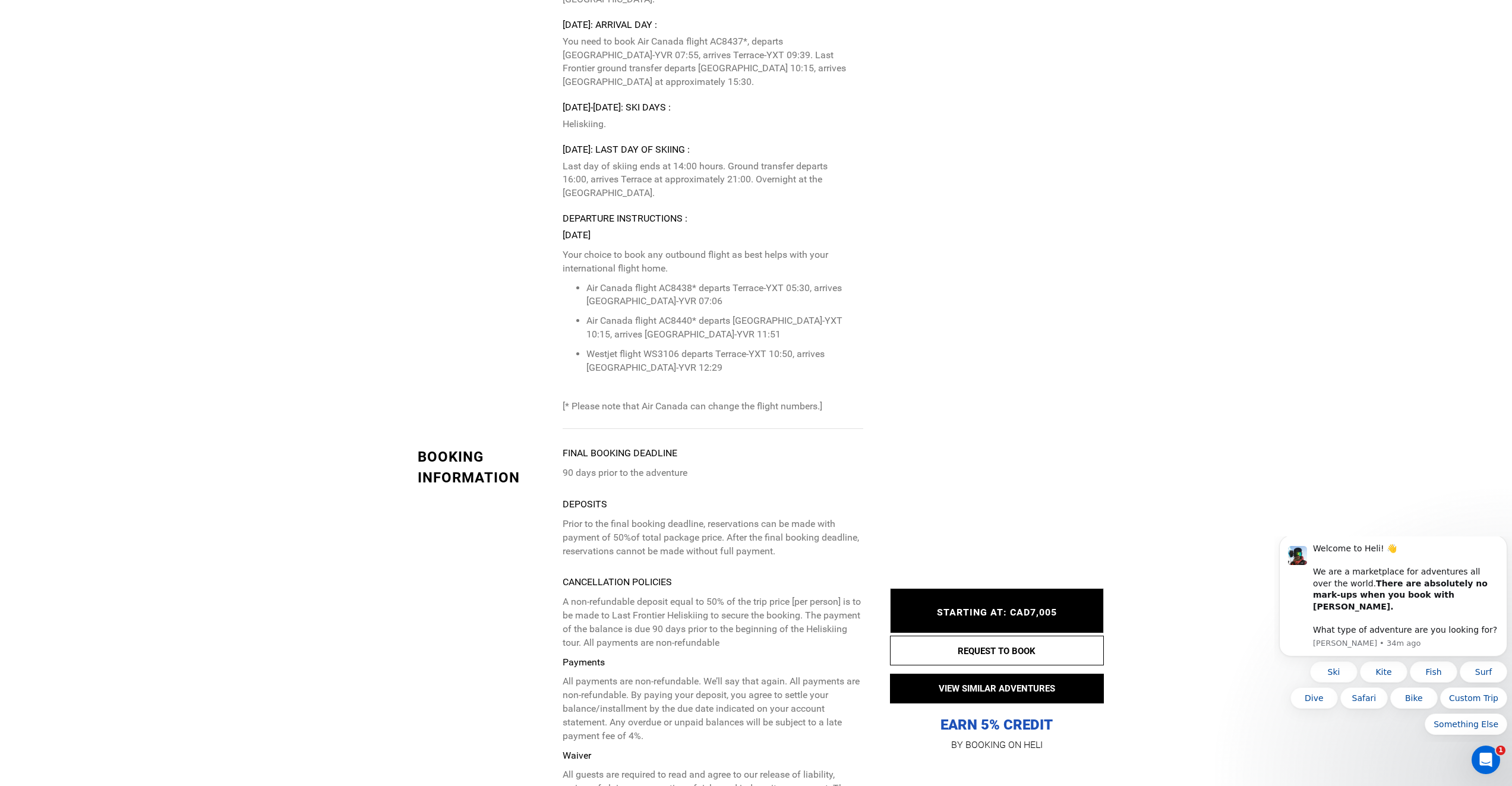
scroll to position [3644, 0]
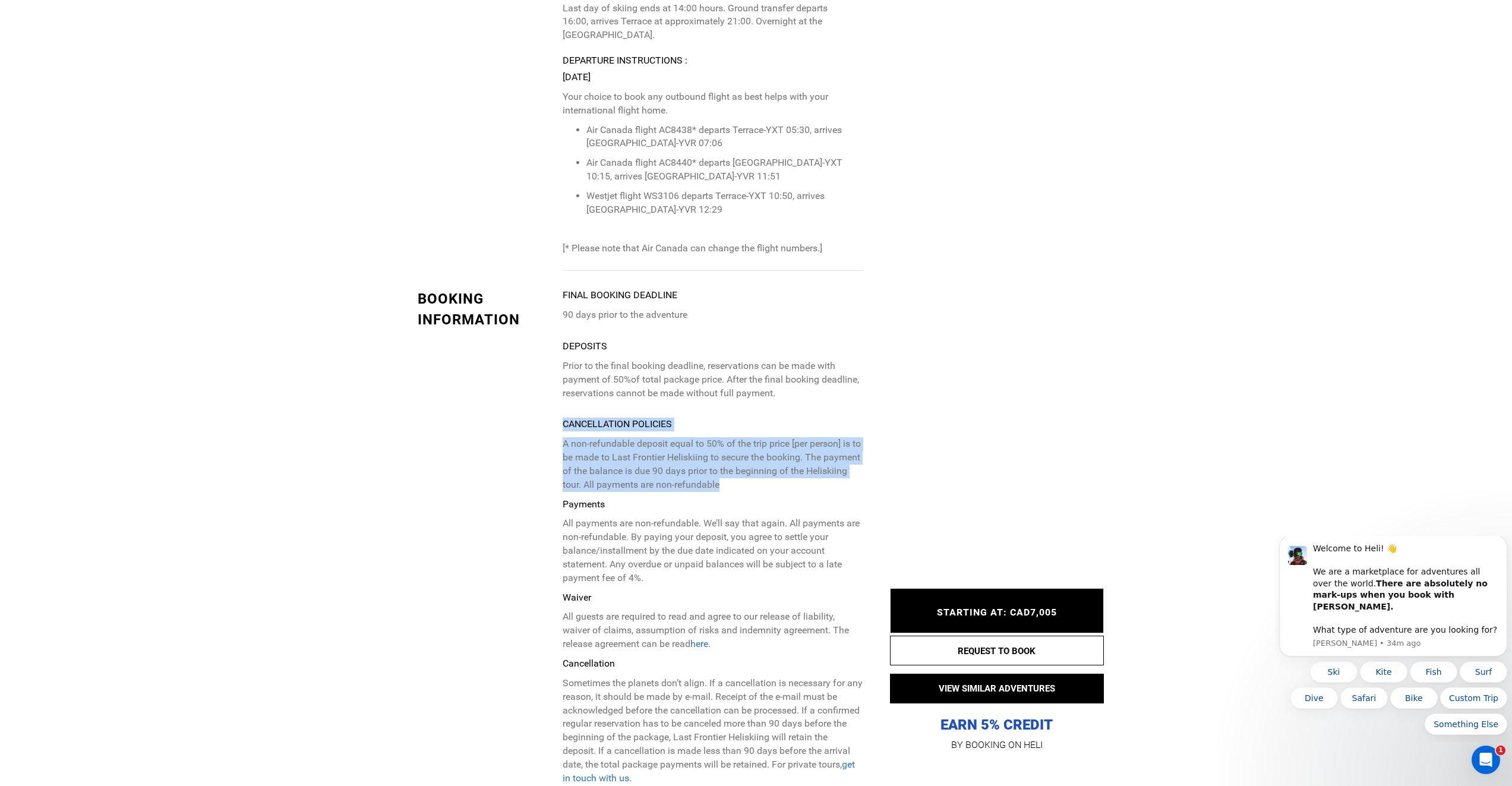
drag, startPoint x: 764, startPoint y: 404, endPoint x: 540, endPoint y: 345, distance: 231.6
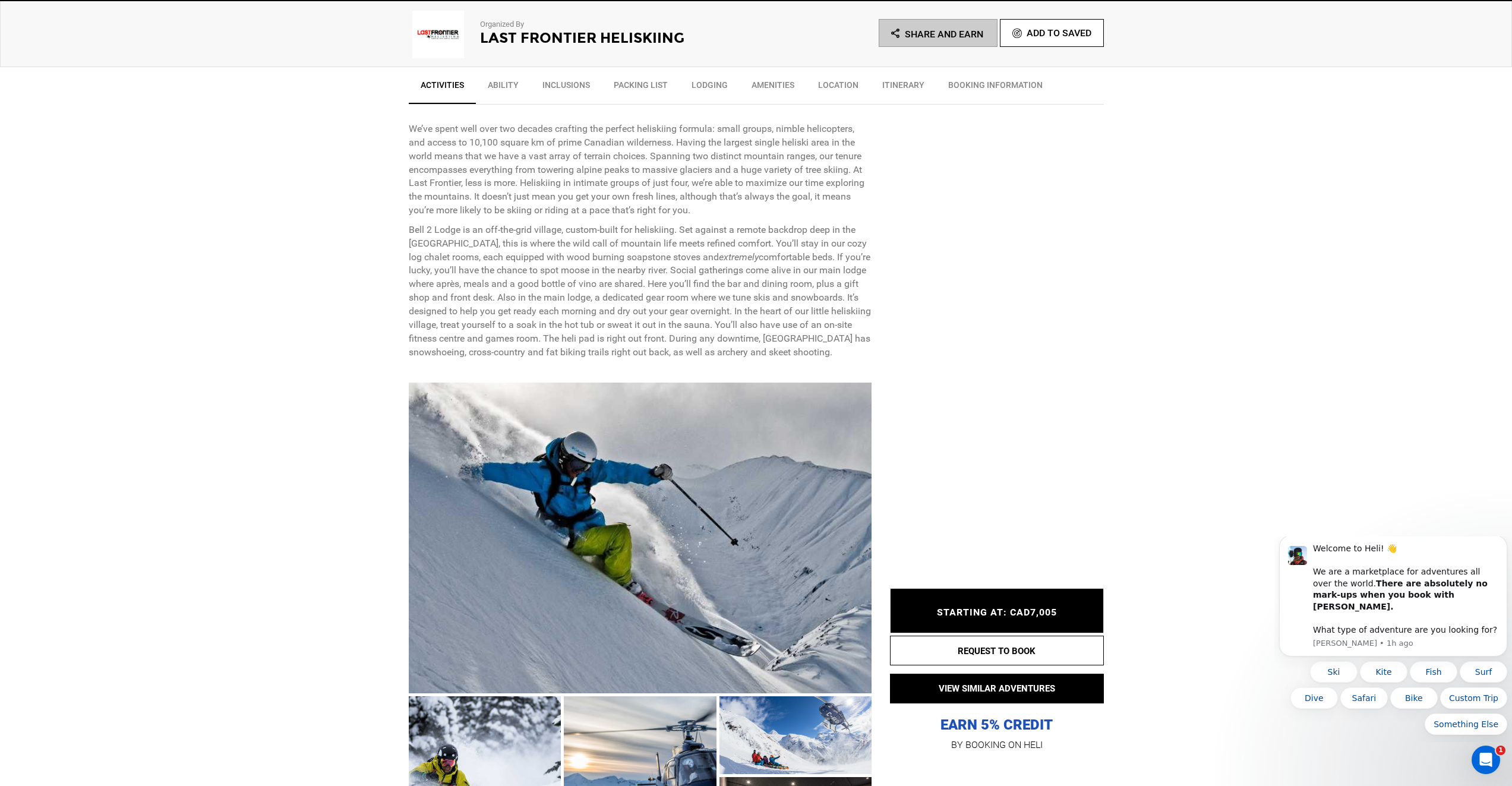
scroll to position [792, 0]
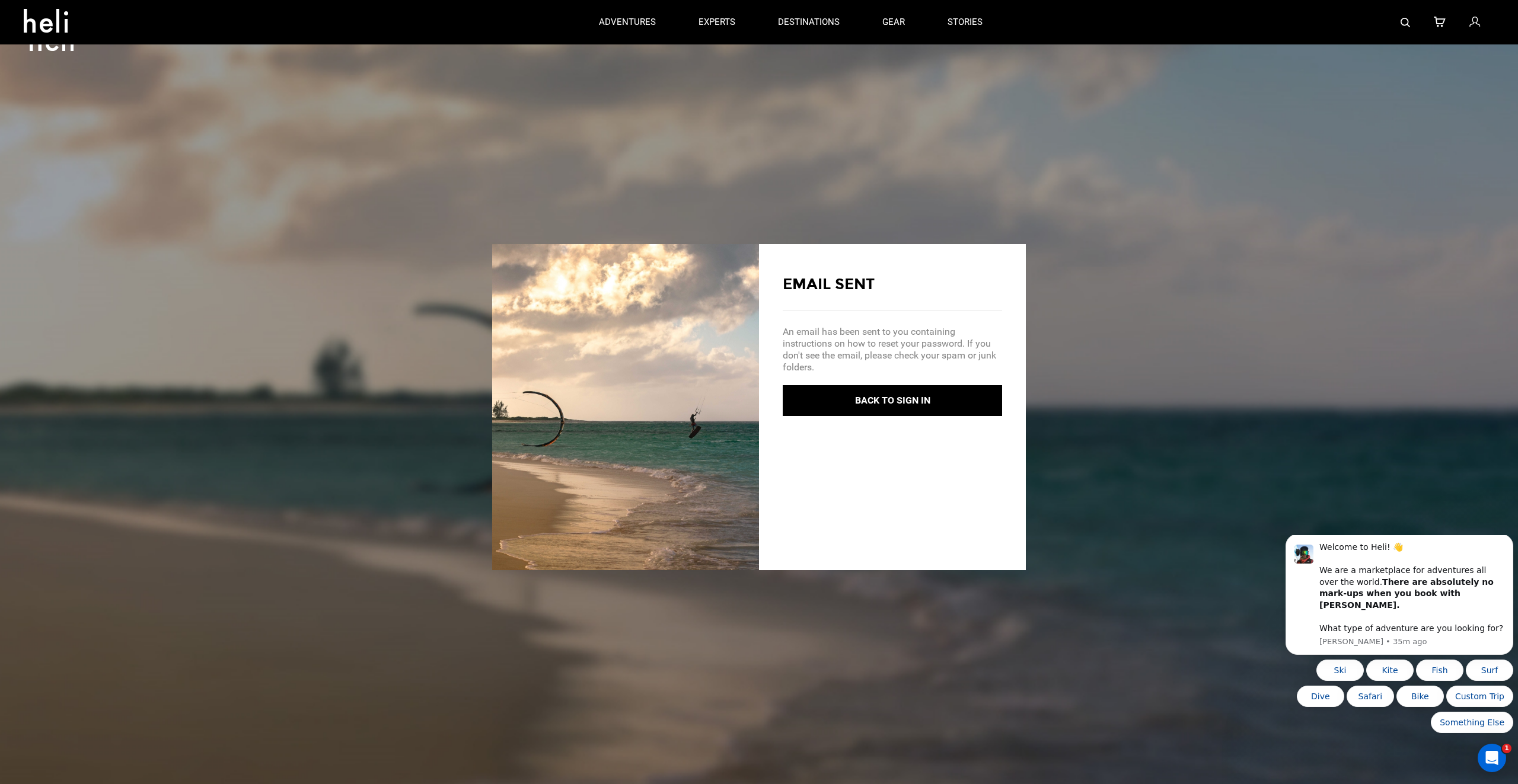
drag, startPoint x: 838, startPoint y: 135, endPoint x: 814, endPoint y: 99, distance: 43.3
click at [838, 134] on div "Forgot Password Email Sent An email has been sent to you containing instruction…" at bounding box center [759, 392] width 1518 height 784
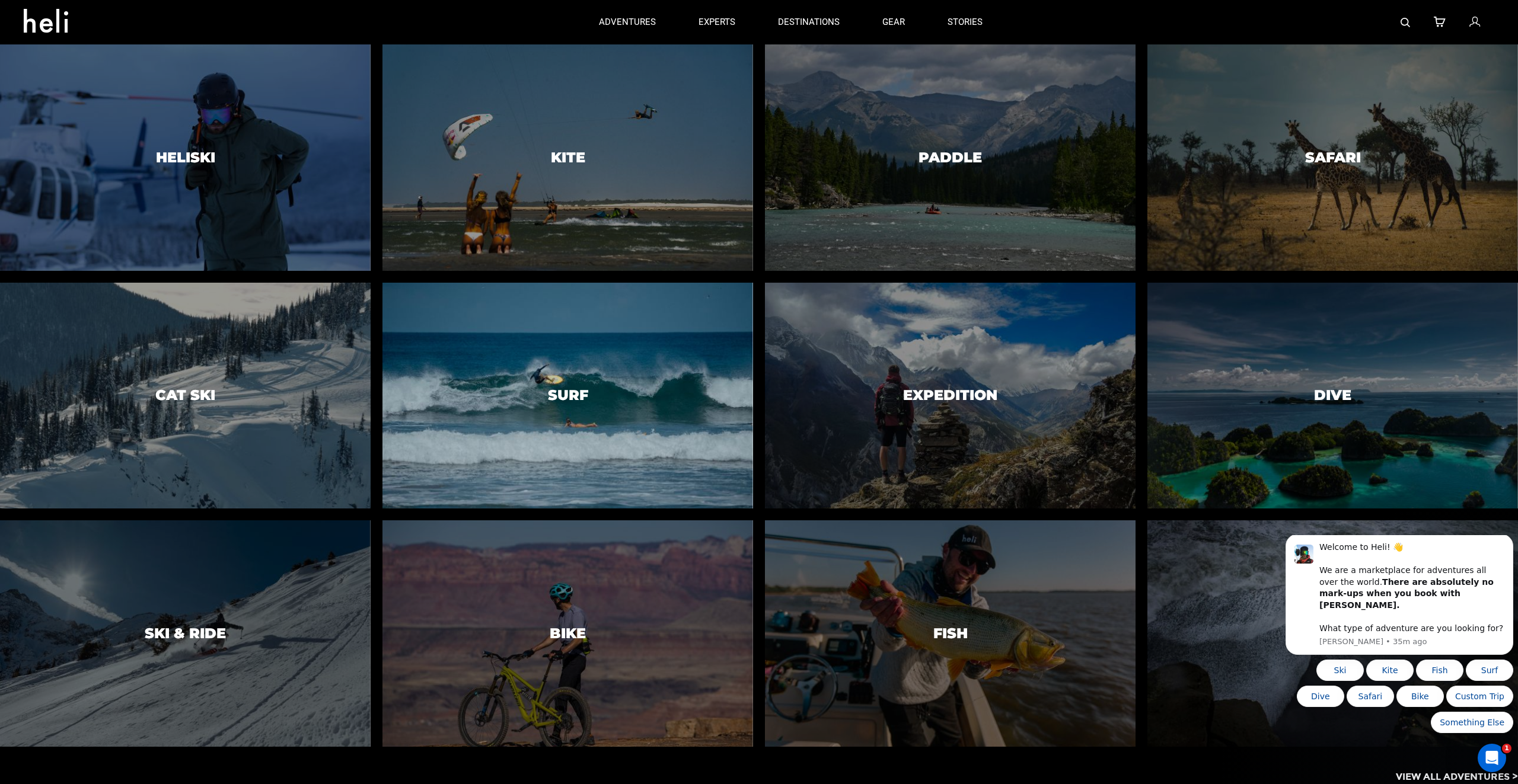
click at [568, 388] on h3 "Surf" at bounding box center [568, 395] width 41 height 16
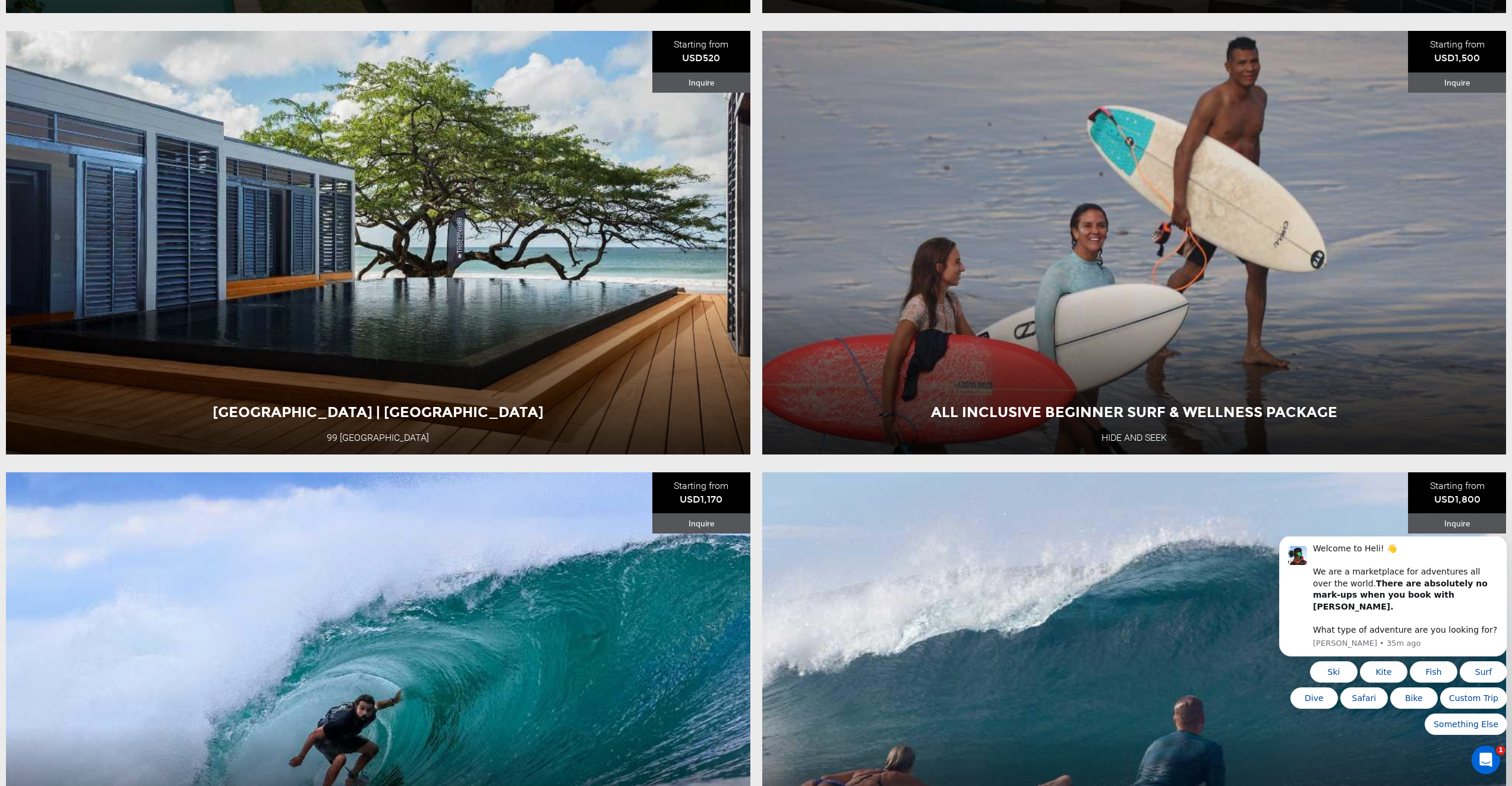
scroll to position [3011, 0]
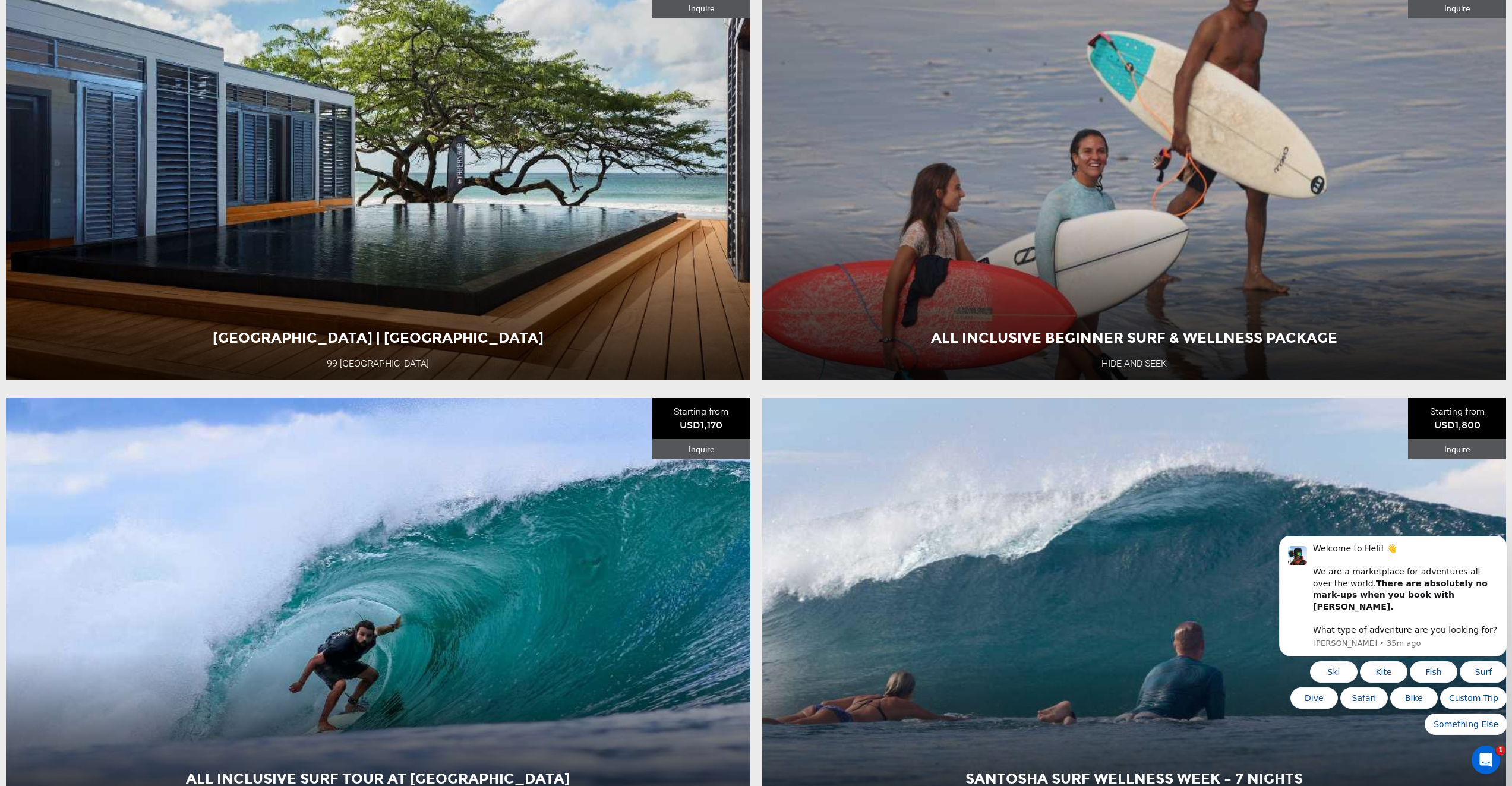
drag, startPoint x: 1026, startPoint y: 124, endPoint x: 1301, endPoint y: 412, distance: 398.2
click at [1301, 412] on ul "Intermediate Surf Program in [GEOGRAPHIC_DATA] Witch's Rock Surf Camp Starting …" at bounding box center [756, 177] width 1512 height 4855
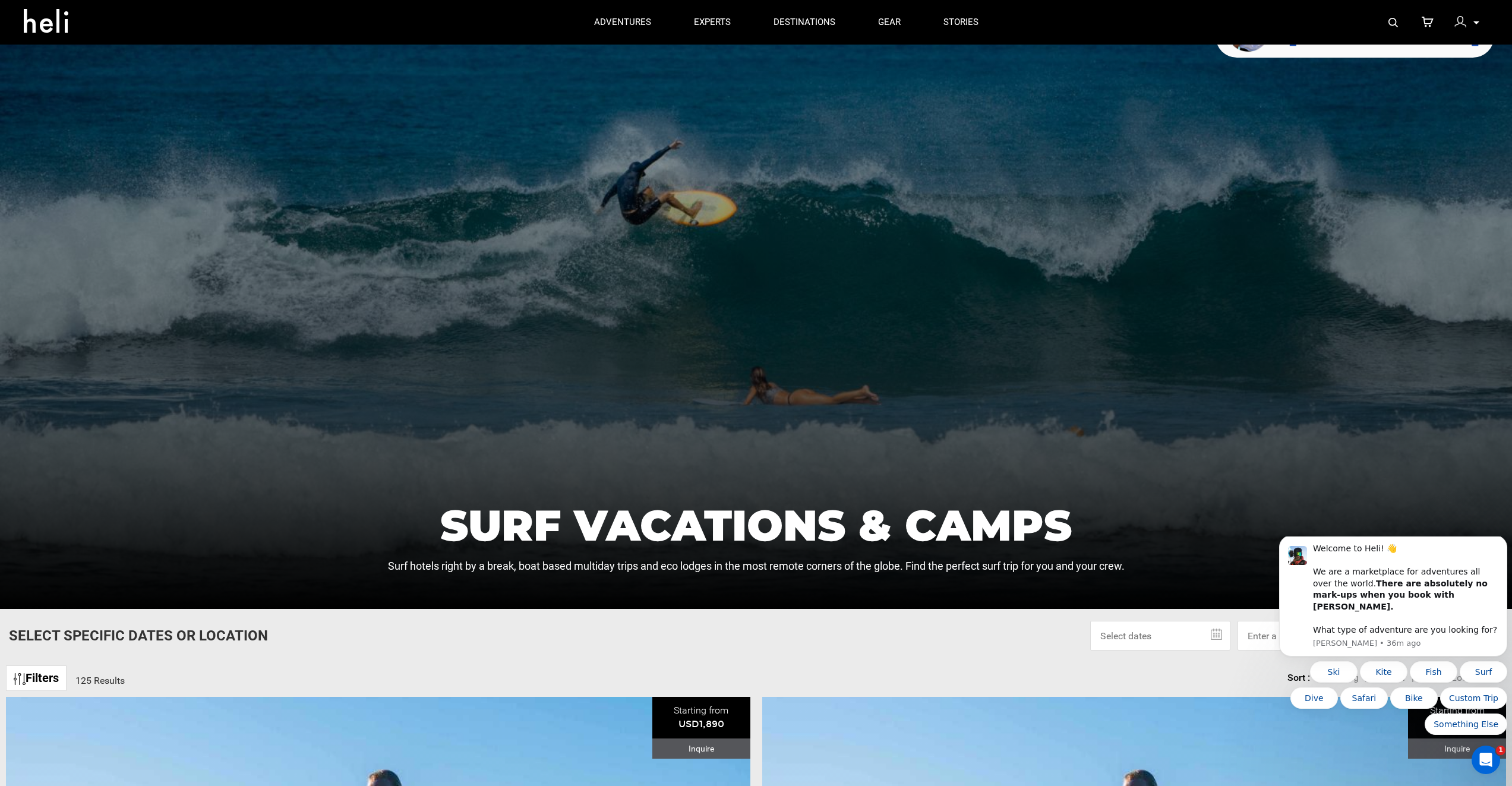
scroll to position [0, 0]
